Goal: Transaction & Acquisition: Subscribe to service/newsletter

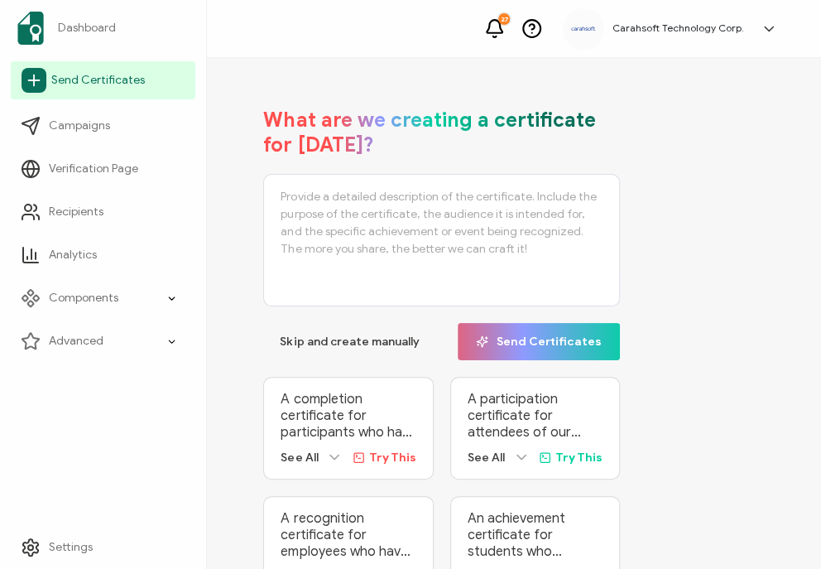
click at [120, 82] on span "Send Certificates" at bounding box center [98, 80] width 94 height 17
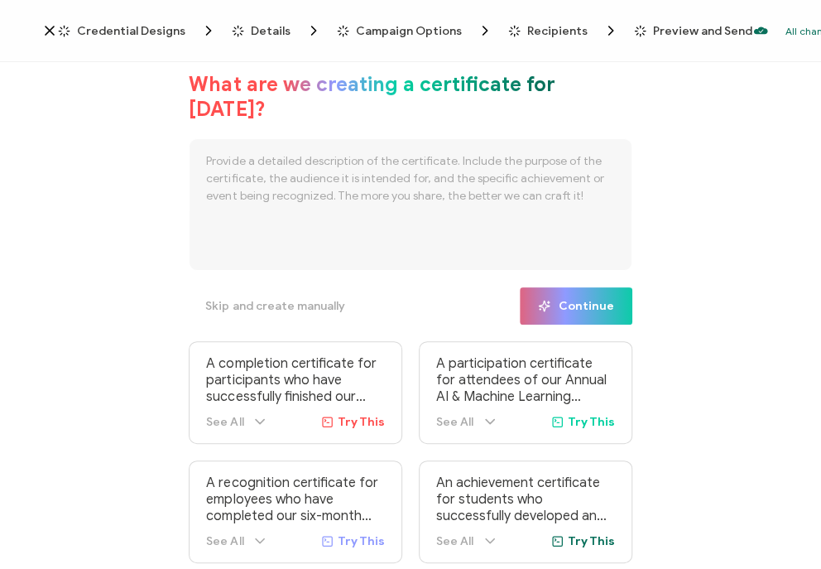
click at [99, 26] on span "Credential Designs" at bounding box center [131, 31] width 108 height 12
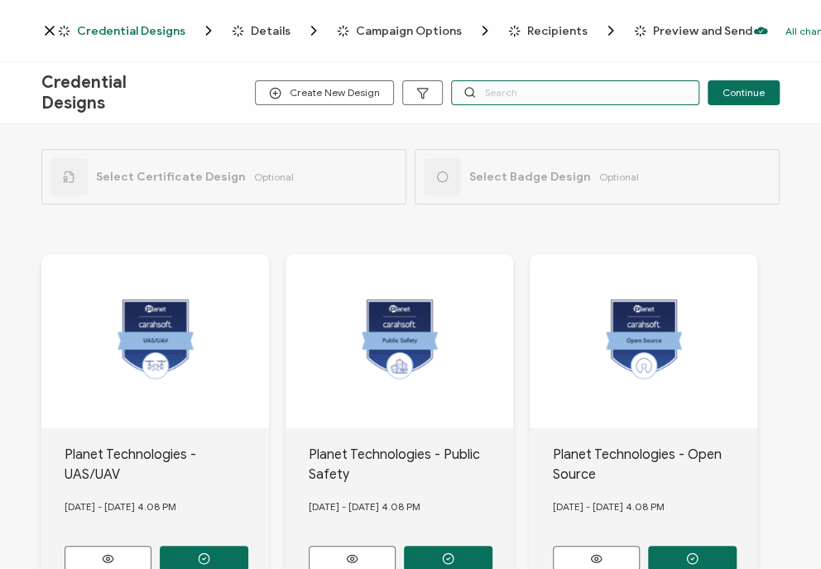
click at [563, 93] on input "text" at bounding box center [575, 92] width 248 height 25
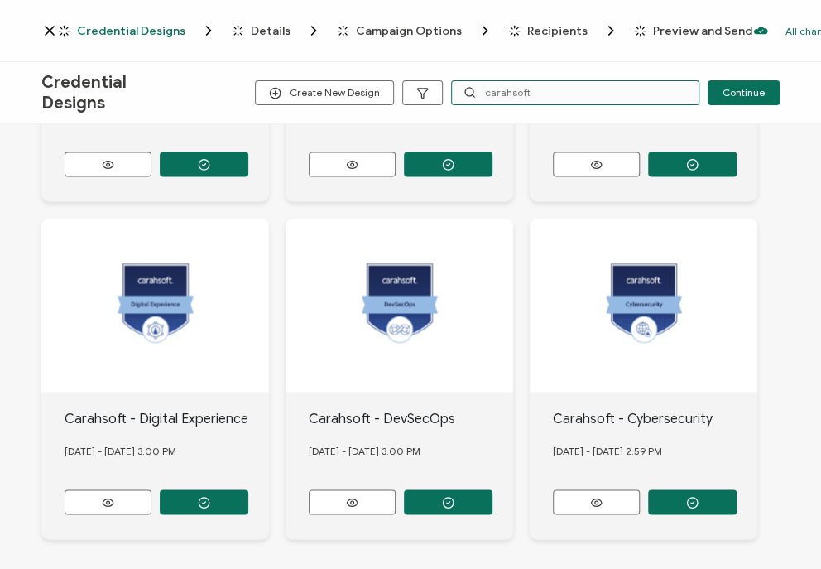
scroll to position [1124, 0]
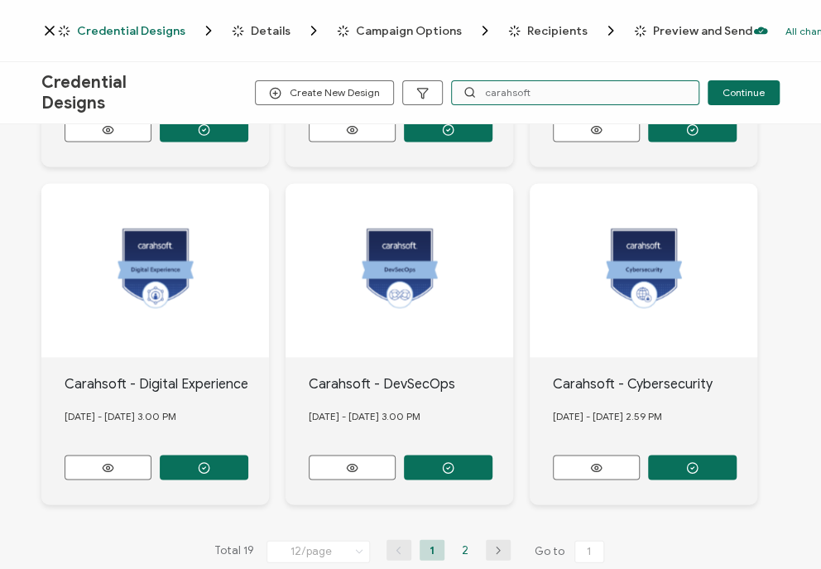
type input "carahsoft"
click at [463, 539] on li "2" at bounding box center [465, 549] width 25 height 21
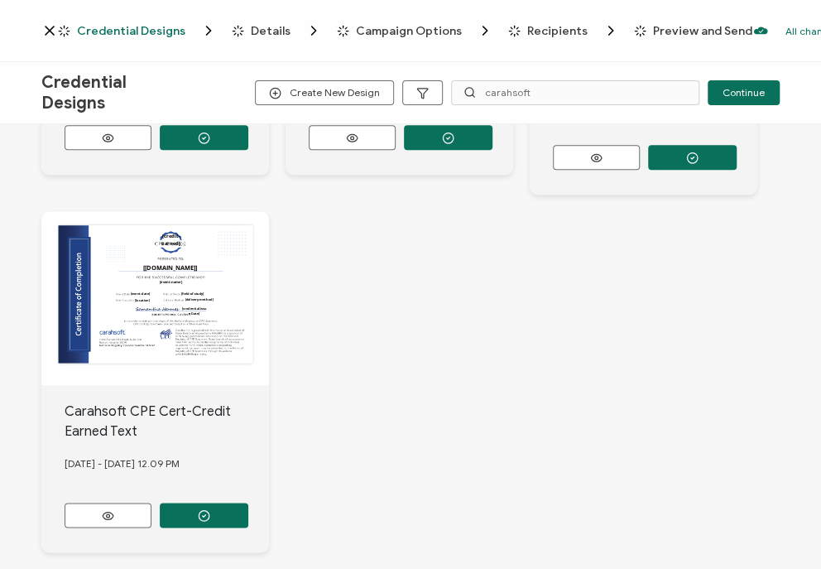
scroll to position [740, 0]
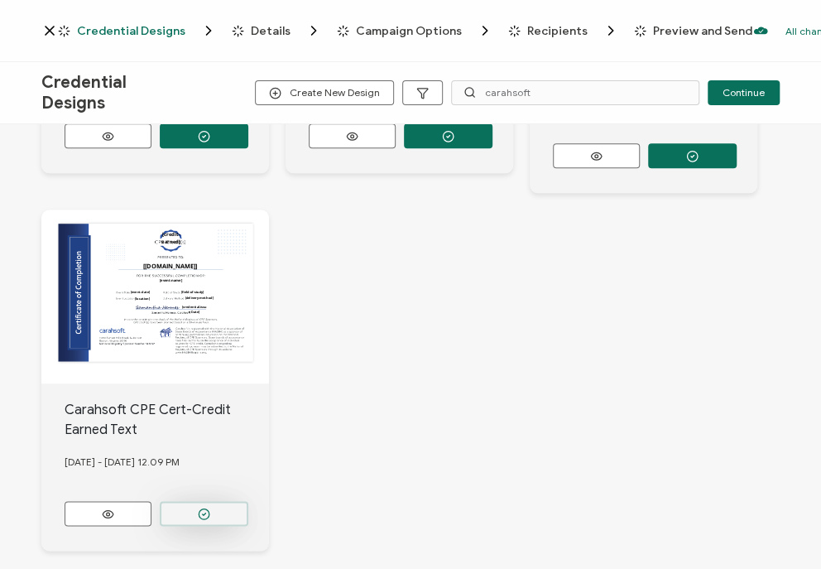
click at [200, 507] on icon "button" at bounding box center [204, 513] width 12 height 12
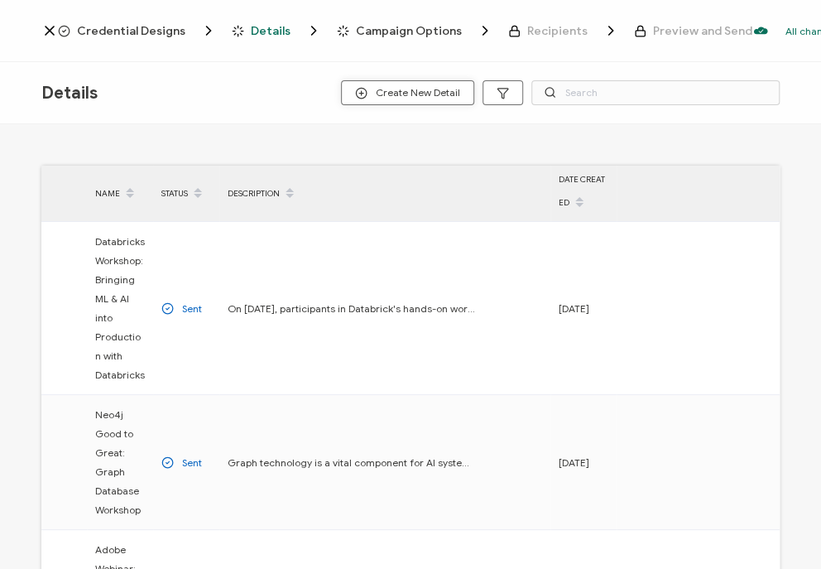
click at [367, 94] on icon "button" at bounding box center [361, 93] width 12 height 12
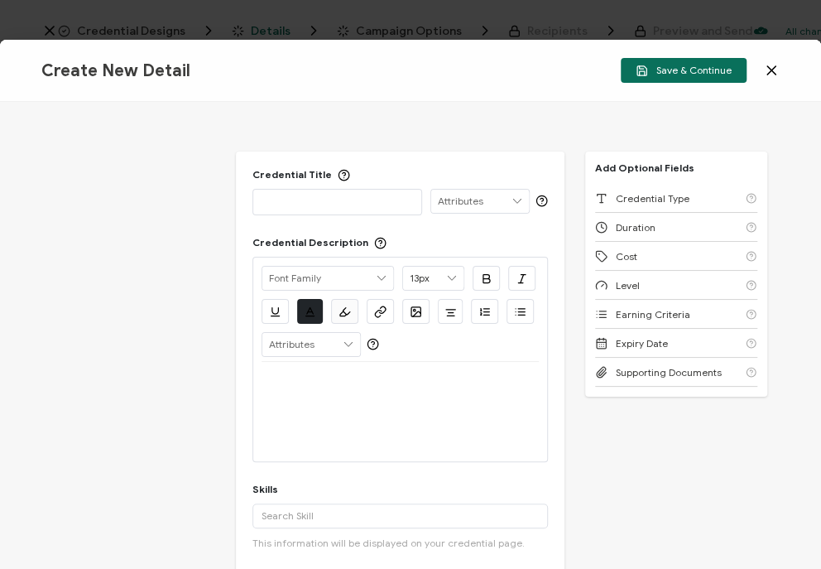
click at [26, 209] on div "Credential Title ISSUER Issuer Name Credential Description Alright Sans [PERSON…" at bounding box center [410, 335] width 821 height 467
click at [306, 201] on p at bounding box center [337, 201] width 151 height 17
click at [272, 194] on p at bounding box center [337, 201] width 151 height 17
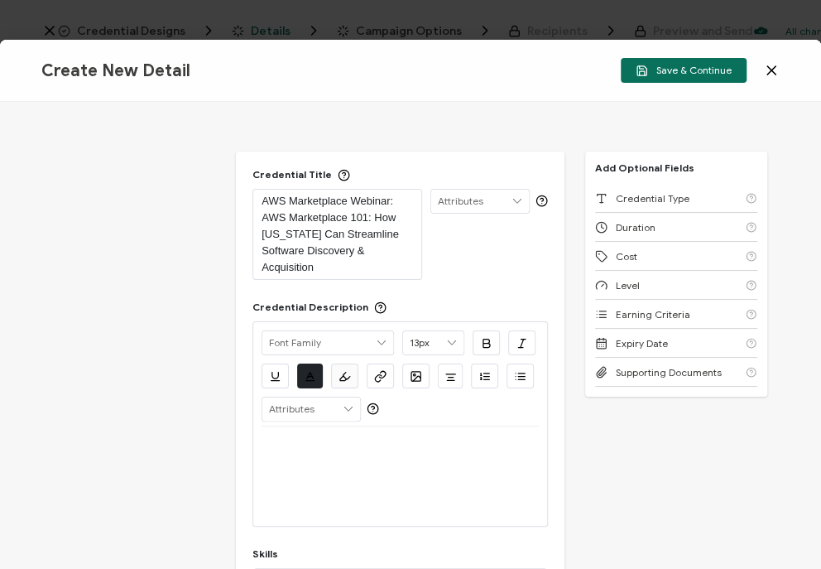
click at [328, 456] on div at bounding box center [400, 446] width 277 height 40
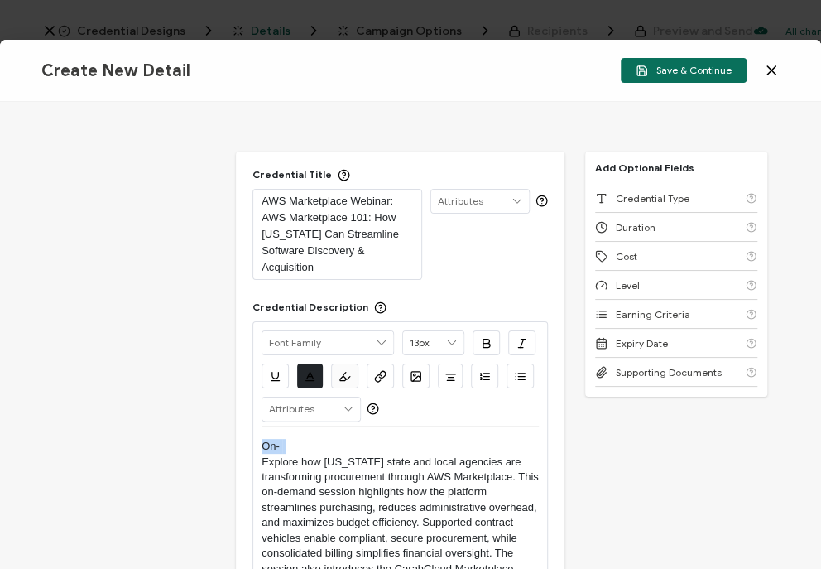
drag, startPoint x: 261, startPoint y: 458, endPoint x: 256, endPoint y: 432, distance: 26.9
click at [256, 432] on div "Alright Sans [PERSON_NAME] Archivo Black Arial Arimo Blinker Caveat Charm Charm…" at bounding box center [399, 478] width 295 height 314
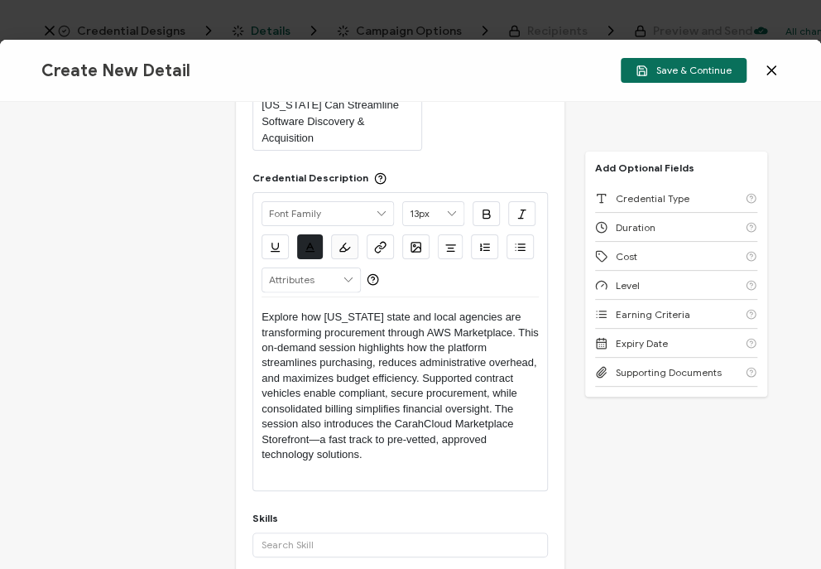
scroll to position [130, 0]
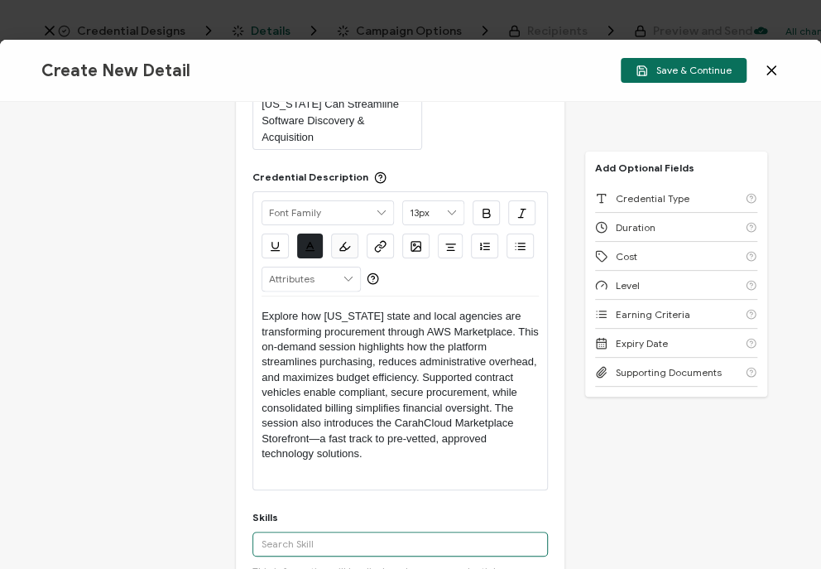
click at [296, 535] on input "text" at bounding box center [399, 543] width 295 height 25
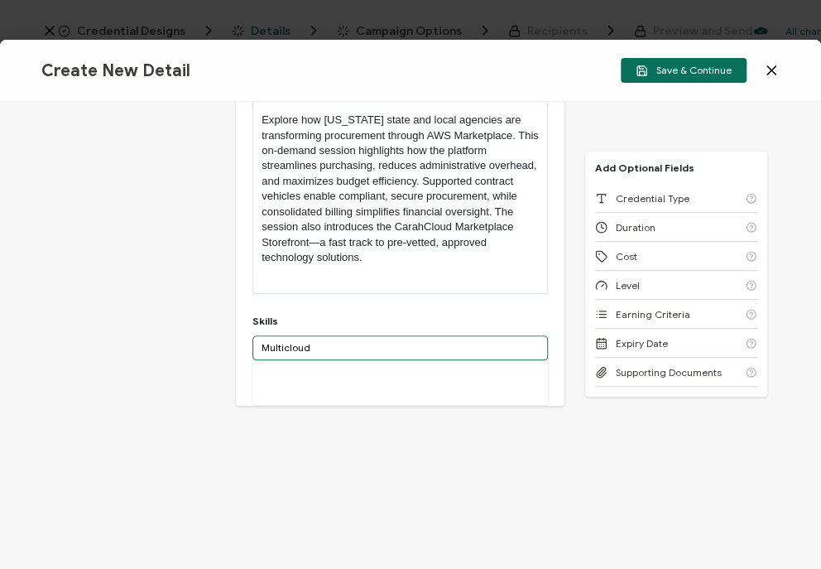
scroll to position [0, 0]
type input "Multicloud"
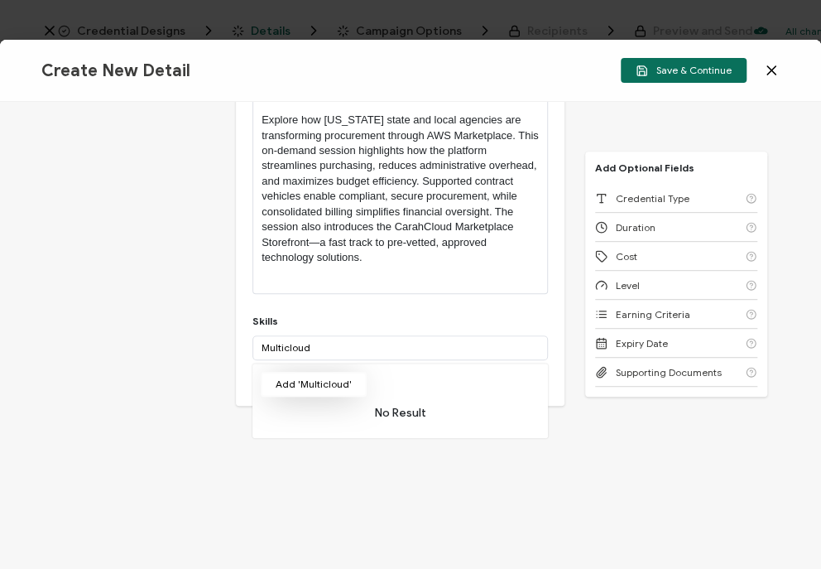
click at [341, 385] on button "Add 'Multicloud'" at bounding box center [314, 384] width 106 height 25
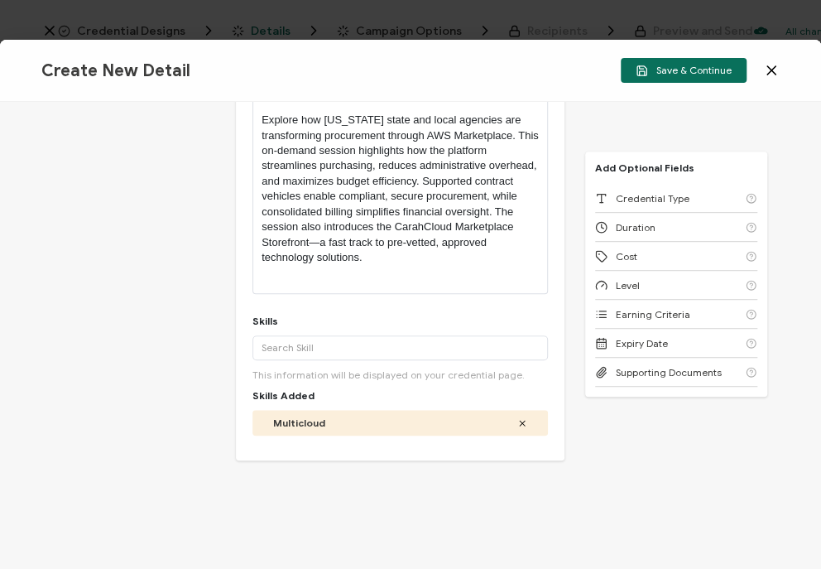
click at [517, 424] on icon at bounding box center [522, 423] width 10 height 10
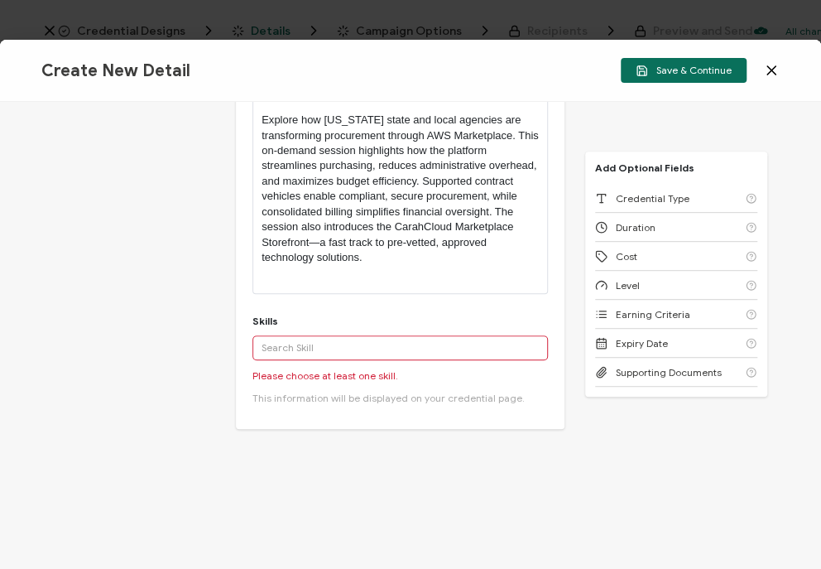
click at [294, 339] on input "text" at bounding box center [399, 347] width 295 height 25
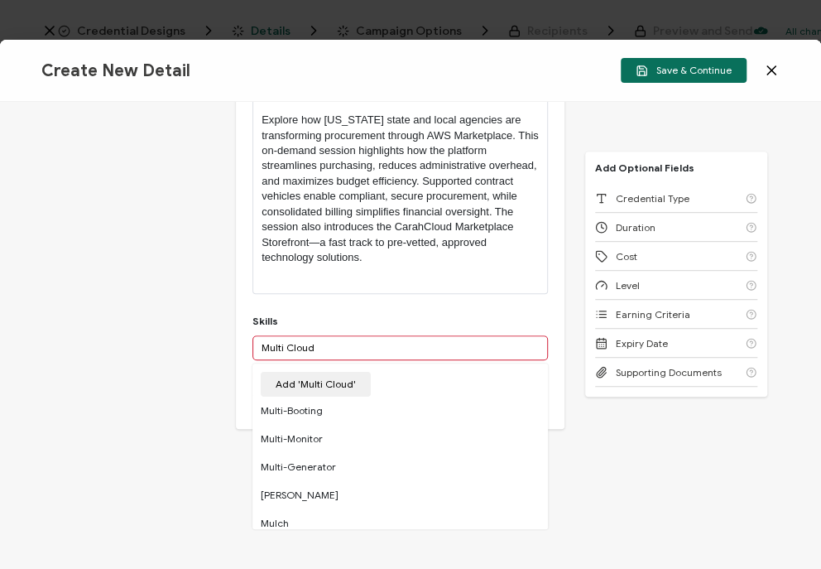
click at [281, 348] on input "Multi Cloud" at bounding box center [399, 347] width 295 height 25
type input "MultiCloud"
click at [267, 388] on button "Add 'MultiCloud'" at bounding box center [315, 384] width 108 height 25
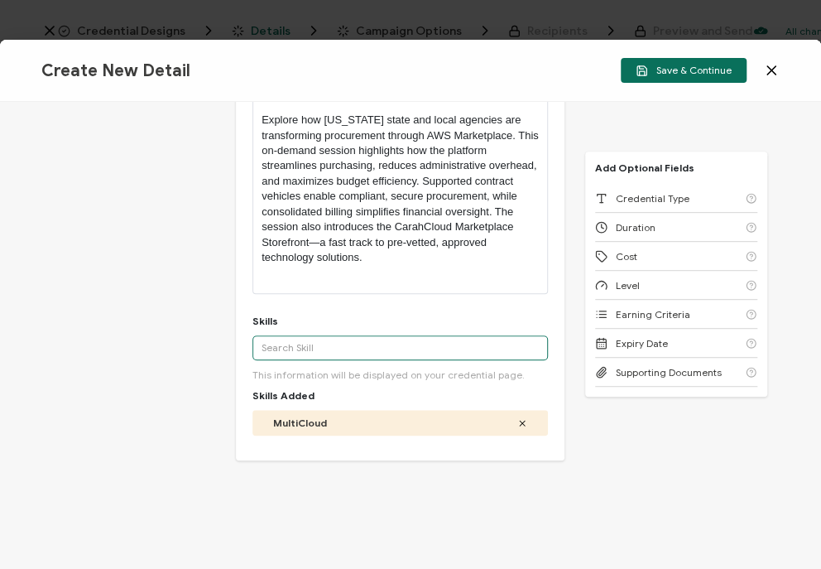
click at [334, 346] on input "text" at bounding box center [399, 347] width 295 height 25
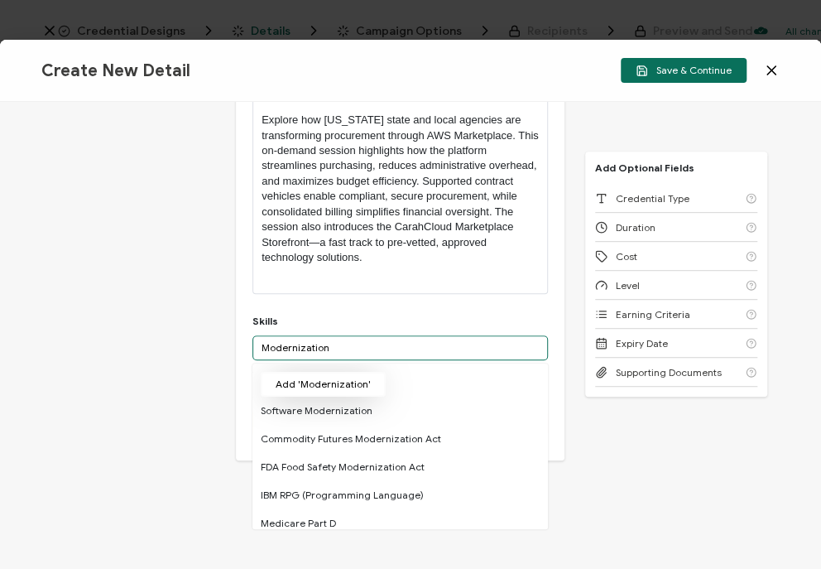
type input "Modernization"
click at [352, 383] on button "Add 'Modernization'" at bounding box center [323, 384] width 125 height 25
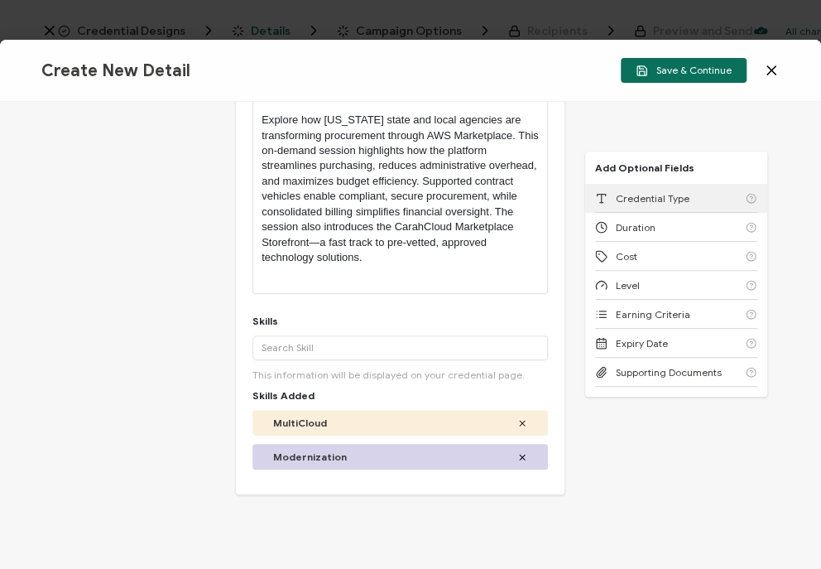
click at [675, 189] on div "Credential Type" at bounding box center [676, 198] width 162 height 29
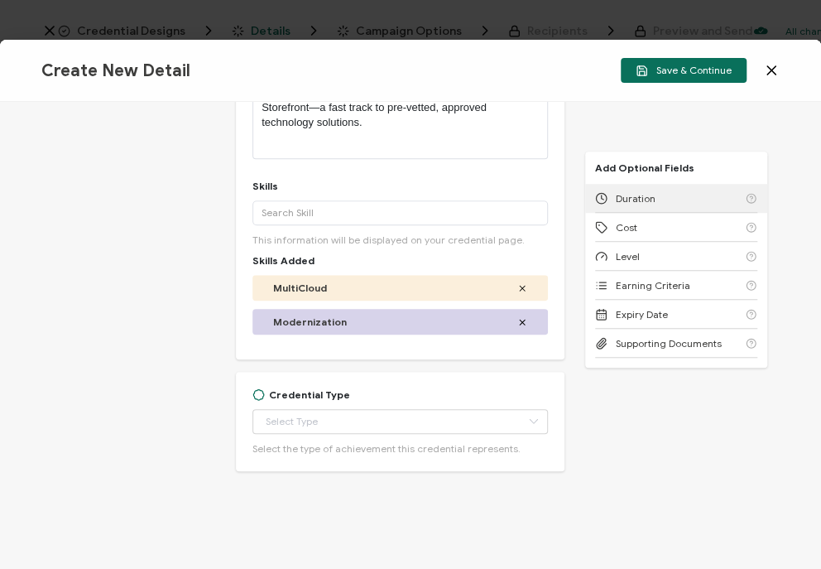
click at [675, 189] on div "Duration" at bounding box center [676, 198] width 162 height 29
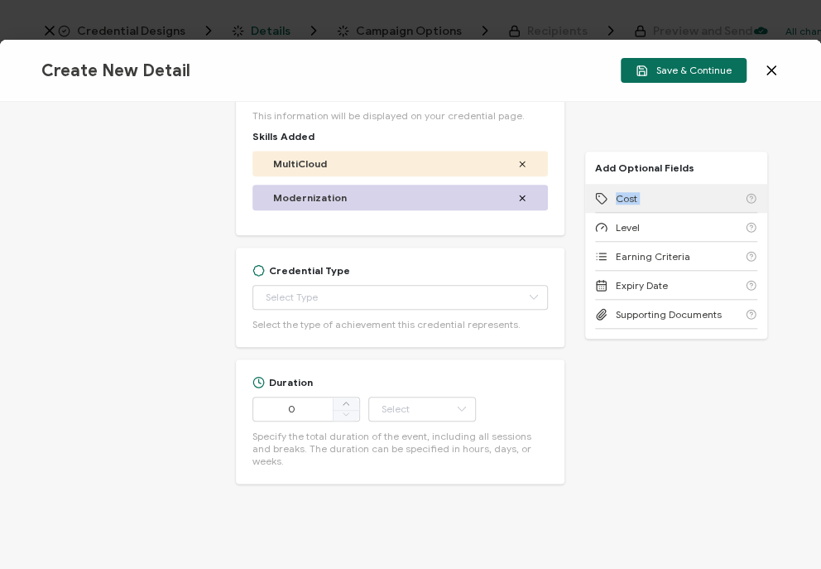
click at [675, 189] on div "Cost" at bounding box center [676, 198] width 162 height 29
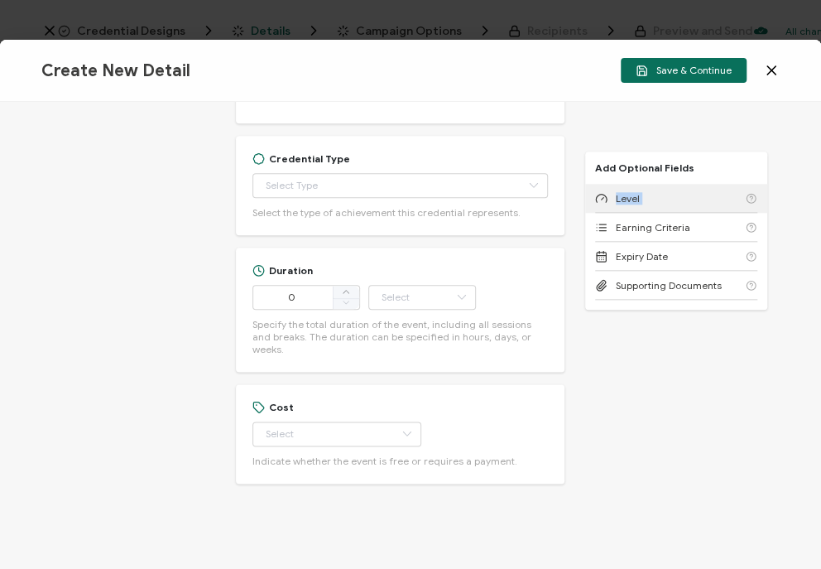
click at [675, 189] on div "Level" at bounding box center [676, 198] width 162 height 29
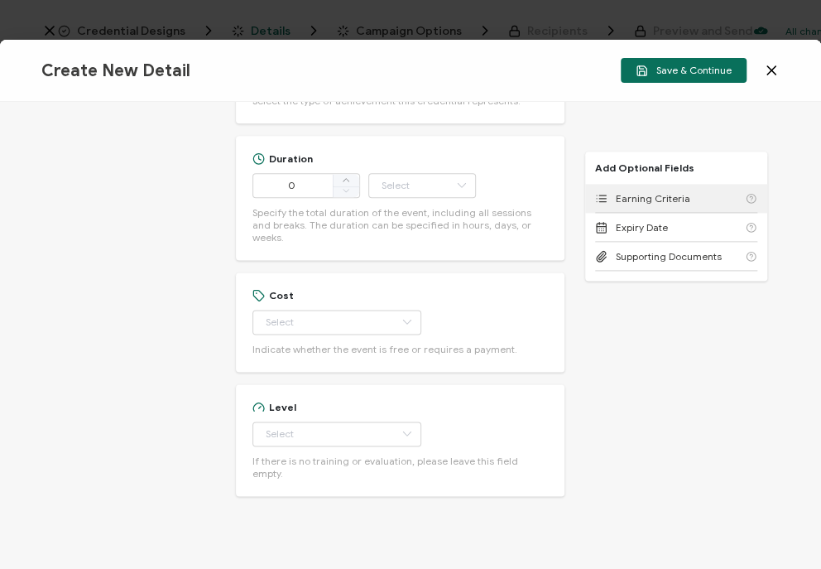
click at [675, 189] on div "Earning Criteria" at bounding box center [676, 198] width 162 height 29
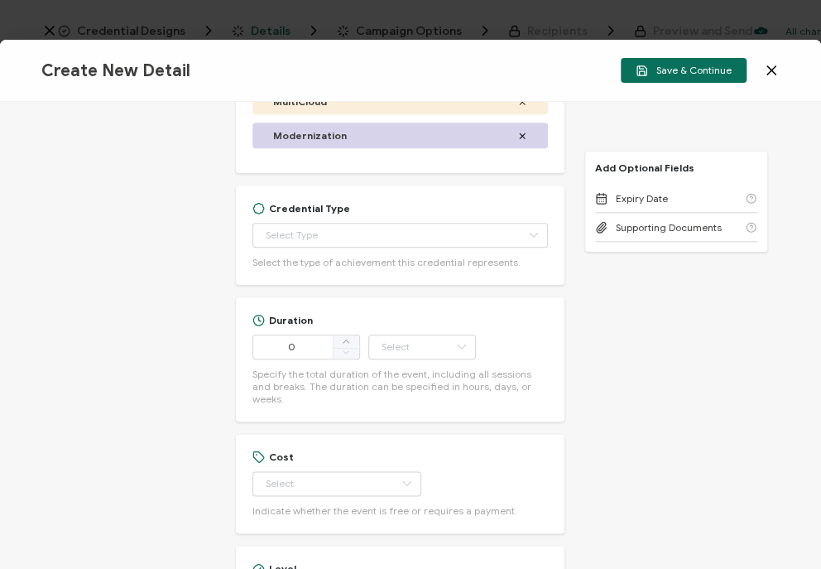
scroll to position [651, 0]
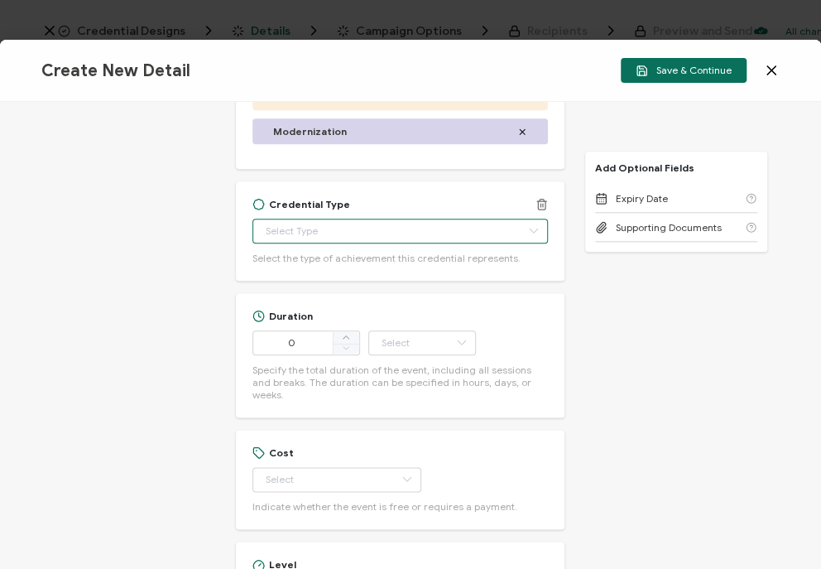
click at [380, 237] on input "text" at bounding box center [399, 230] width 295 height 25
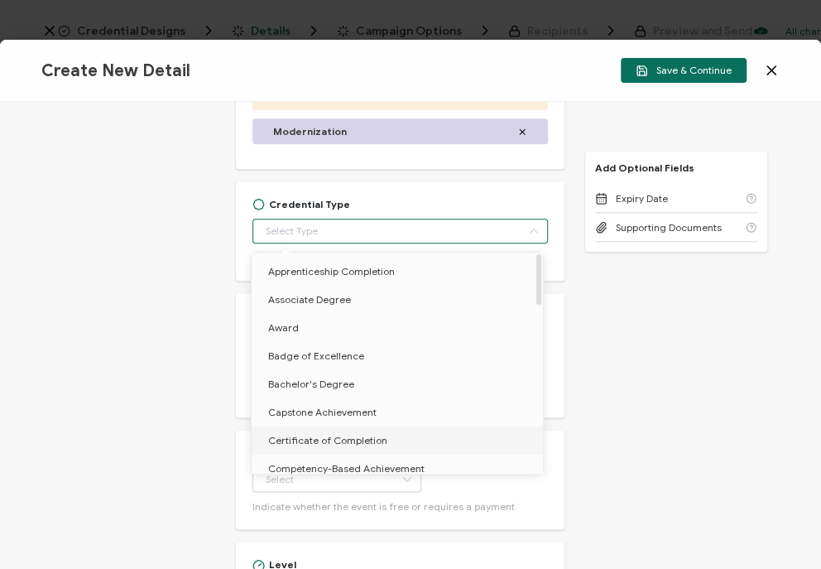
click at [343, 438] on span "Certificate of Completion" at bounding box center [327, 440] width 119 height 12
type input "Certificate of Completion"
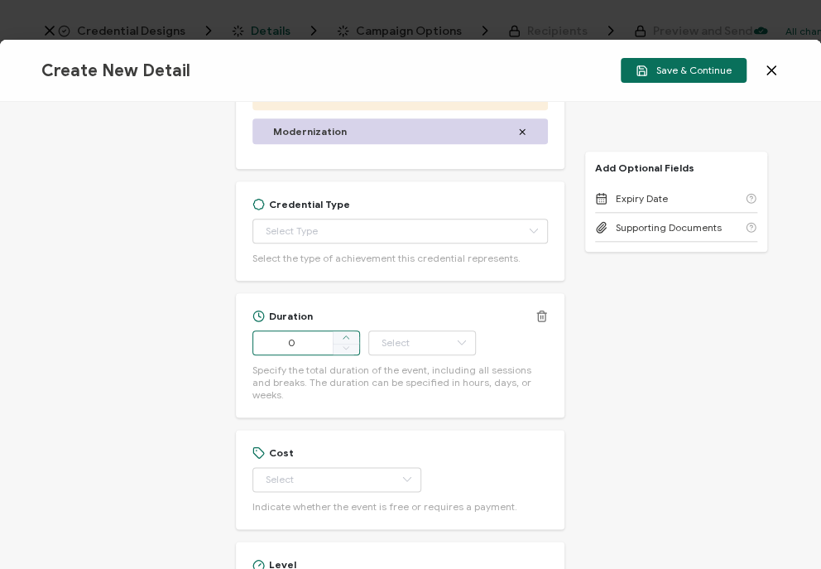
click at [342, 337] on body "Credential Designs Details Campaign Options Recipients Preview and Send All cha…" at bounding box center [410, 284] width 821 height 569
type input "1"
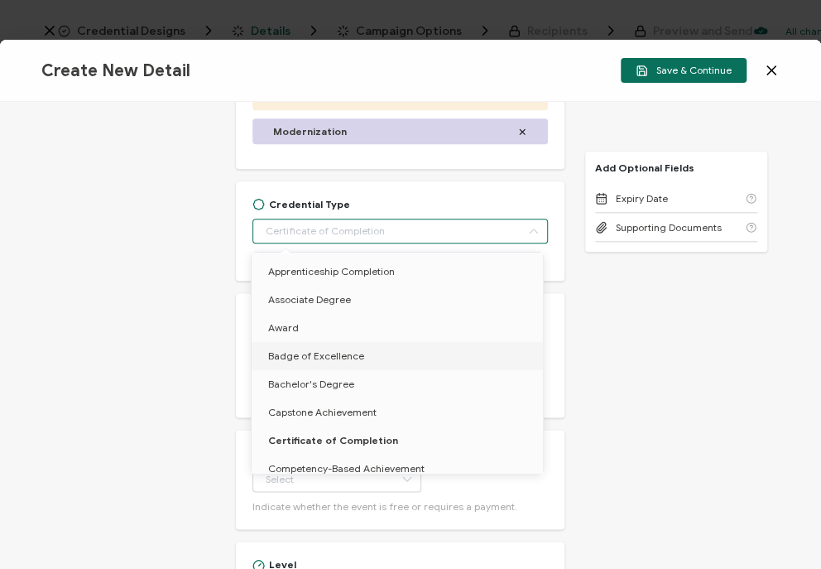
click at [646, 377] on div "Credential Title AWS Marketplace Webinar: AWS Marketplace 101: How [US_STATE] C…" at bounding box center [410, 335] width 821 height 467
type input "Certificate of Completion"
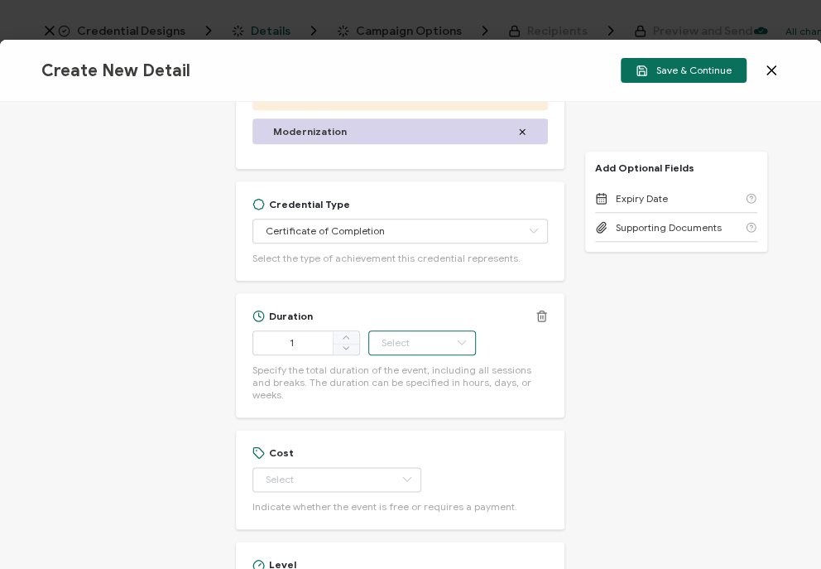
click at [412, 337] on input "text" at bounding box center [422, 342] width 108 height 25
click at [419, 386] on li "Hour" at bounding box center [423, 383] width 112 height 28
type input "Hour"
click at [321, 470] on input "text" at bounding box center [336, 479] width 169 height 25
click at [310, 502] on li "Free" at bounding box center [329, 507] width 154 height 28
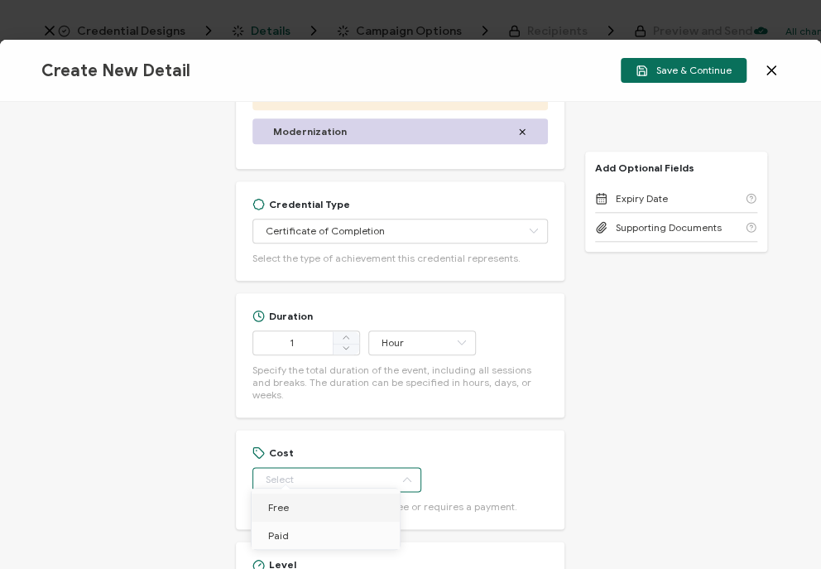
type input "Free"
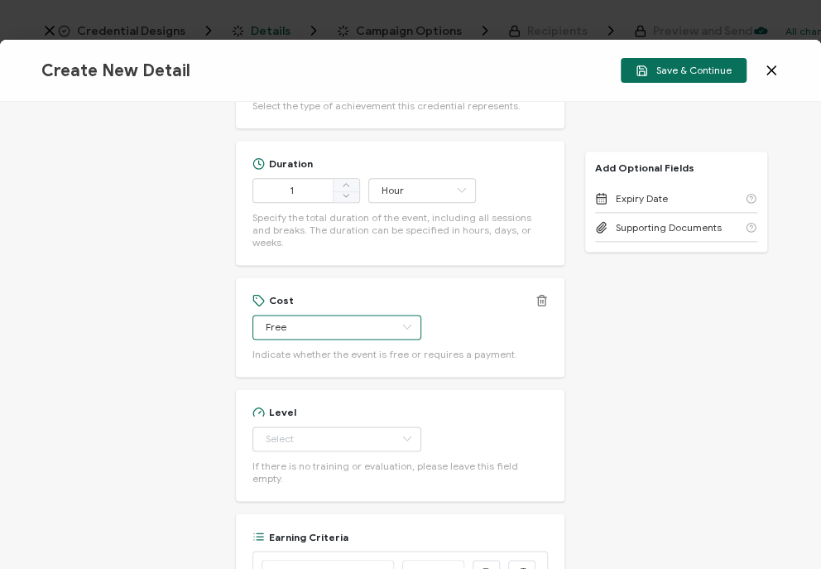
scroll to position [833, 0]
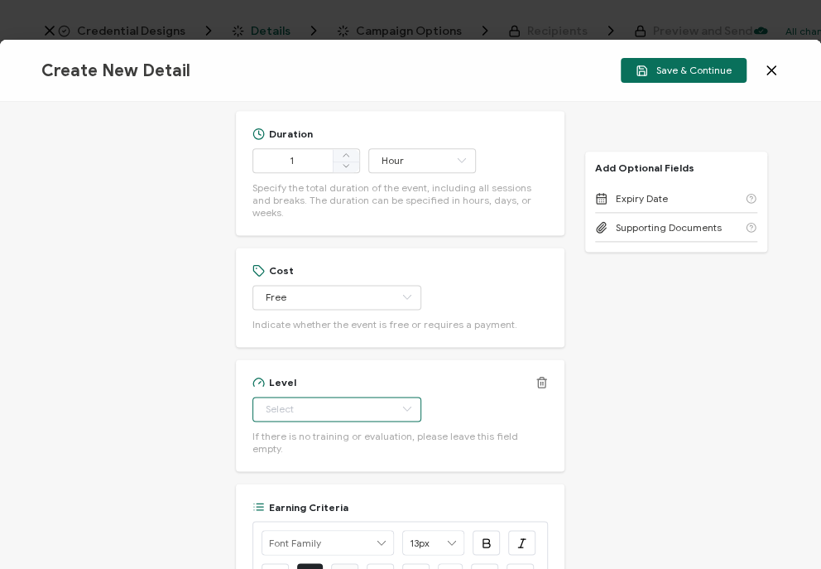
click at [308, 396] on input "text" at bounding box center [336, 408] width 169 height 25
click at [294, 232] on span "Beginner" at bounding box center [289, 238] width 42 height 12
type input "Beginner"
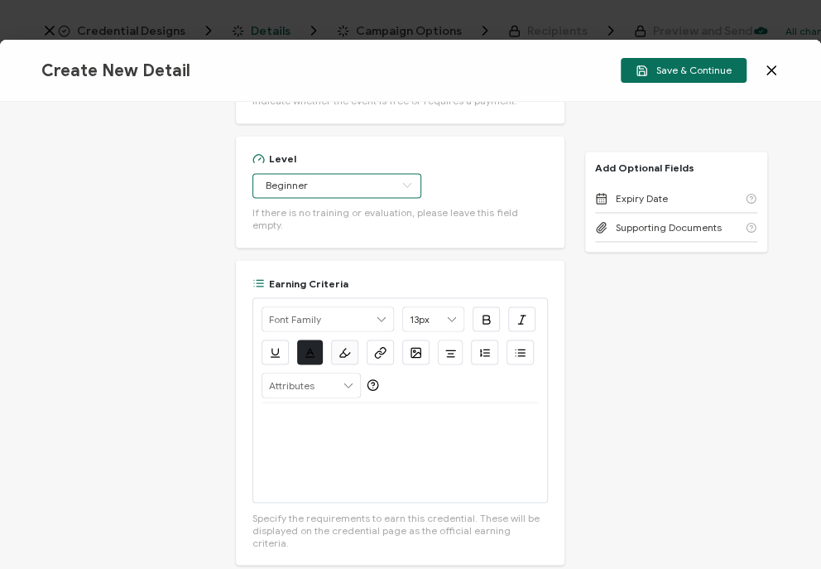
scroll to position [1058, 0]
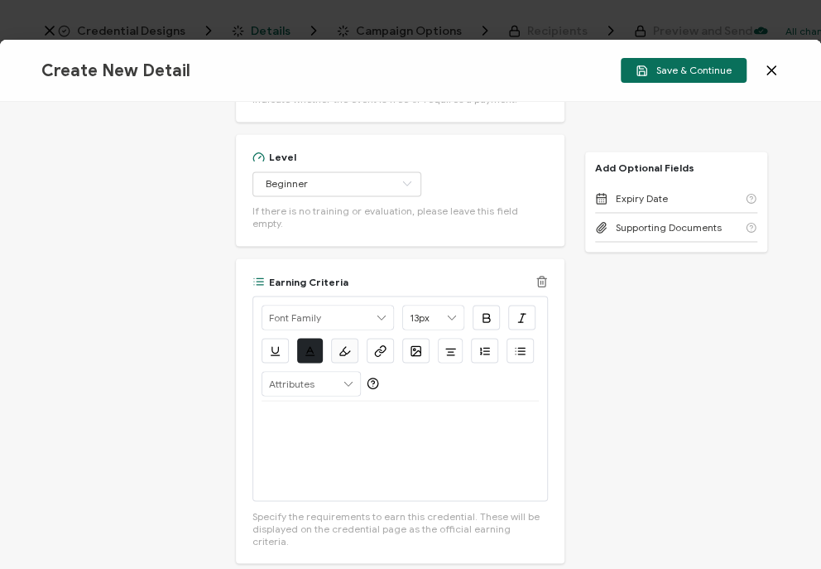
click at [334, 413] on p at bounding box center [400, 420] width 277 height 15
drag, startPoint x: 426, startPoint y: 444, endPoint x: 259, endPoint y: 406, distance: 171.6
click at [262, 413] on p "View on-demand recording: [URL][DOMAIN_NAME][US_STATE]" at bounding box center [400, 428] width 277 height 31
click at [379, 344] on icon "button" at bounding box center [380, 350] width 12 height 12
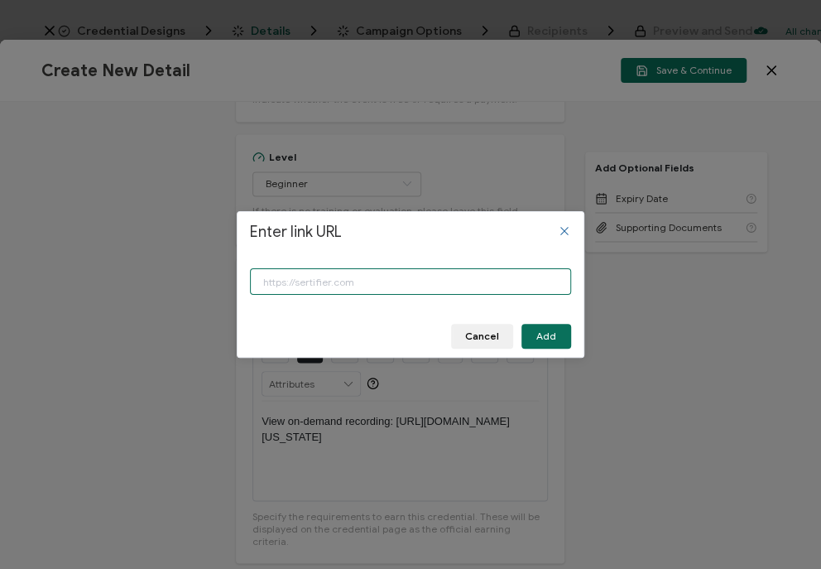
click at [370, 277] on input "Enter link URL" at bounding box center [410, 281] width 321 height 26
drag, startPoint x: 418, startPoint y: 279, endPoint x: 111, endPoint y: 232, distance: 310.6
click at [111, 232] on div "Enter link URL [URL][DOMAIN_NAME][US_STATE] Cancel Add" at bounding box center [410, 284] width 821 height 569
type input "[URL][DOMAIN_NAME][US_STATE]"
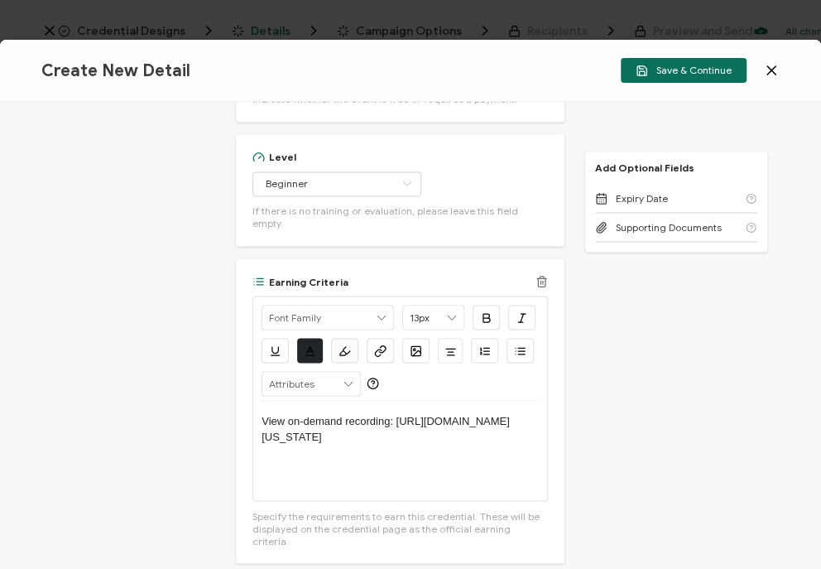
drag, startPoint x: 426, startPoint y: 440, endPoint x: 250, endPoint y: 412, distance: 178.5
click at [252, 412] on div "Alright Sans [PERSON_NAME] Archivo Black Arial Arimo Blinker Caveat Charm Charm…" at bounding box center [399, 397] width 295 height 205
click at [374, 344] on icon "button" at bounding box center [380, 350] width 12 height 12
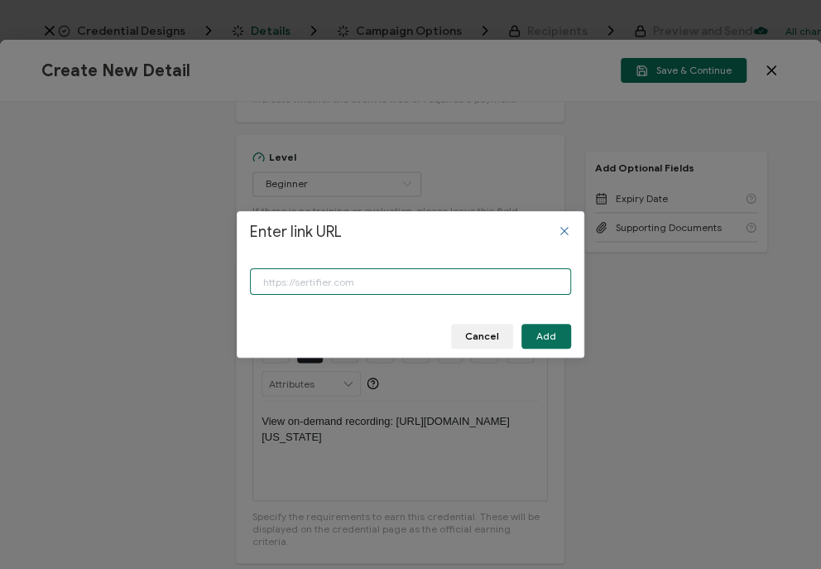
click at [334, 289] on input "Enter link URL" at bounding box center [410, 281] width 321 height 26
type input "[URL][DOMAIN_NAME][US_STATE]"
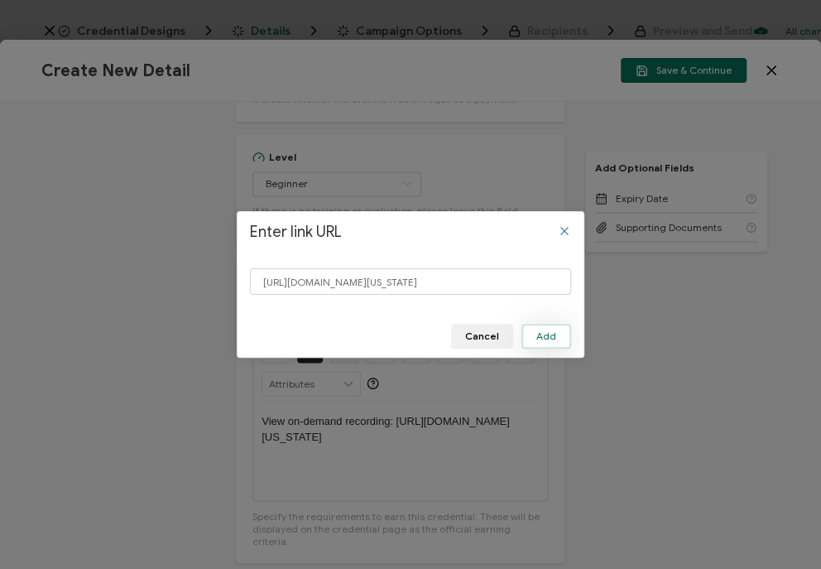
scroll to position [0, 0]
click at [554, 331] on span "Add" at bounding box center [546, 336] width 20 height 10
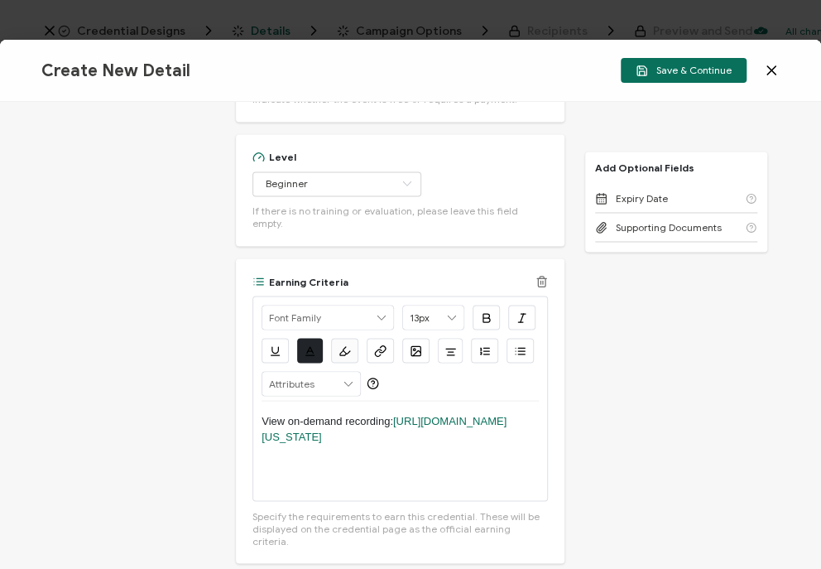
click at [420, 413] on p "View on-demand recording: [URL][DOMAIN_NAME][US_STATE]" at bounding box center [400, 428] width 277 height 31
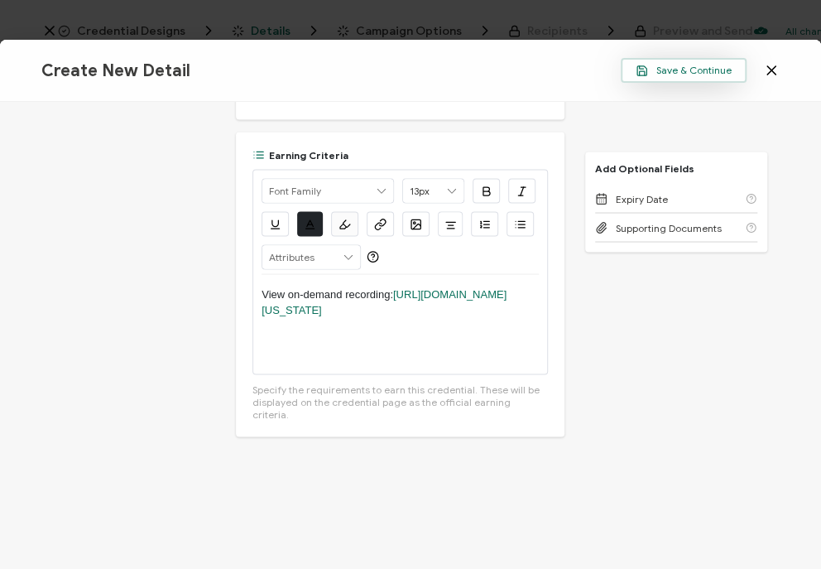
click at [658, 67] on span "Save & Continue" at bounding box center [684, 71] width 96 height 12
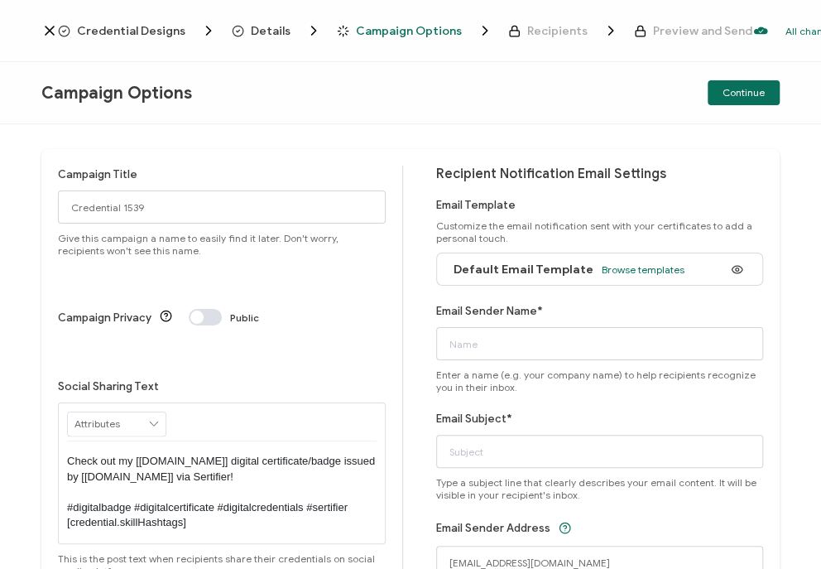
click at [4, 323] on div "Campaign Title Credential 1539 Give this campaign a name to easily find it late…" at bounding box center [410, 346] width 821 height 444
click at [501, 334] on input "Email Sender Name*" at bounding box center [600, 343] width 328 height 33
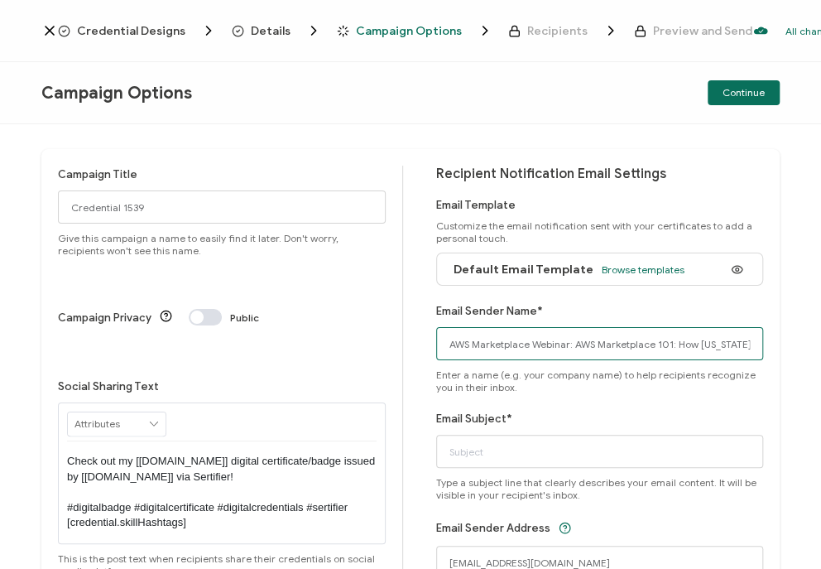
scroll to position [0, 208]
type input "AWS Marketplace Webinar: AWS Marketplace 101: How [US_STATE] Can Streamline Sof…"
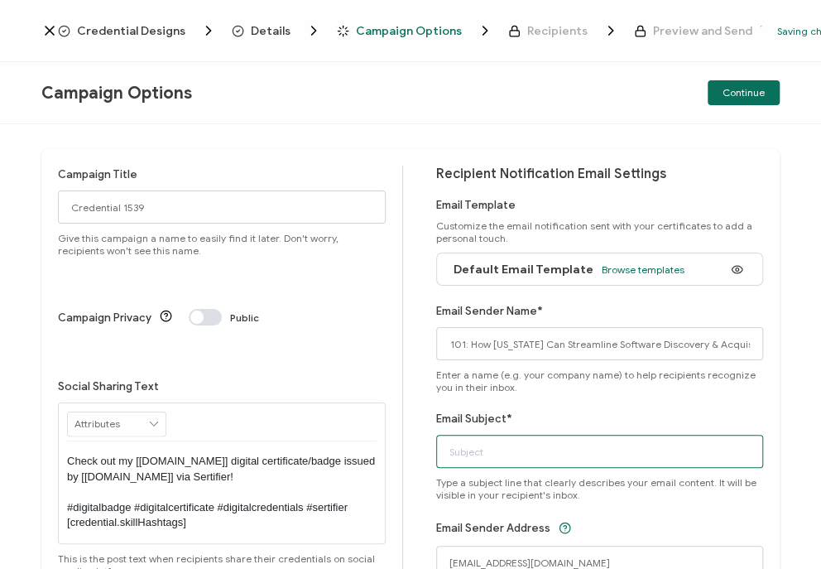
scroll to position [0, 0]
click at [526, 458] on input "Email Subject*" at bounding box center [600, 450] width 328 height 33
click at [524, 455] on input "Email Subject*" at bounding box center [600, 450] width 328 height 33
type input "AWS Marketplace Webinar: AWS Marketplace 101: How [US_STATE] Can Streamline Sof…"
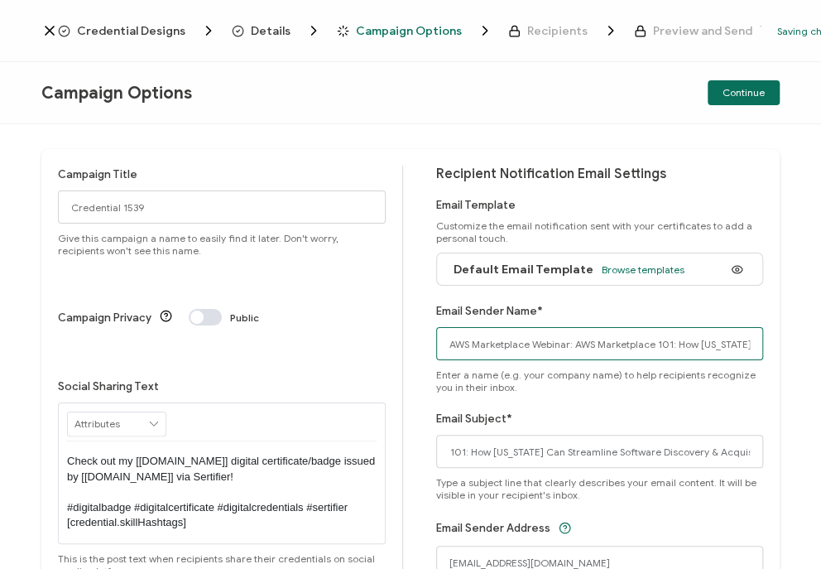
click at [491, 343] on input "AWS Marketplace Webinar: AWS Marketplace 101: How [US_STATE] Can Streamline Sof…" at bounding box center [600, 343] width 328 height 33
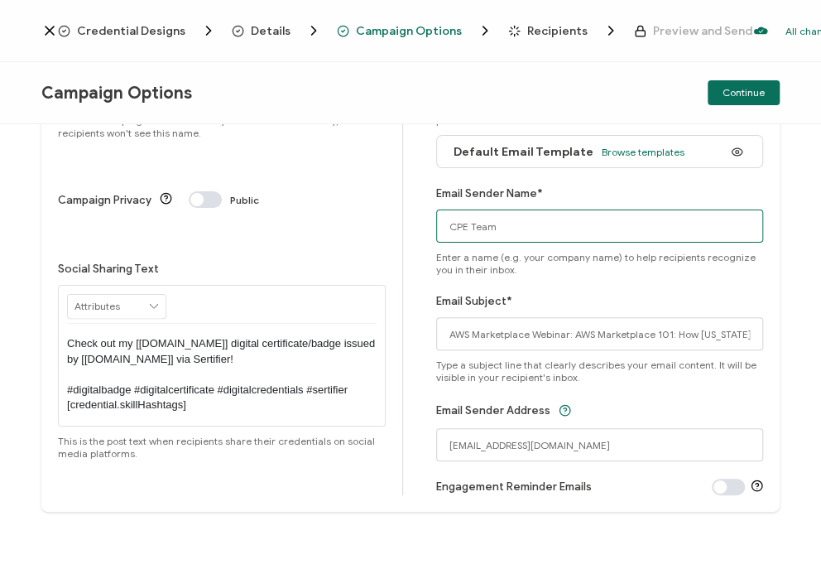
scroll to position [0, 0]
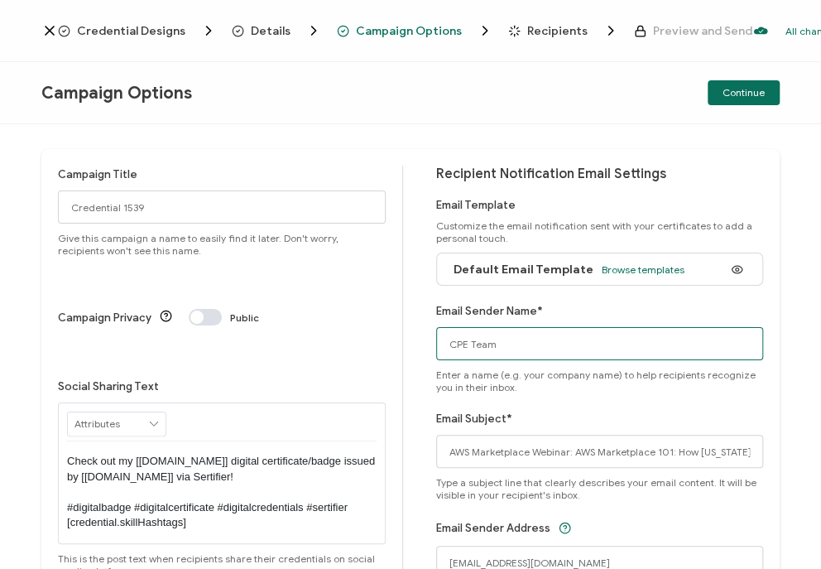
type input "CPE Team"
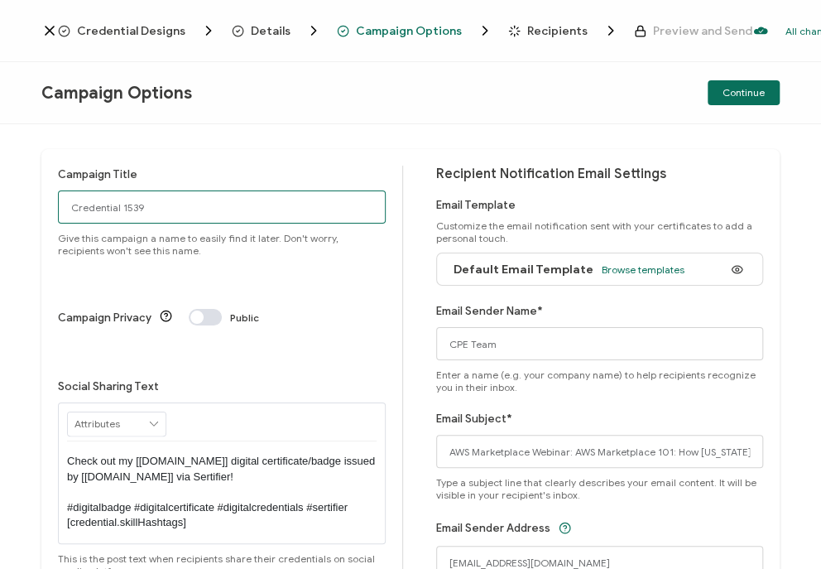
click at [329, 215] on input "Credential 1539" at bounding box center [222, 206] width 328 height 33
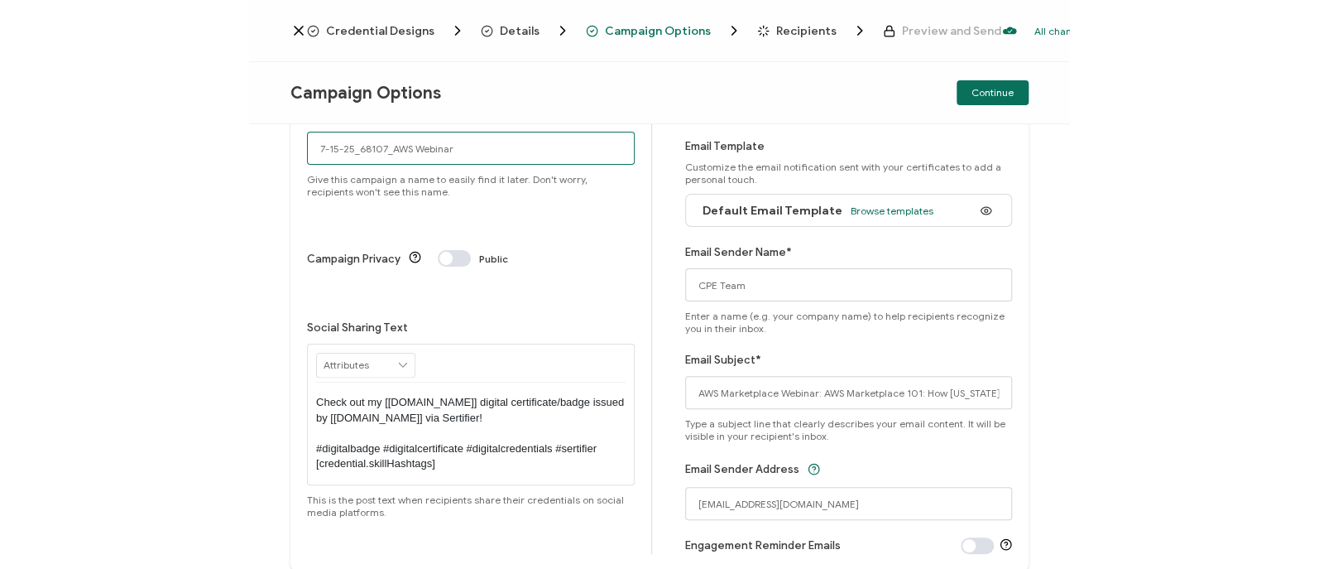
scroll to position [60, 0]
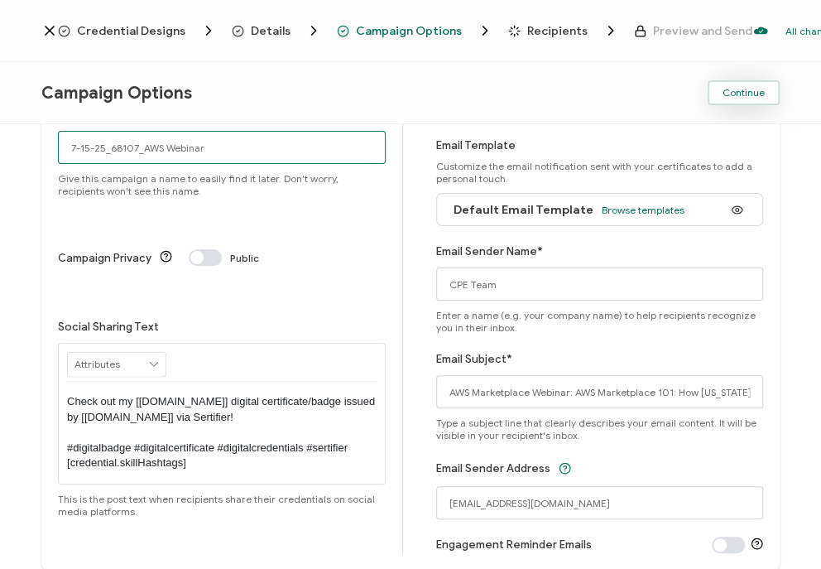
type input "7-15-25_68107_AWS Webinar"
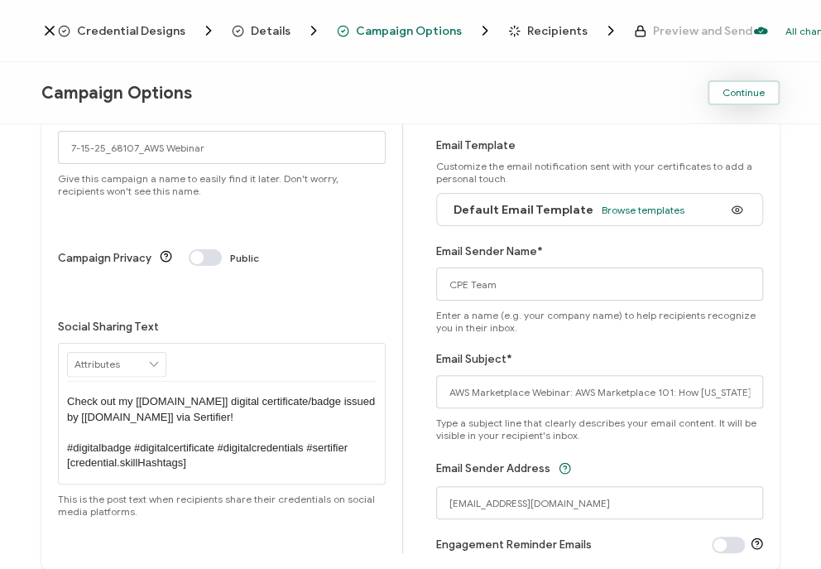
click at [729, 98] on button "Continue" at bounding box center [744, 92] width 72 height 25
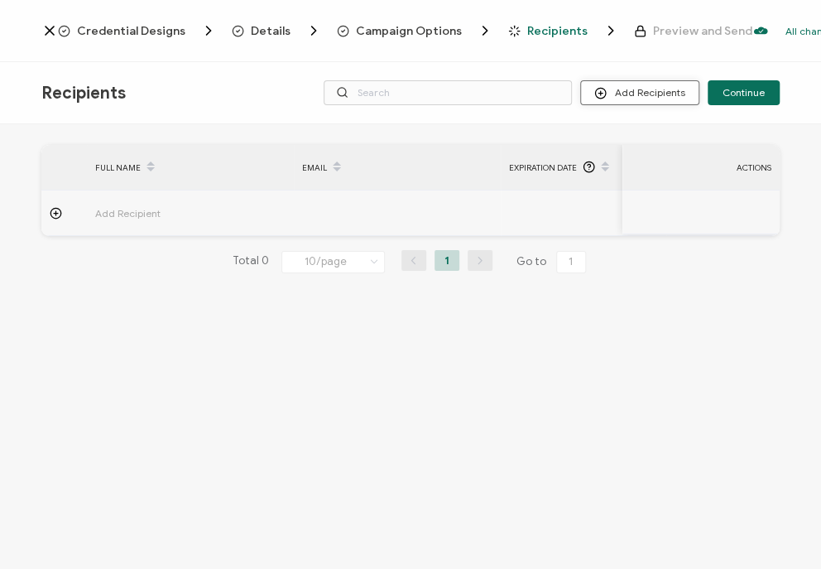
click at [607, 91] on icon at bounding box center [600, 93] width 12 height 12
click at [651, 196] on span "Import From List" at bounding box center [657, 191] width 75 height 12
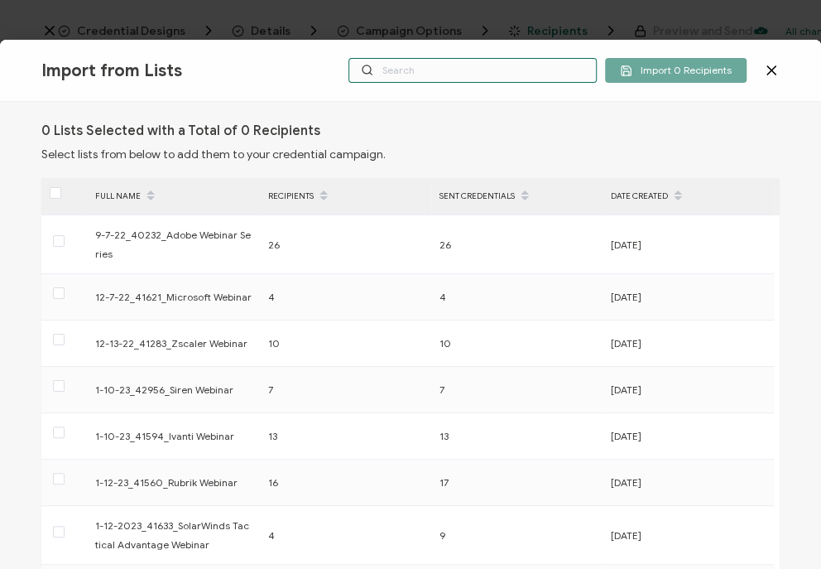
click at [396, 70] on input "text" at bounding box center [472, 70] width 248 height 25
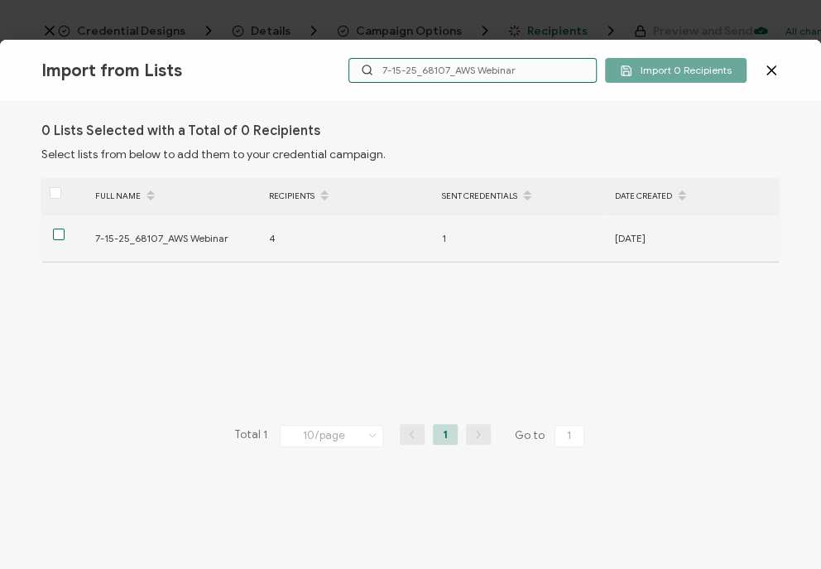
type input "7-15-25_68107_AWS Webinar"
click at [60, 236] on span at bounding box center [59, 234] width 12 height 12
click at [65, 228] on input "checkbox" at bounding box center [65, 228] width 0 height 0
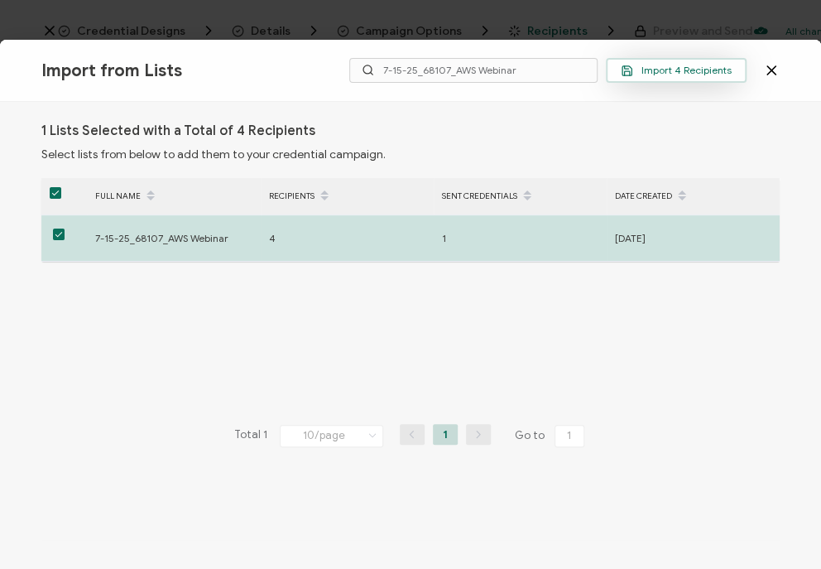
click at [666, 76] on button "Import 4 Recipients" at bounding box center [676, 70] width 141 height 25
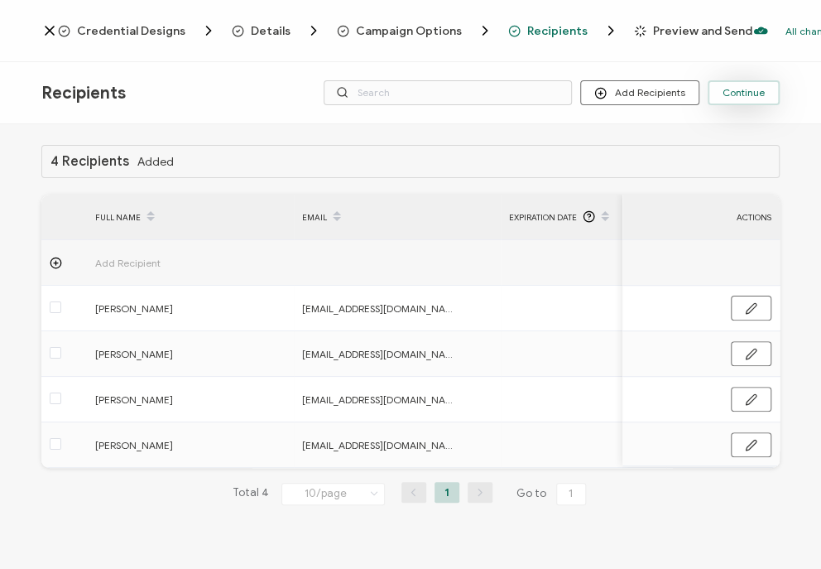
click at [760, 93] on span "Continue" at bounding box center [743, 93] width 42 height 10
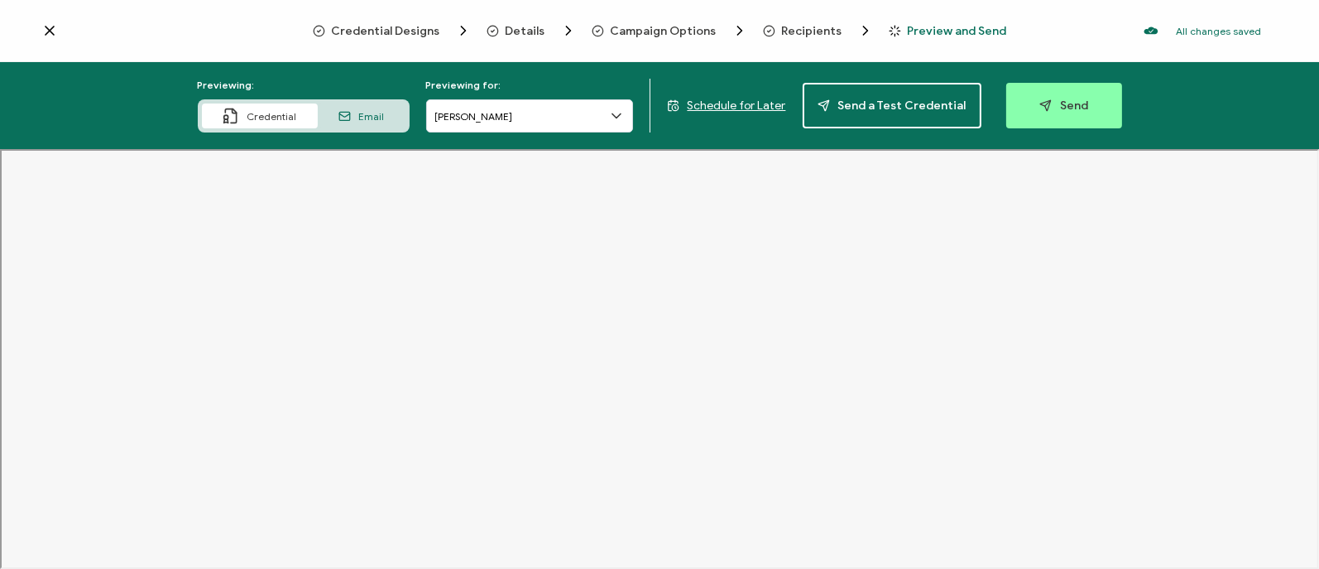
click at [401, 40] on div "Credential Designs Details Campaign Options Recipients Preview and Send All cha…" at bounding box center [659, 31] width 1319 height 62
click at [377, 33] on span "Credential Designs" at bounding box center [386, 31] width 108 height 12
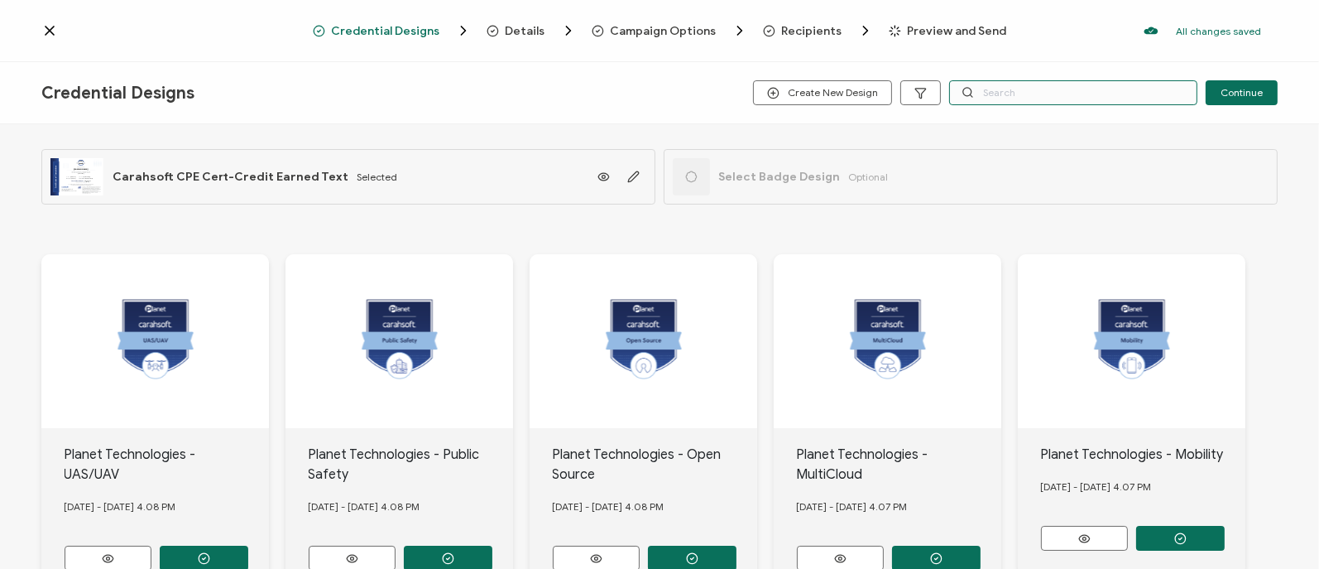
click at [820, 86] on input "text" at bounding box center [1073, 92] width 248 height 25
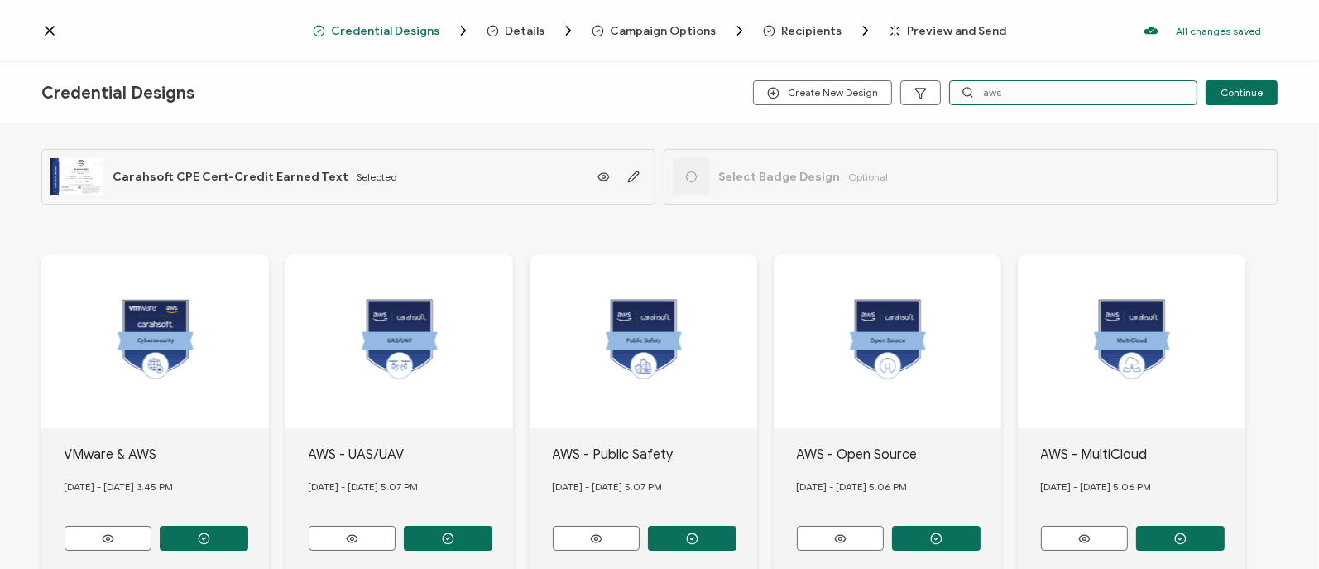
type input "aws"
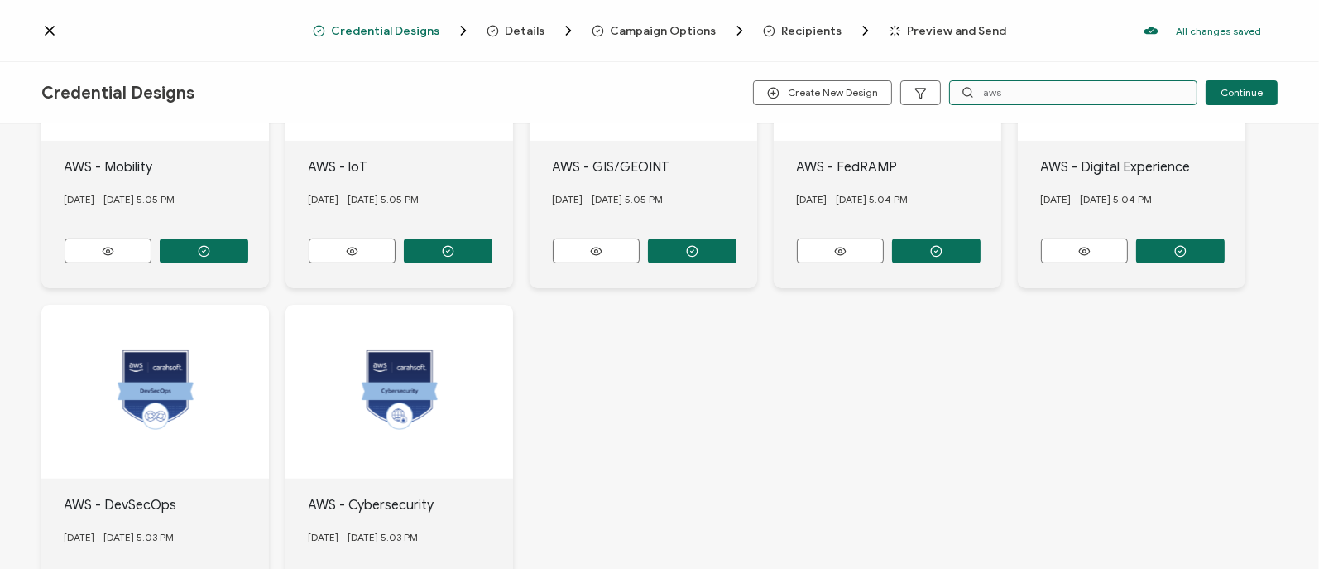
scroll to position [769, 0]
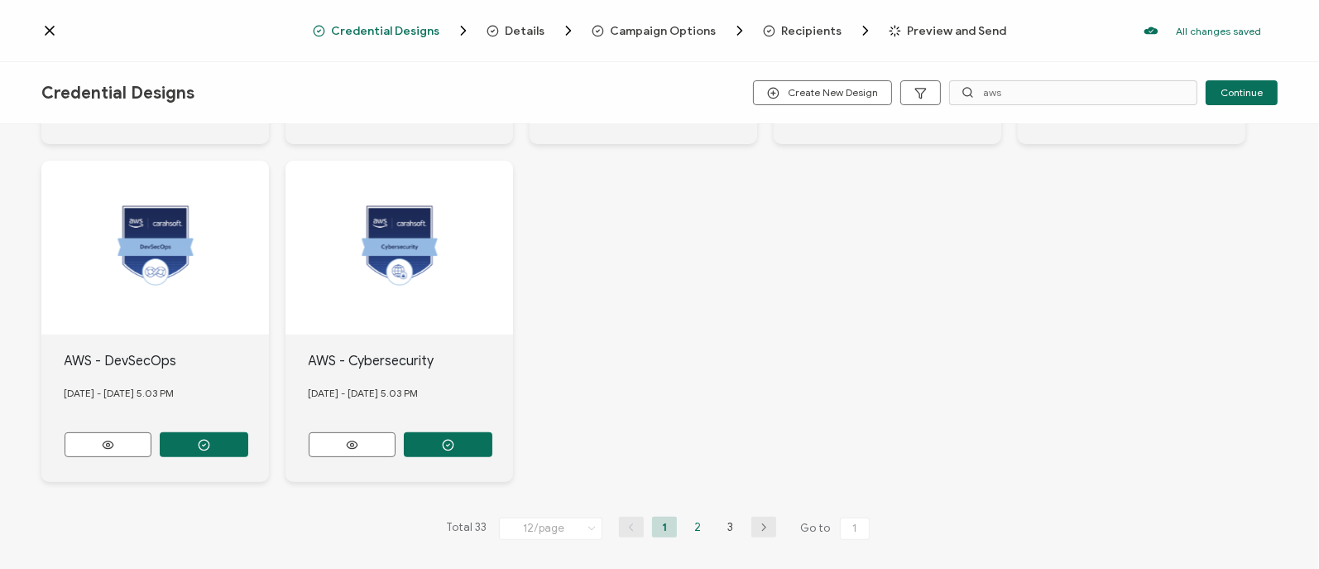
click at [696, 525] on li "2" at bounding box center [697, 526] width 25 height 21
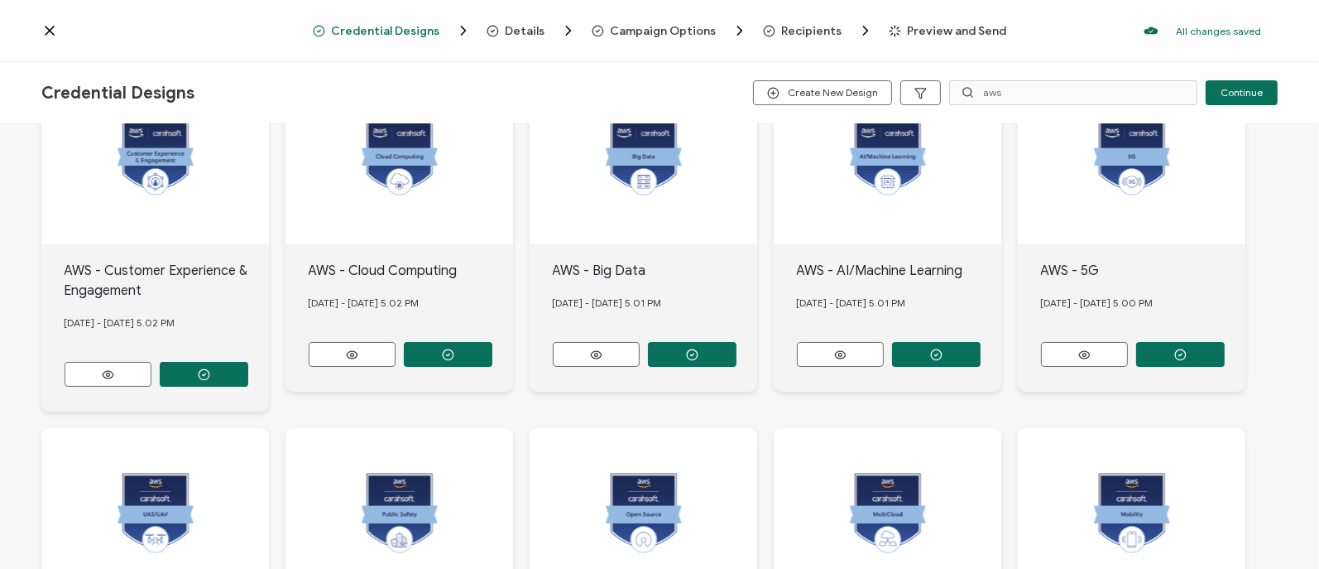
scroll to position [185, 0]
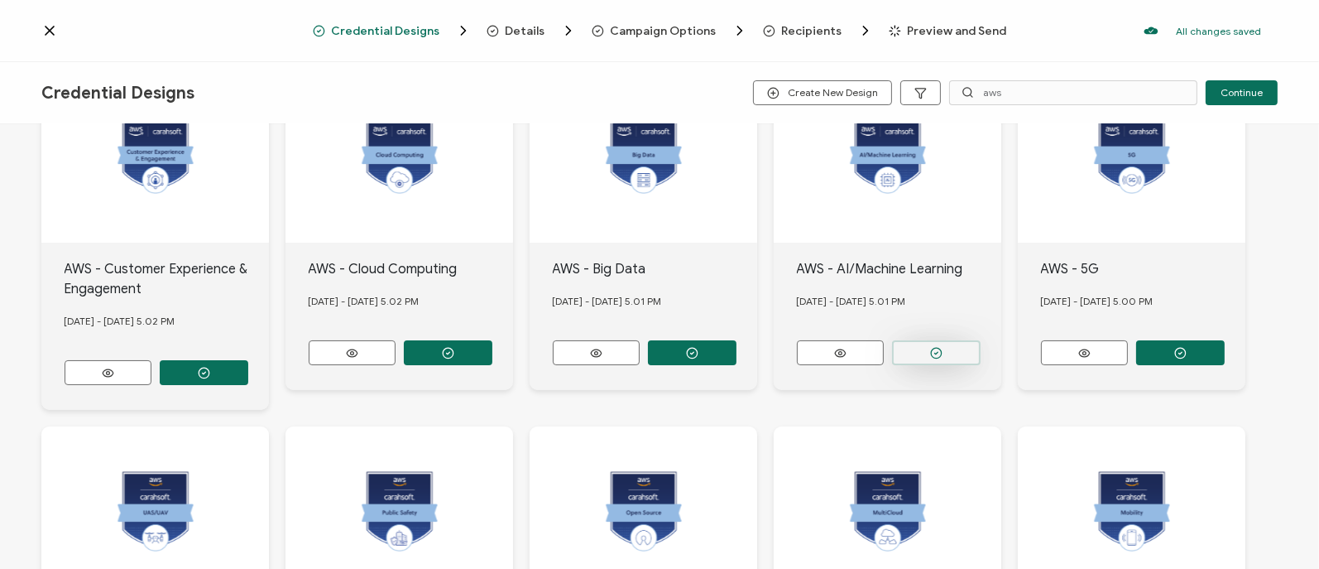
click at [820, 350] on button "button" at bounding box center [936, 352] width 89 height 25
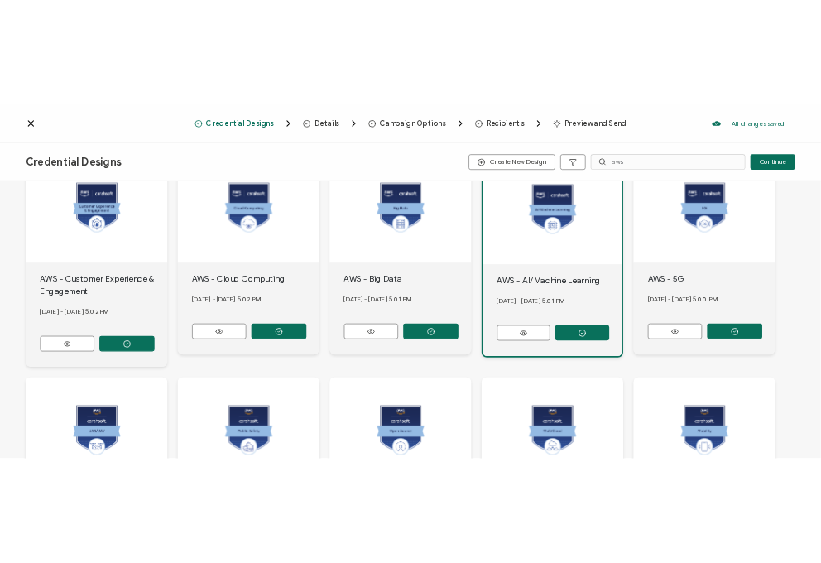
scroll to position [0, 0]
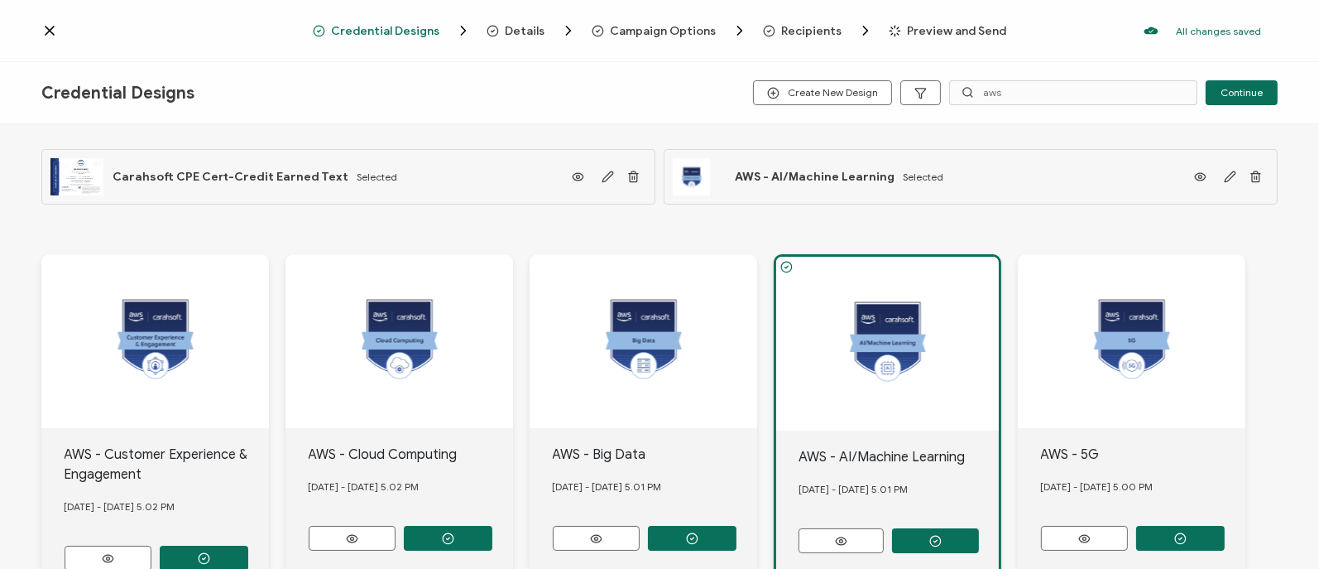
click at [820, 31] on span "Preview and Send" at bounding box center [957, 31] width 99 height 12
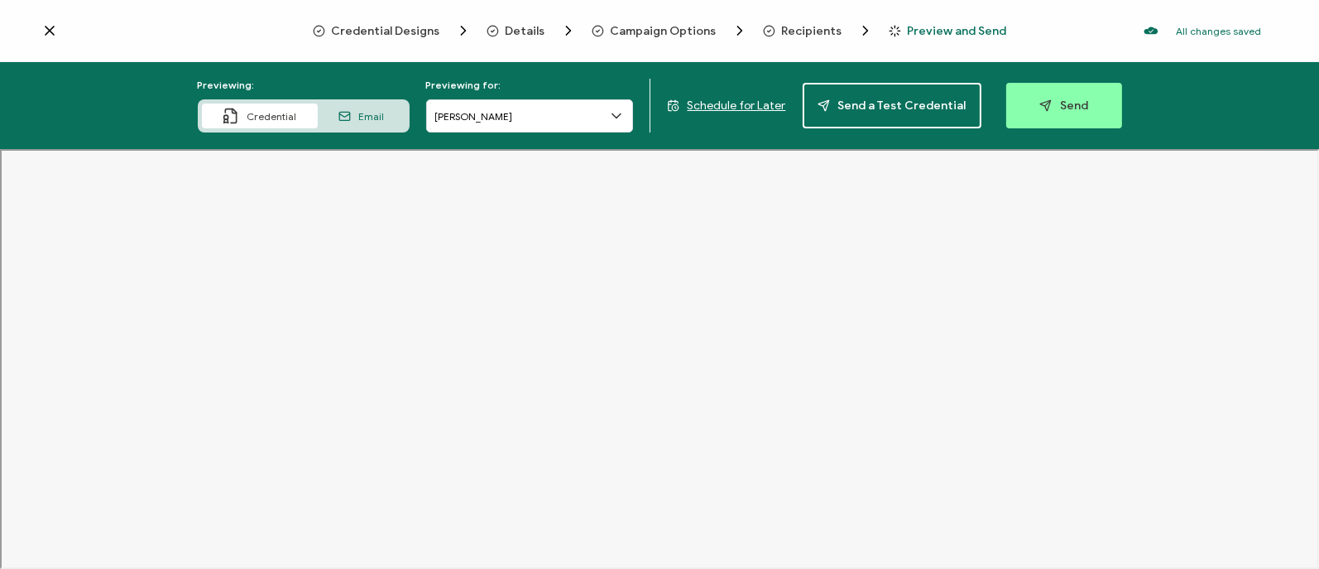
click at [377, 92] on div "Previewing: Credential Email" at bounding box center [304, 106] width 212 height 54
click at [358, 112] on div "Email" at bounding box center [362, 115] width 88 height 25
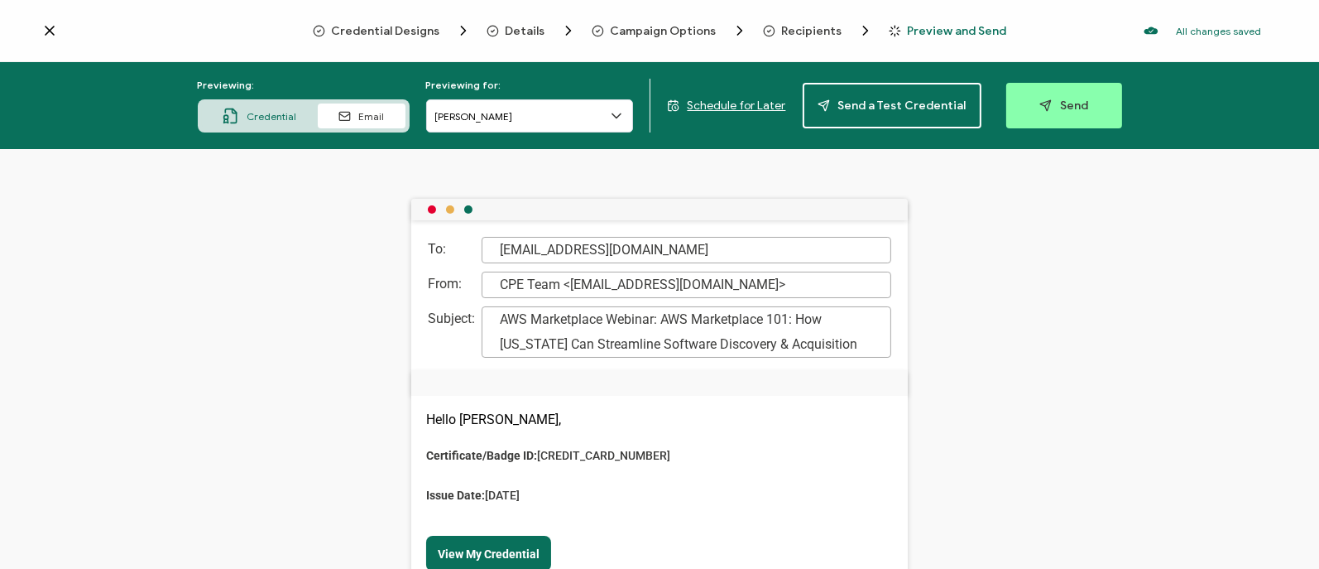
click at [269, 120] on span "Credential" at bounding box center [272, 116] width 50 height 12
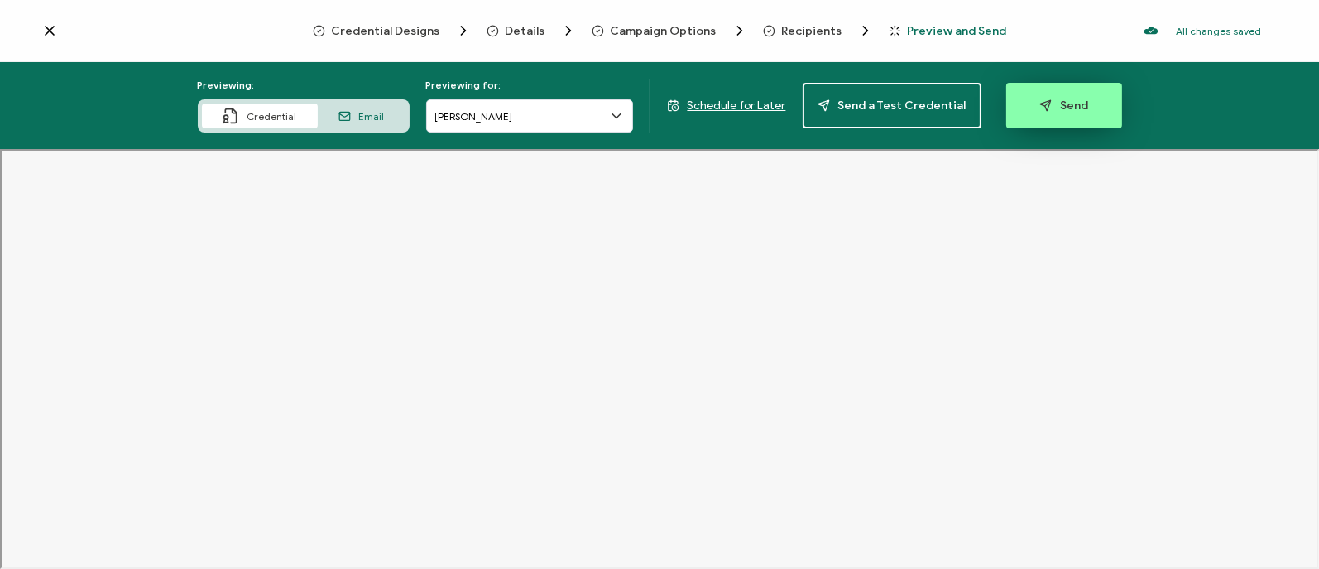
click at [820, 109] on span "Send" at bounding box center [1063, 105] width 49 height 12
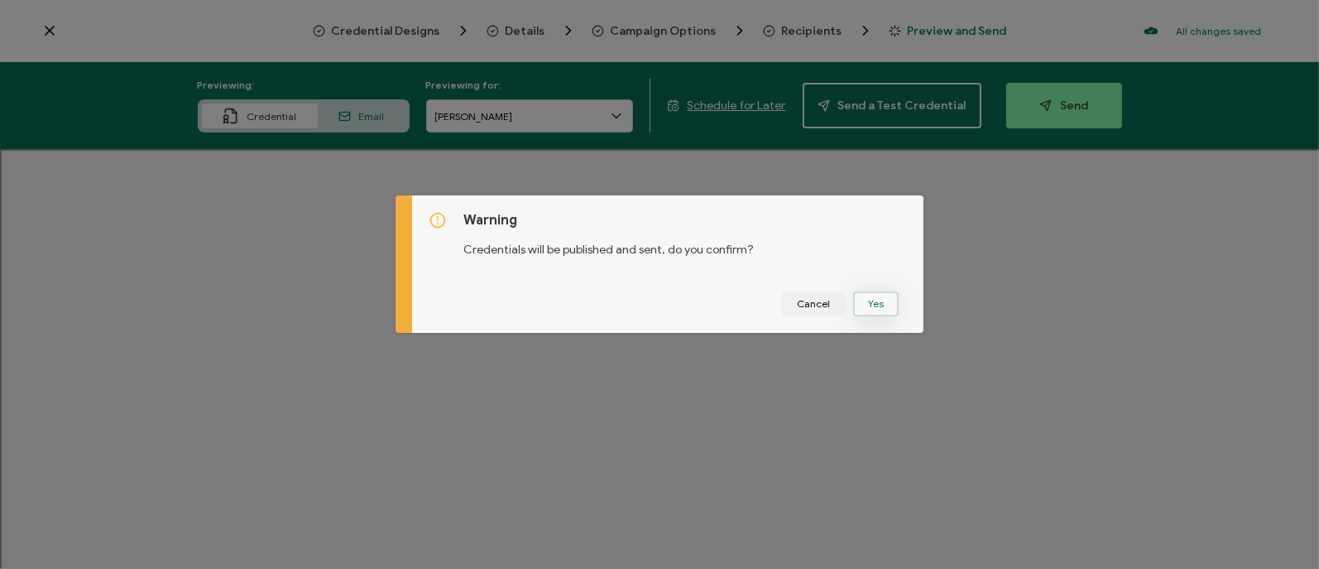
click at [820, 301] on button "Yes" at bounding box center [876, 303] width 46 height 25
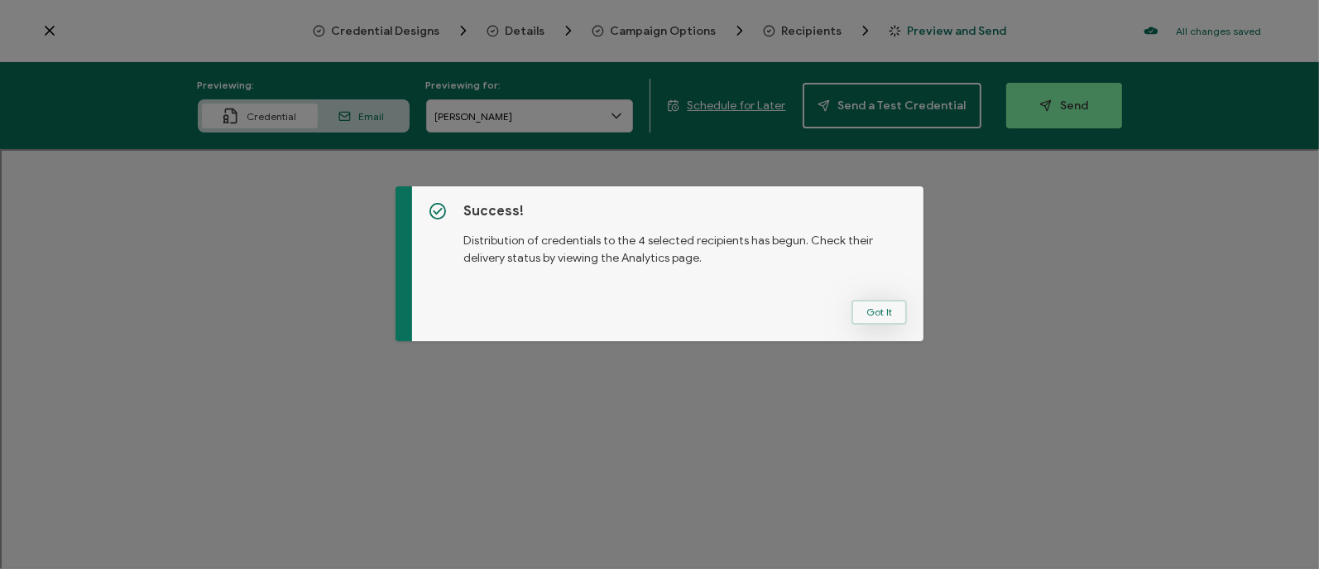
click at [820, 312] on button "Got It" at bounding box center [879, 312] width 55 height 25
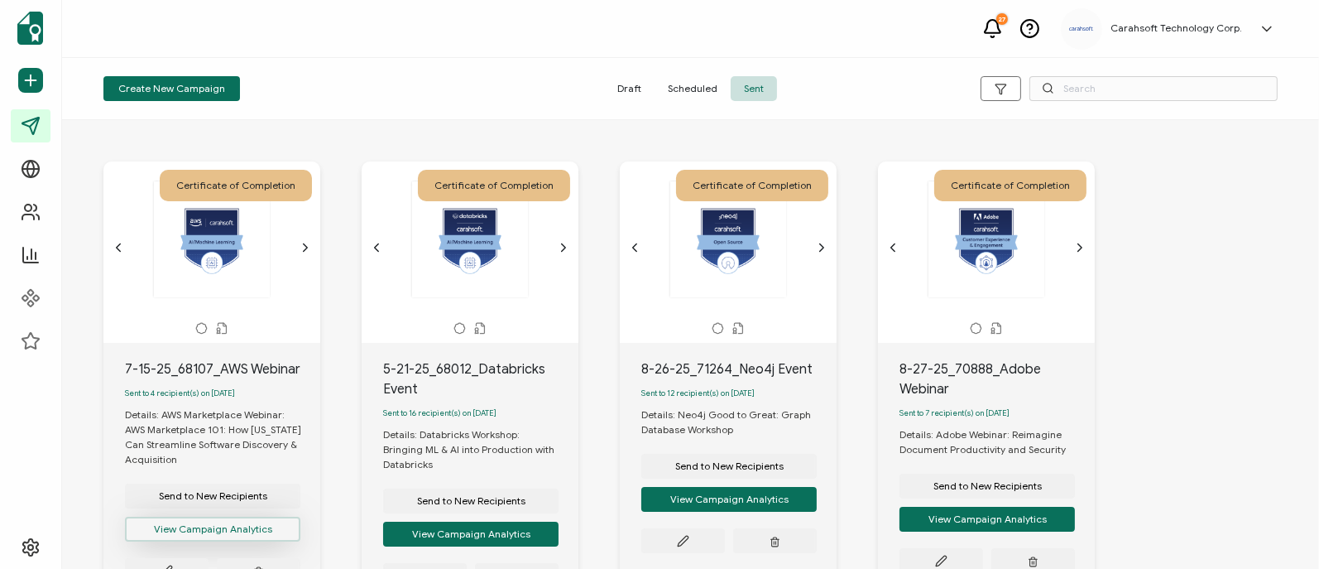
click at [202, 540] on button "View Campaign Analytics" at bounding box center [212, 528] width 175 height 25
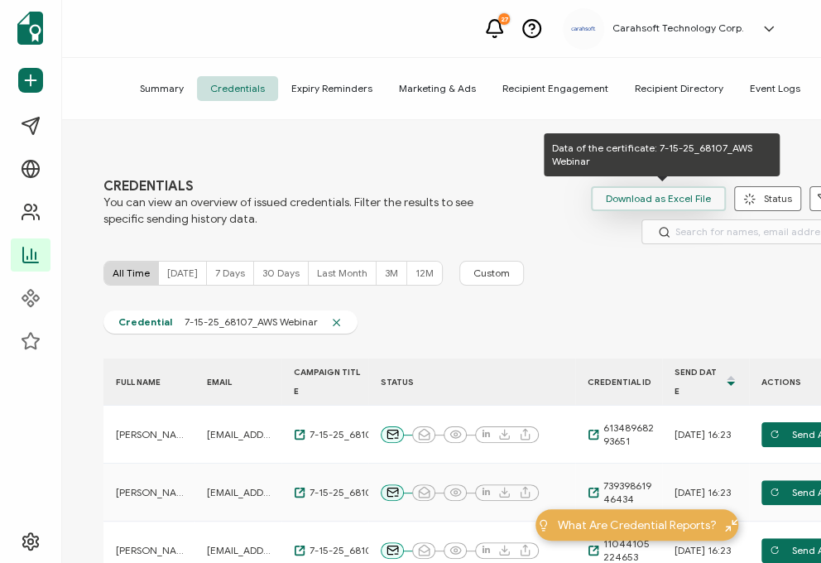
click at [643, 199] on span "Download as Excel File" at bounding box center [658, 198] width 105 height 25
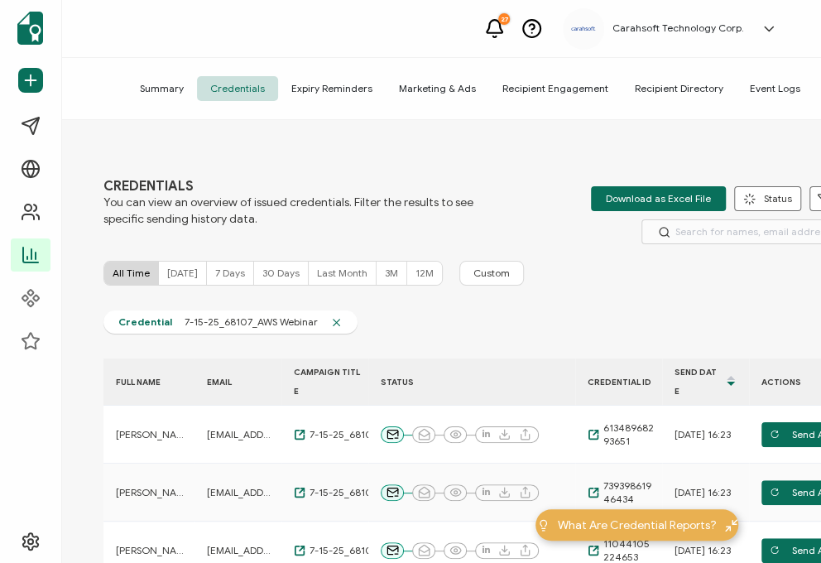
click at [117, 72] on div "Summary Credentials Expiry Reminders Marketing & Ads Recipient Engagement Recip…" at bounding box center [469, 89] width 815 height 62
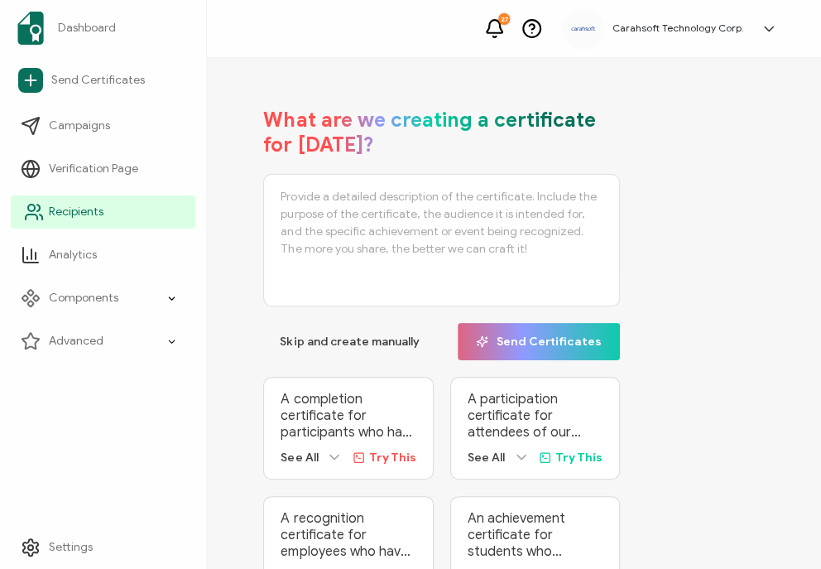
click at [62, 217] on span "Recipients" at bounding box center [76, 212] width 55 height 17
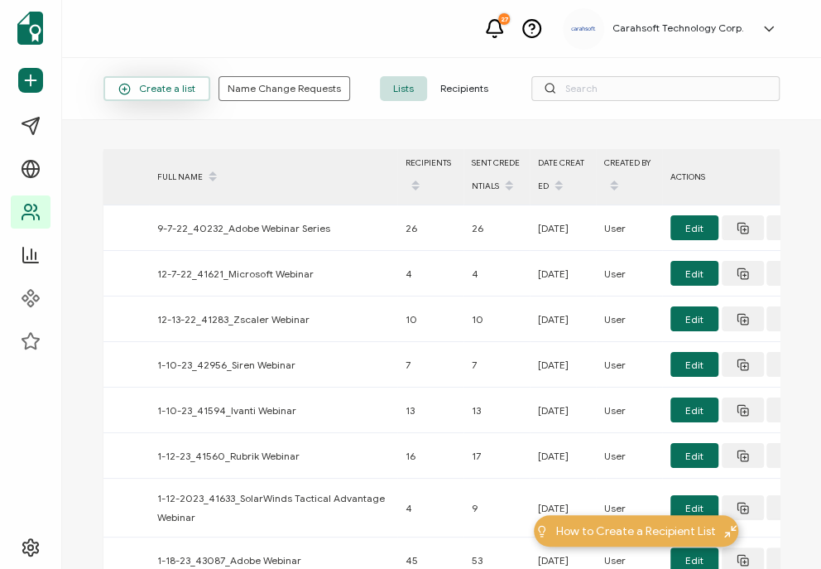
click at [147, 99] on button "Create a list" at bounding box center [156, 88] width 107 height 25
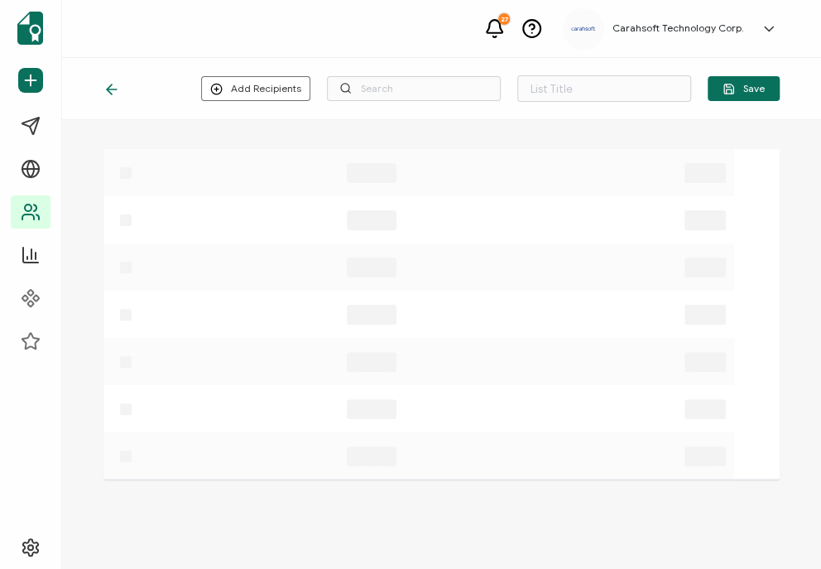
type input "List 1616"
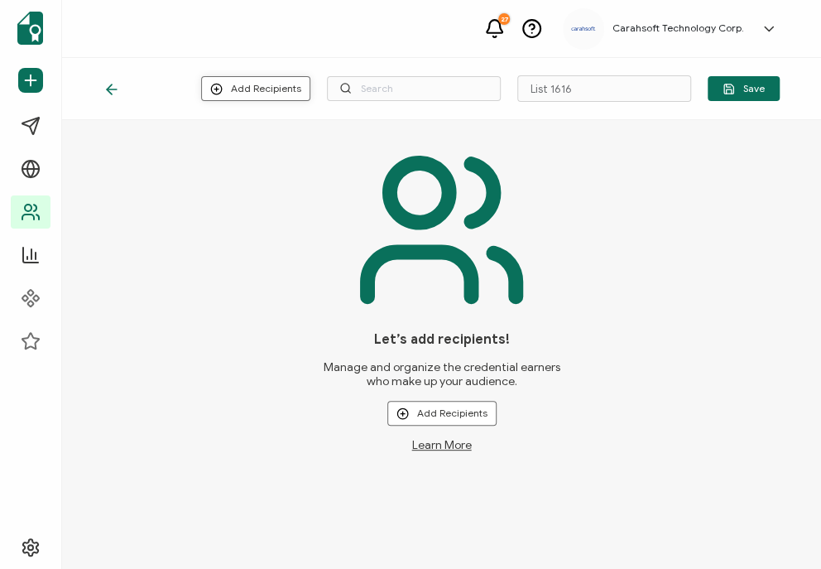
click at [286, 86] on button "Add Recipients" at bounding box center [255, 88] width 109 height 25
click at [305, 128] on span "Upload New Recipients" at bounding box center [293, 133] width 107 height 12
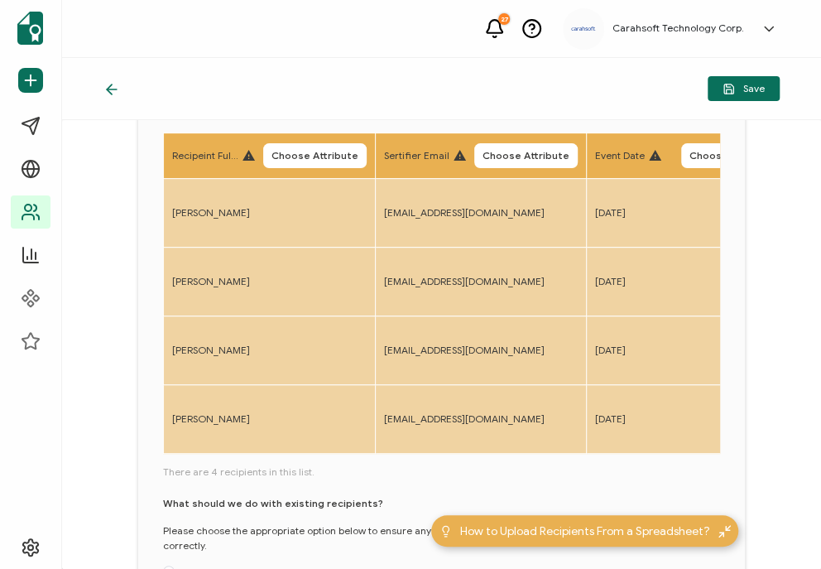
scroll to position [159, 0]
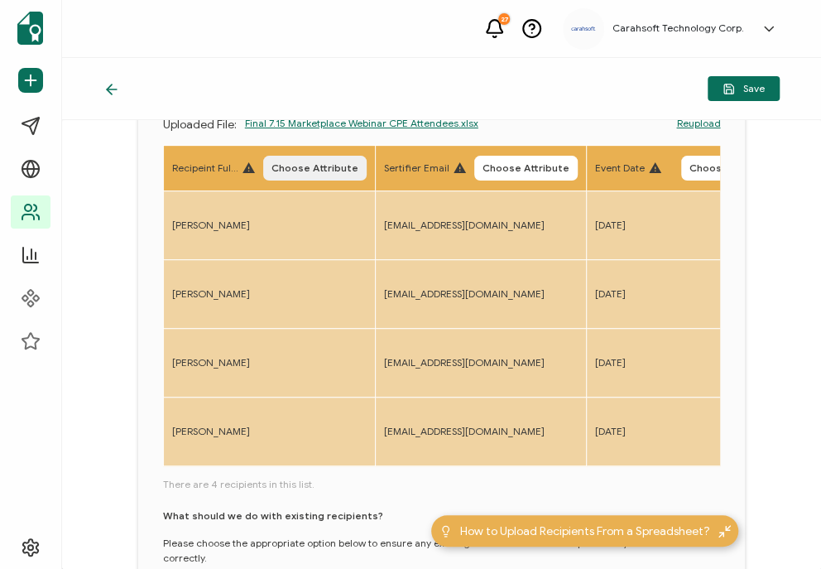
click at [314, 171] on span "Choose Attribute" at bounding box center [314, 168] width 87 height 10
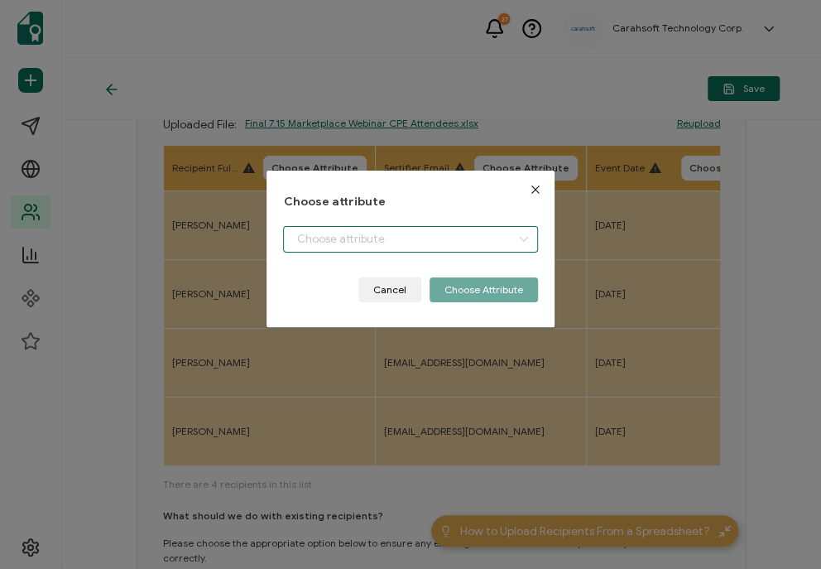
click at [339, 248] on input "dialog" at bounding box center [410, 239] width 254 height 26
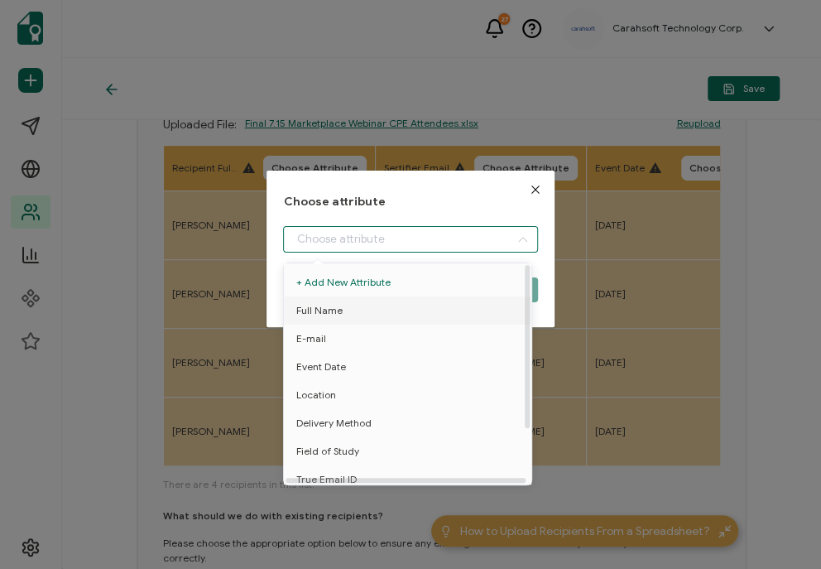
click at [333, 312] on span "Full Name" at bounding box center [319, 310] width 46 height 28
type input "Full Name"
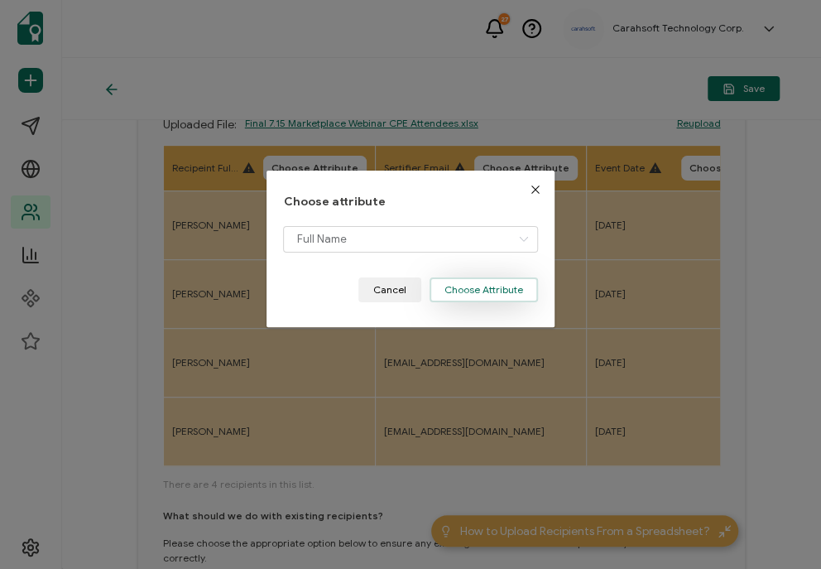
click at [492, 284] on button "Choose Attribute" at bounding box center [484, 289] width 108 height 25
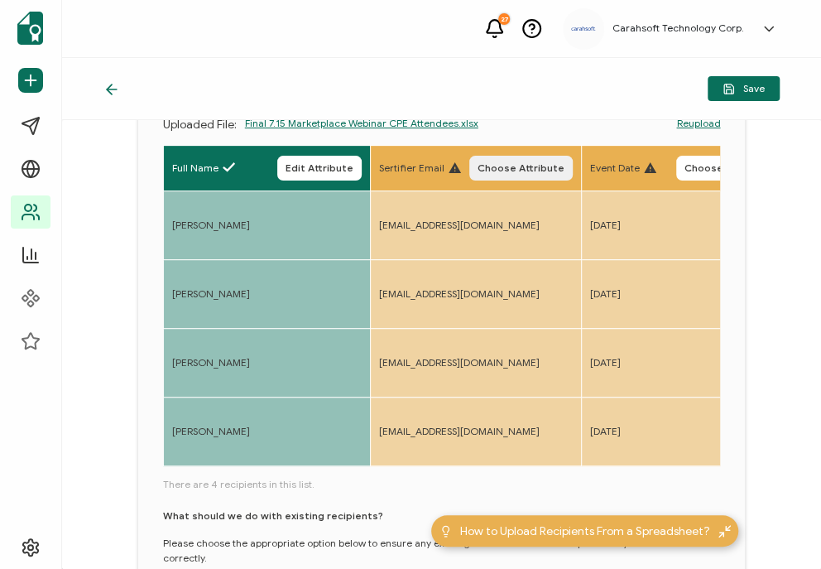
click at [502, 175] on button "Choose Attribute" at bounding box center [520, 168] width 103 height 25
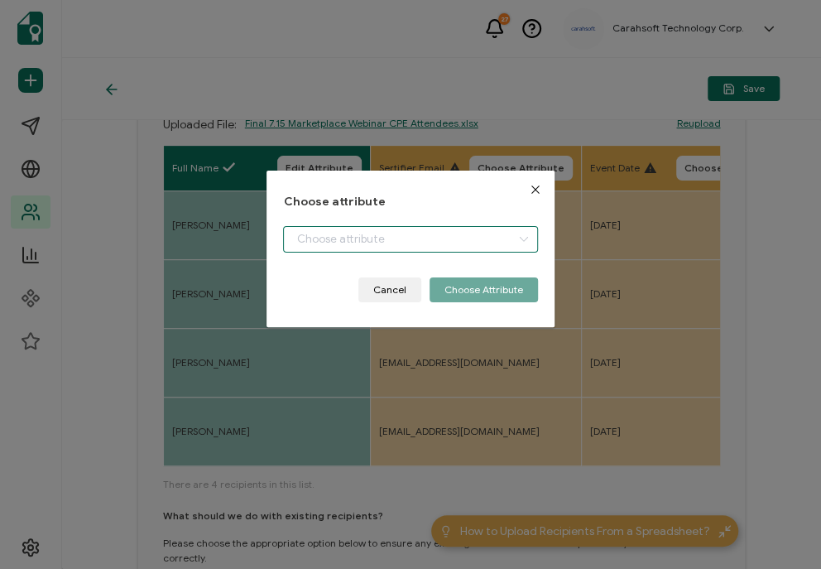
click at [406, 248] on input "dialog" at bounding box center [410, 239] width 254 height 26
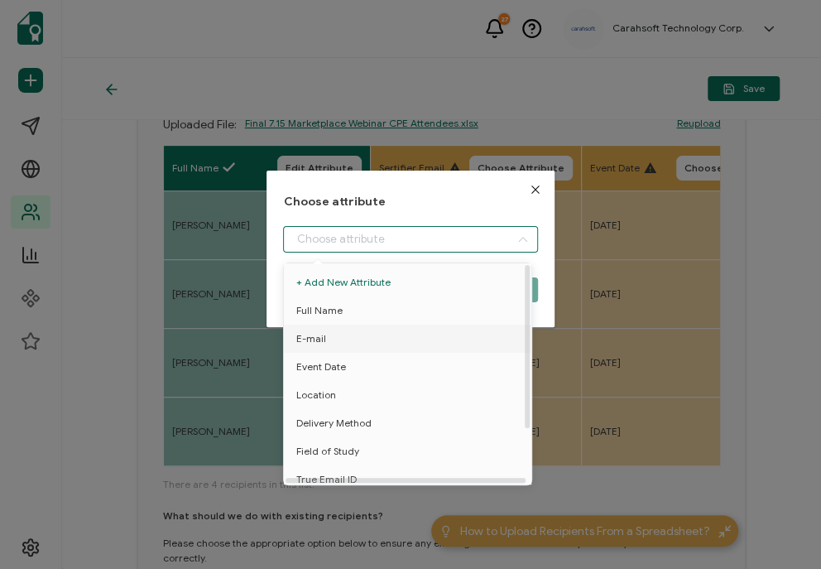
click at [360, 337] on li "E-mail" at bounding box center [411, 338] width 262 height 28
type input "E-mail"
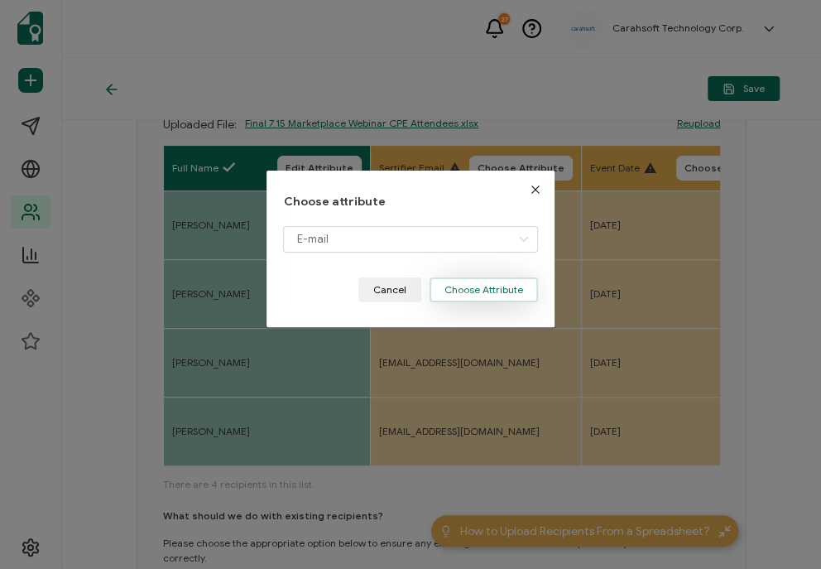
click at [512, 286] on button "Choose Attribute" at bounding box center [484, 289] width 108 height 25
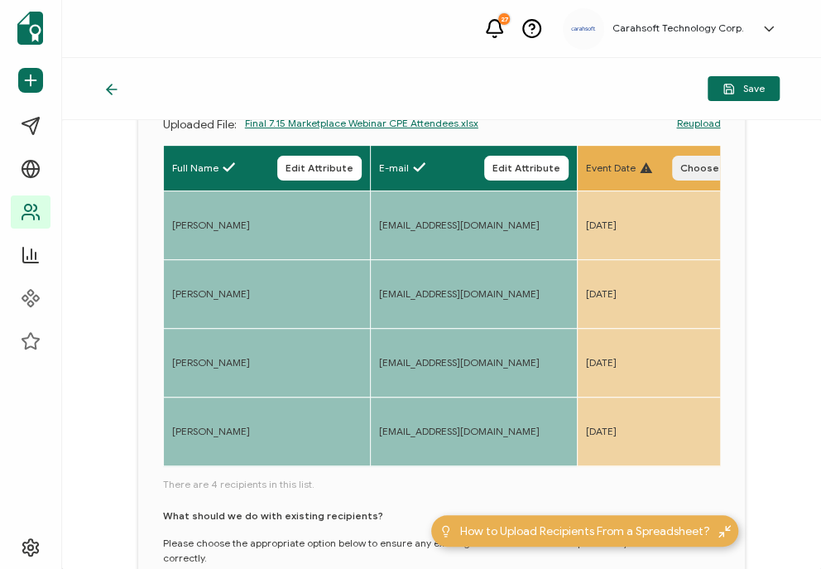
click at [698, 175] on button "Choose Attribute" at bounding box center [723, 168] width 103 height 25
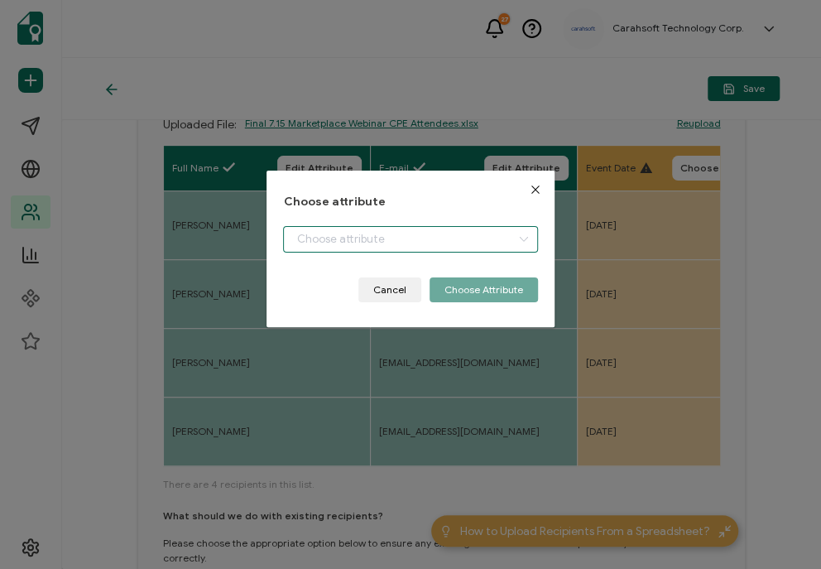
click at [322, 242] on input "dialog" at bounding box center [410, 239] width 254 height 26
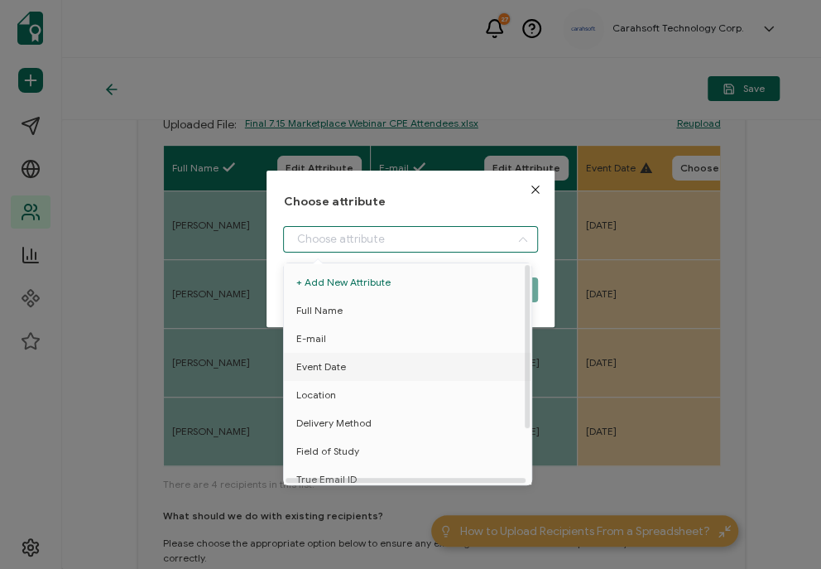
click at [310, 360] on span "Event Date" at bounding box center [321, 367] width 50 height 28
type input "Event Date"
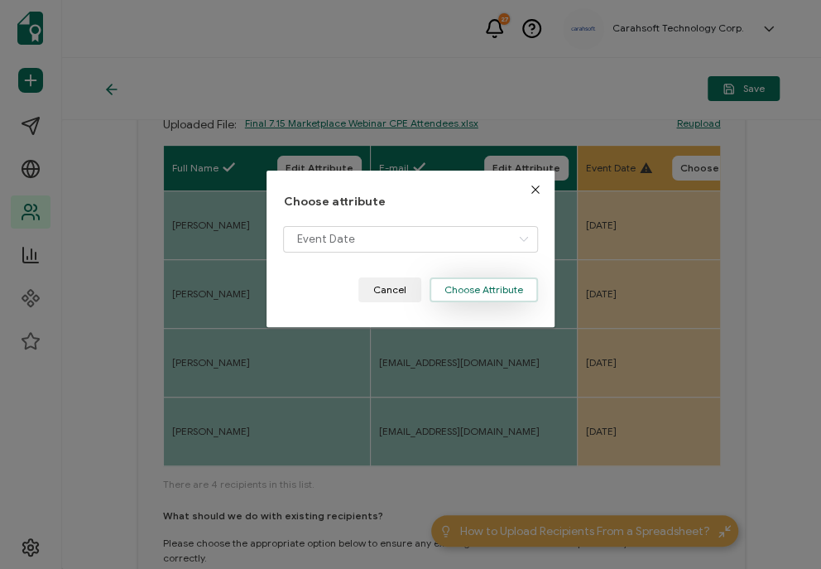
click at [472, 287] on button "Choose Attribute" at bounding box center [484, 289] width 108 height 25
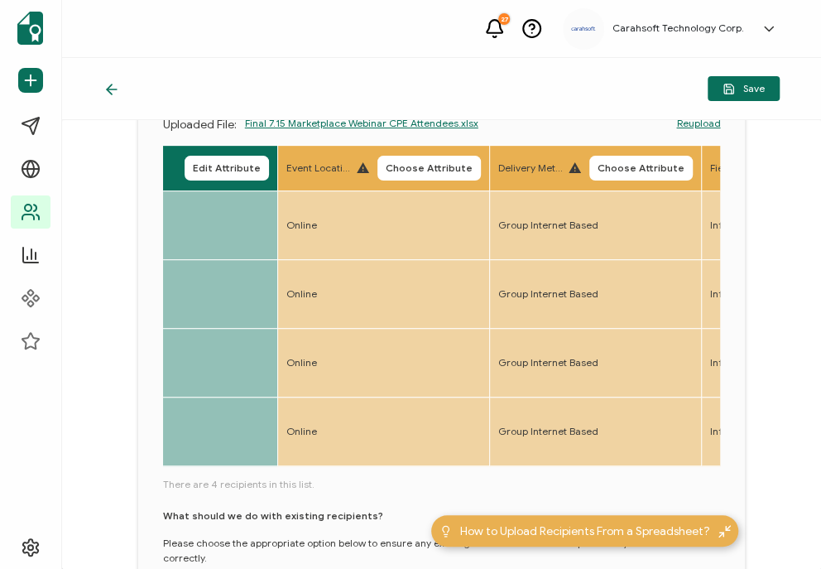
scroll to position [0, 518]
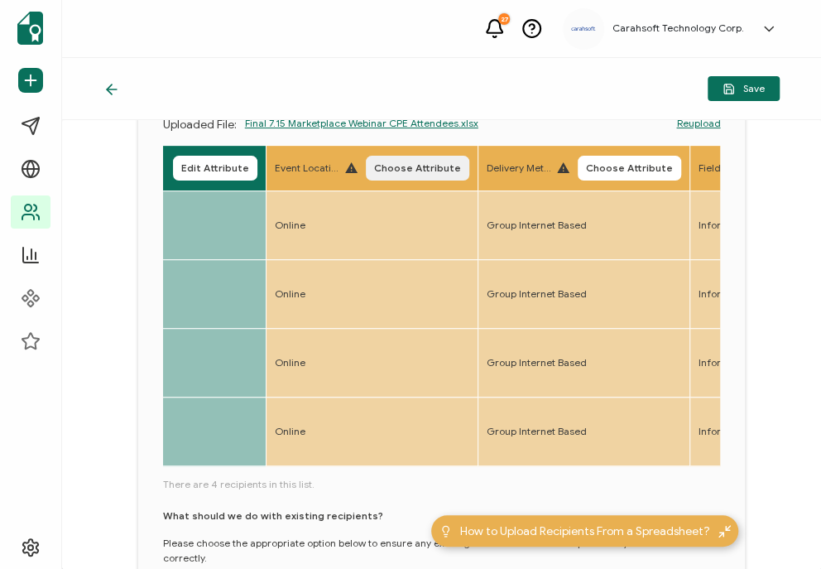
click at [403, 156] on button "Choose Attribute" at bounding box center [417, 168] width 103 height 25
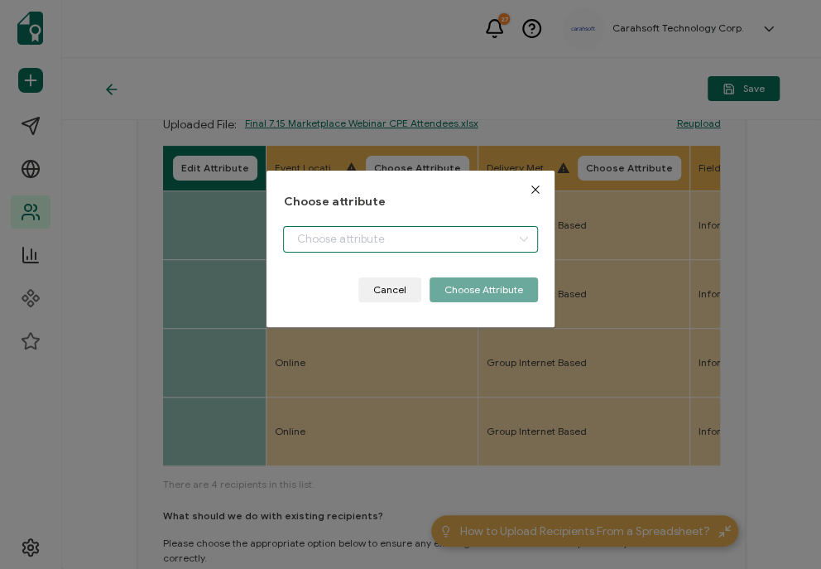
click at [335, 243] on input "dialog" at bounding box center [410, 239] width 254 height 26
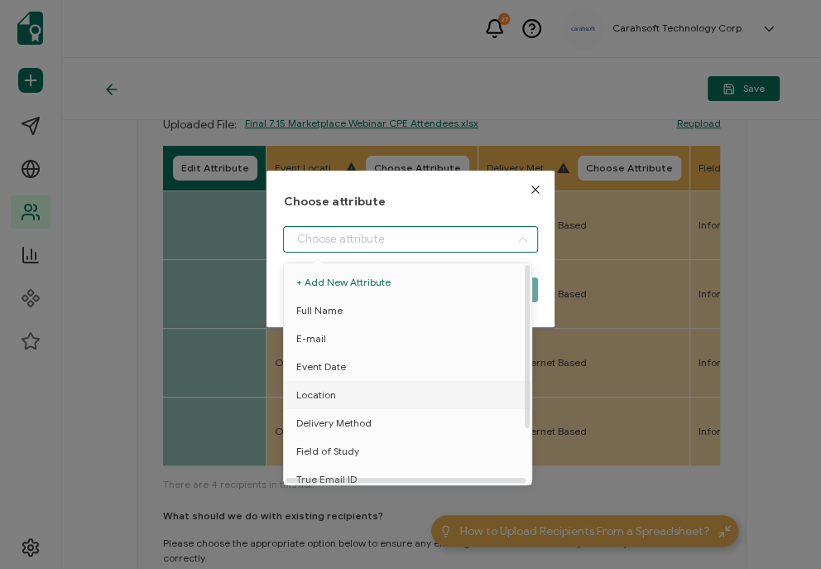
click at [321, 396] on span "Location" at bounding box center [316, 395] width 40 height 28
type input "Location"
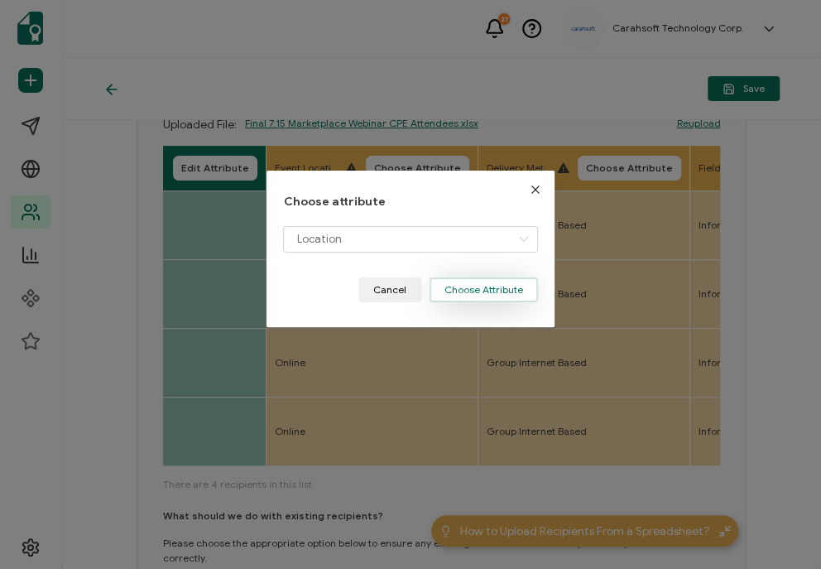
click at [476, 287] on button "Choose Attribute" at bounding box center [484, 289] width 108 height 25
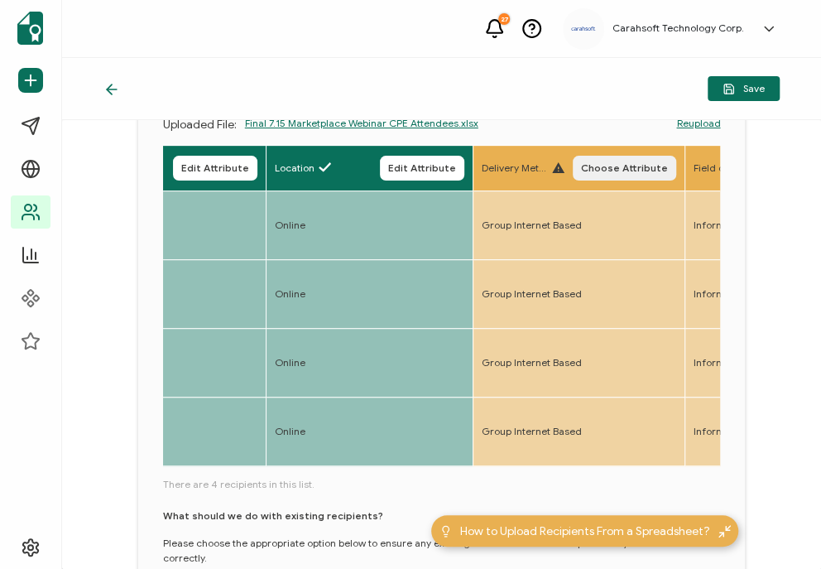
click at [626, 157] on button "Choose Attribute" at bounding box center [624, 168] width 103 height 25
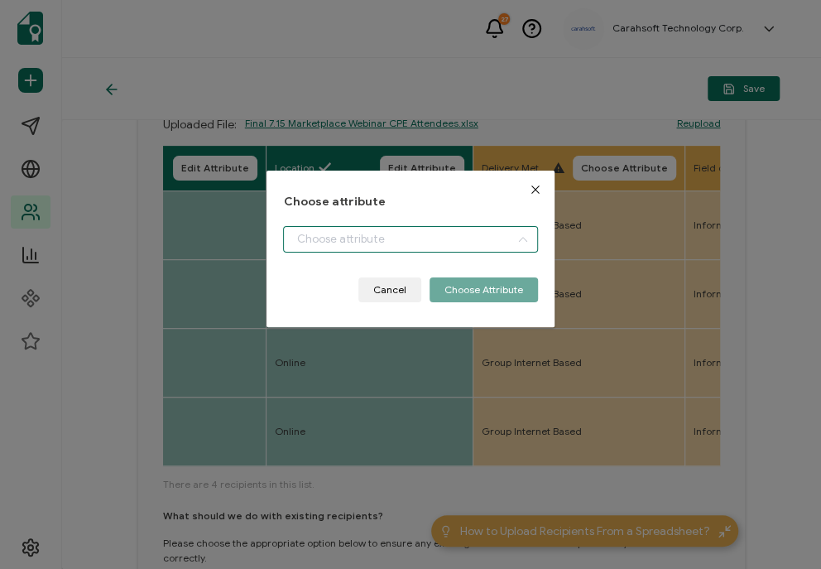
click at [359, 251] on input "dialog" at bounding box center [410, 239] width 254 height 26
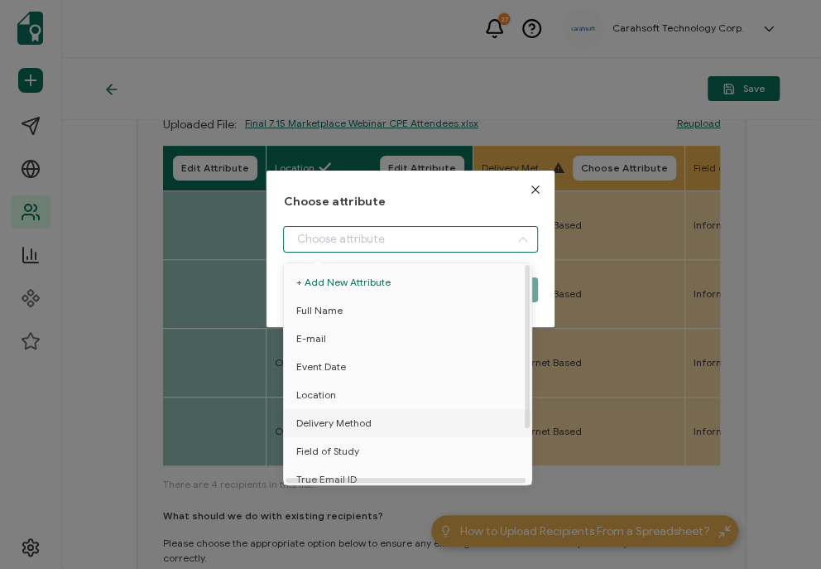
click at [339, 422] on span "Delivery Method" at bounding box center [333, 423] width 75 height 28
type input "Delivery Method"
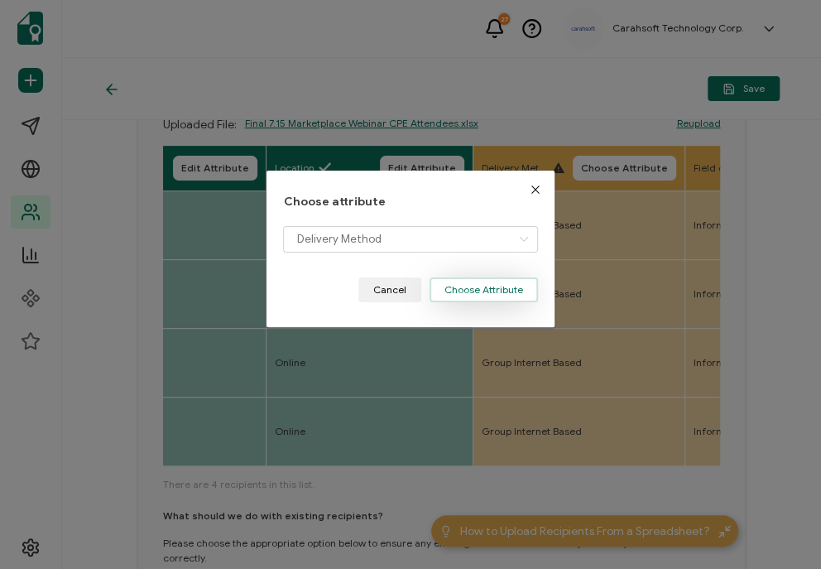
click at [502, 284] on button "Choose Attribute" at bounding box center [484, 289] width 108 height 25
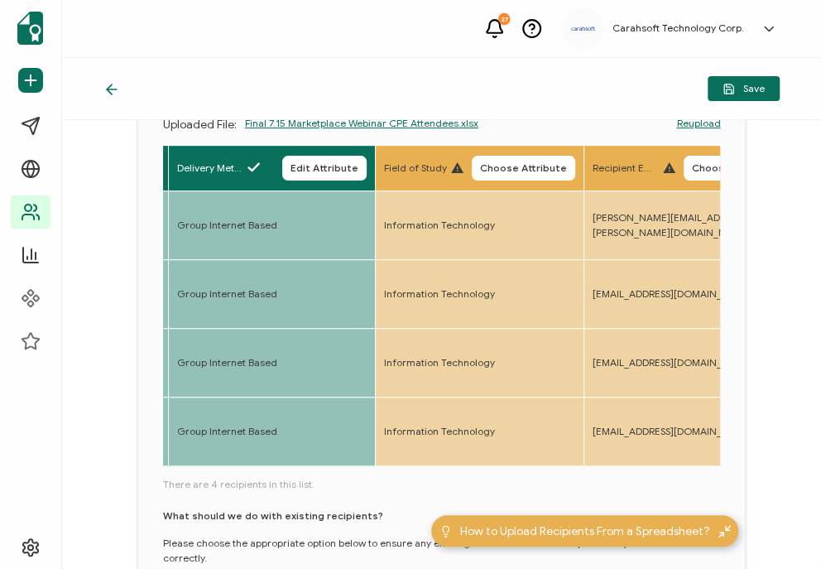
scroll to position [0, 915]
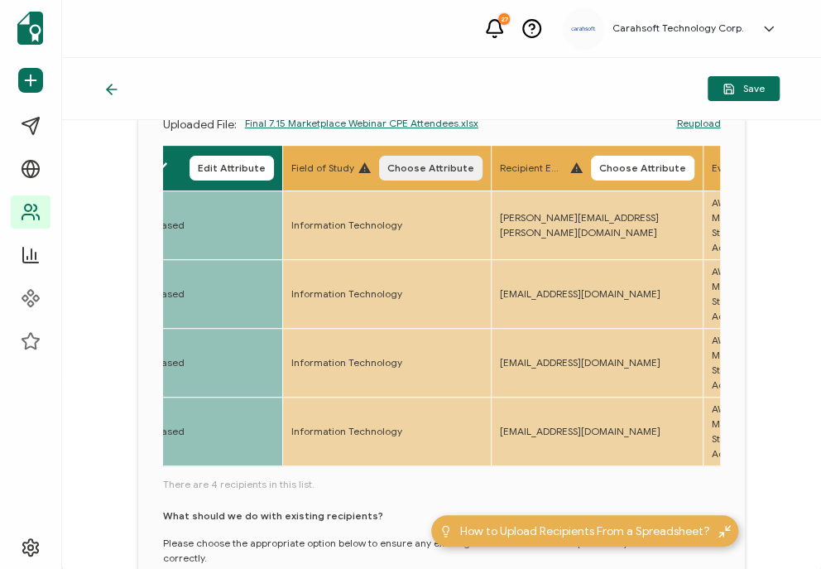
click at [418, 163] on span "Choose Attribute" at bounding box center [430, 168] width 87 height 10
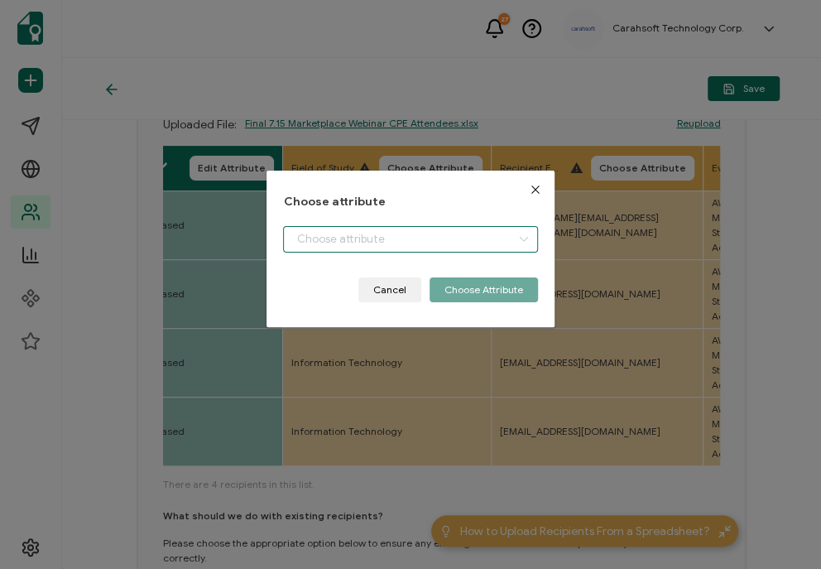
click at [351, 232] on input "dialog" at bounding box center [410, 239] width 254 height 26
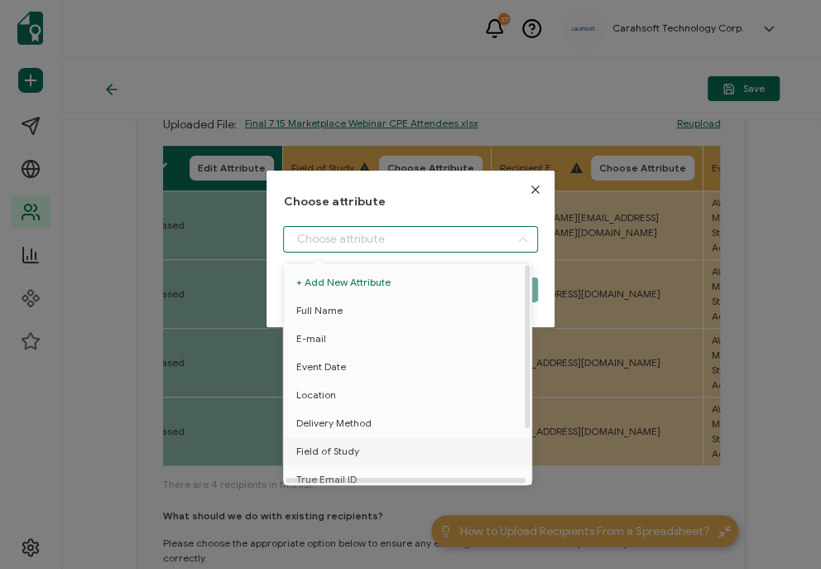
click at [331, 449] on span "Field of Study" at bounding box center [327, 451] width 63 height 28
type input "Field of Study"
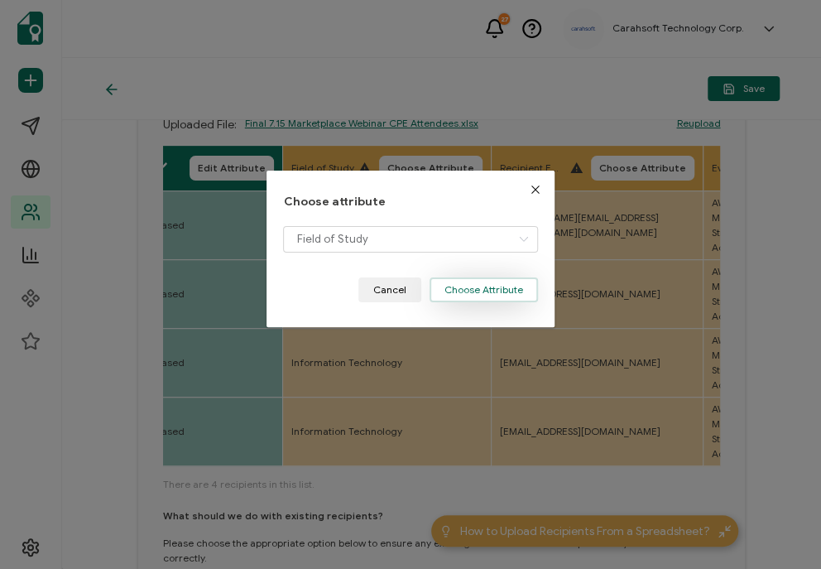
click at [488, 287] on button "Choose Attribute" at bounding box center [484, 289] width 108 height 25
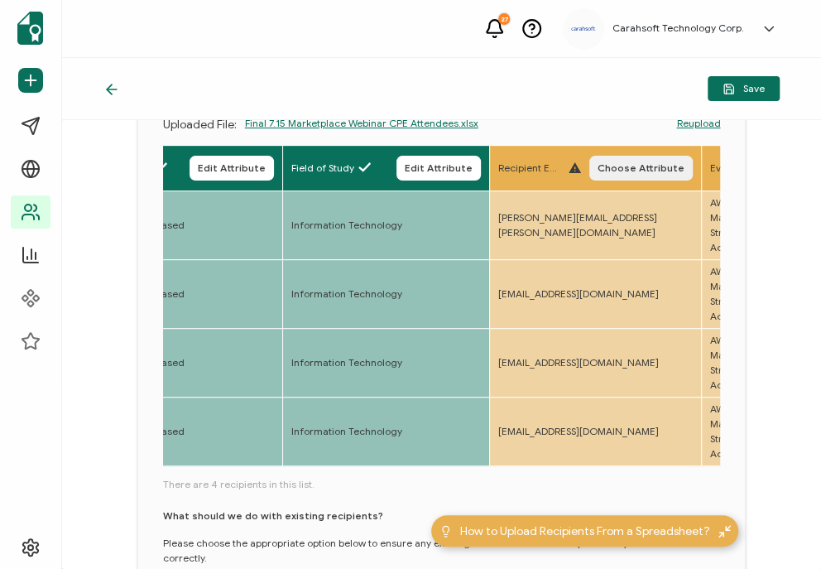
click at [643, 169] on span "Choose Attribute" at bounding box center [641, 168] width 87 height 10
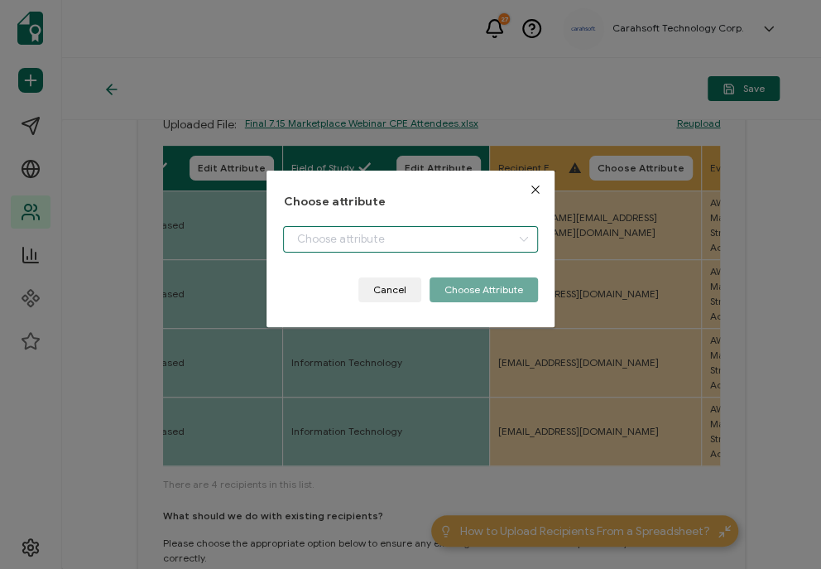
click at [439, 246] on input "dialog" at bounding box center [410, 239] width 254 height 26
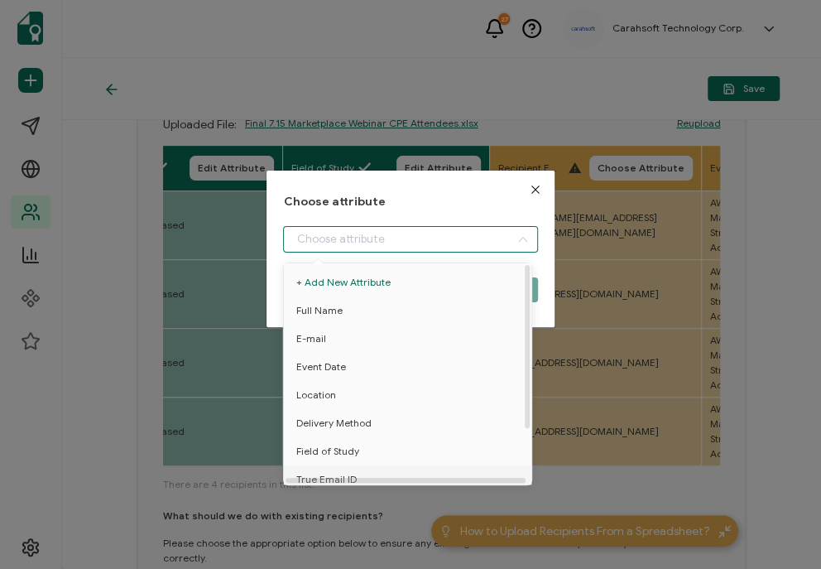
click at [343, 474] on span "True Email ID" at bounding box center [326, 479] width 60 height 28
type input "True Email ID"
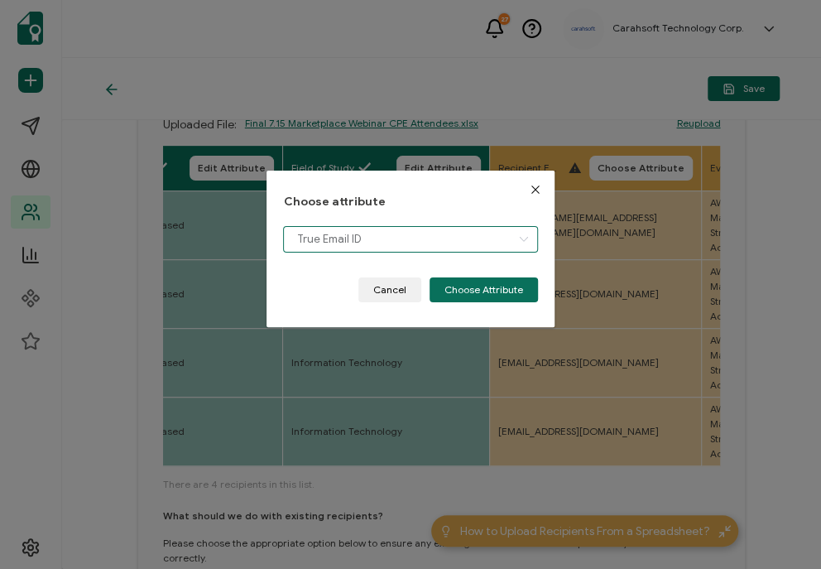
scroll to position [12, 0]
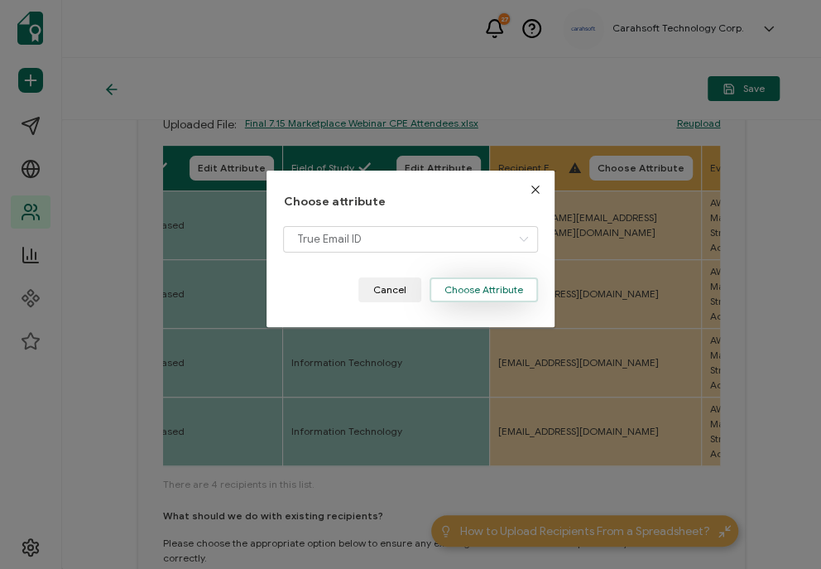
click at [478, 291] on button "Choose Attribute" at bounding box center [484, 289] width 108 height 25
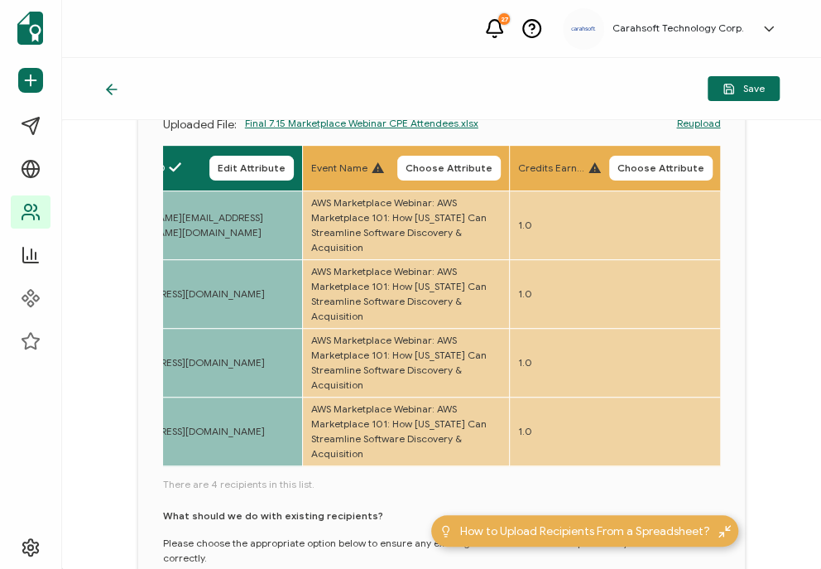
scroll to position [0, 1313]
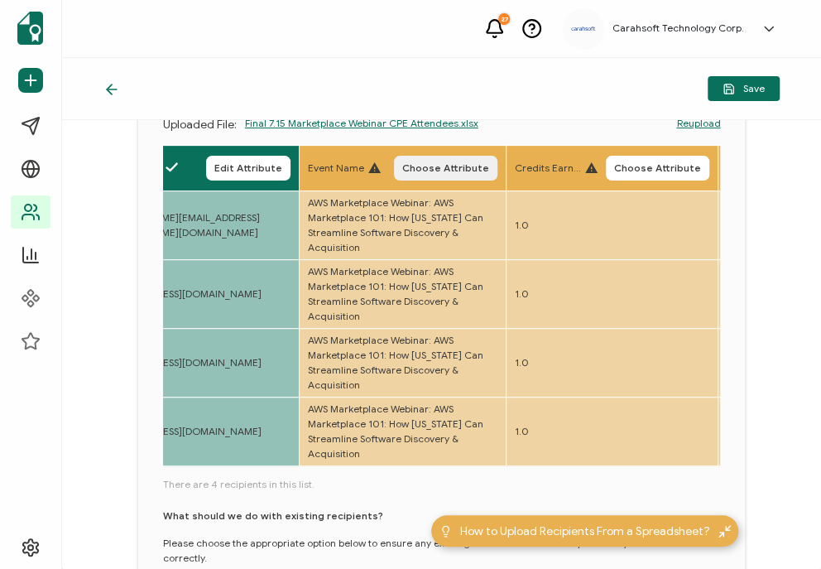
click at [435, 169] on span "Choose Attribute" at bounding box center [445, 168] width 87 height 10
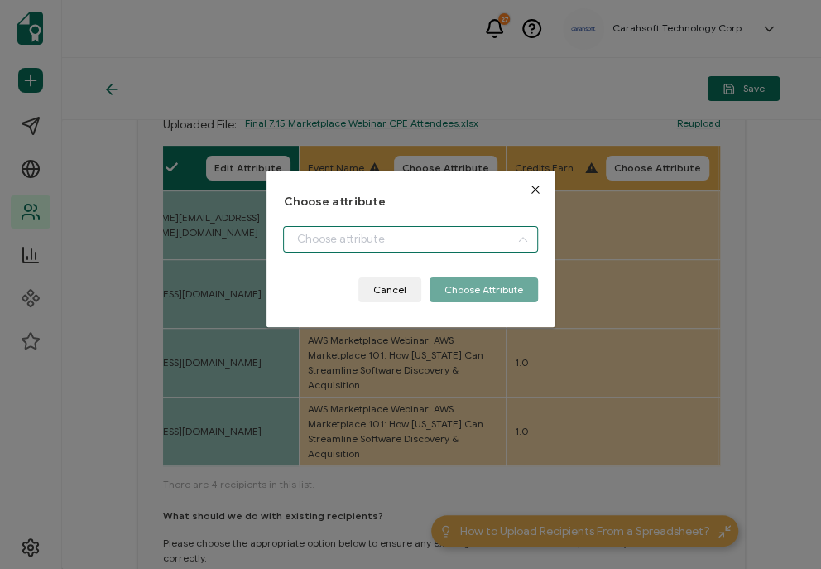
click at [380, 240] on input "dialog" at bounding box center [410, 239] width 254 height 26
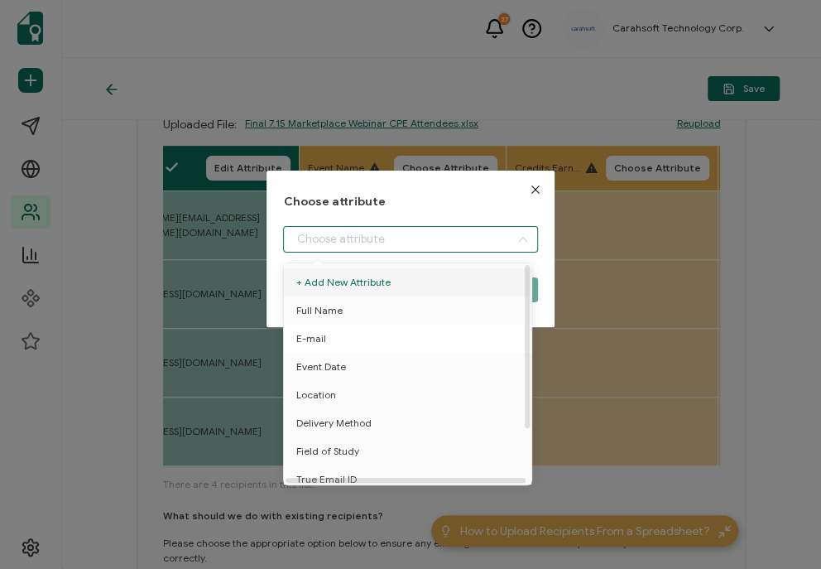
scroll to position [72, 0]
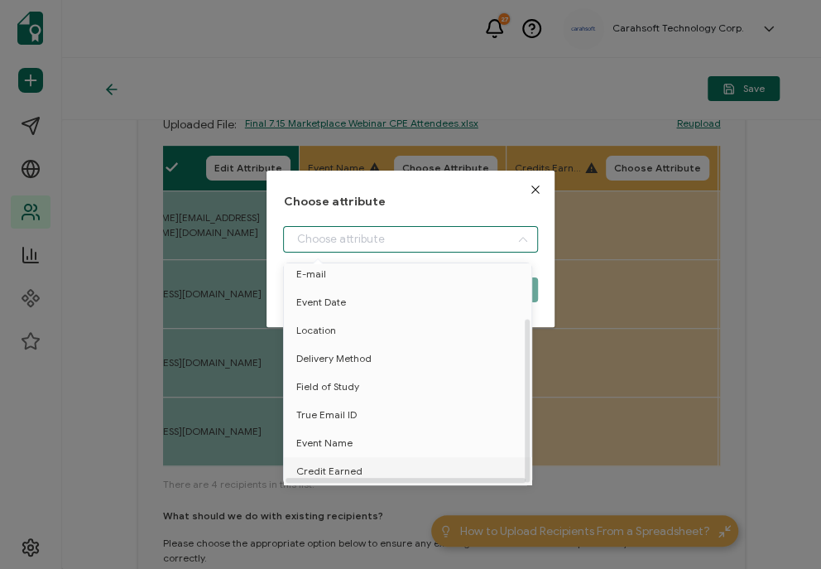
click at [338, 457] on span "Credit Earned" at bounding box center [329, 471] width 66 height 28
type input "Credit Earned"
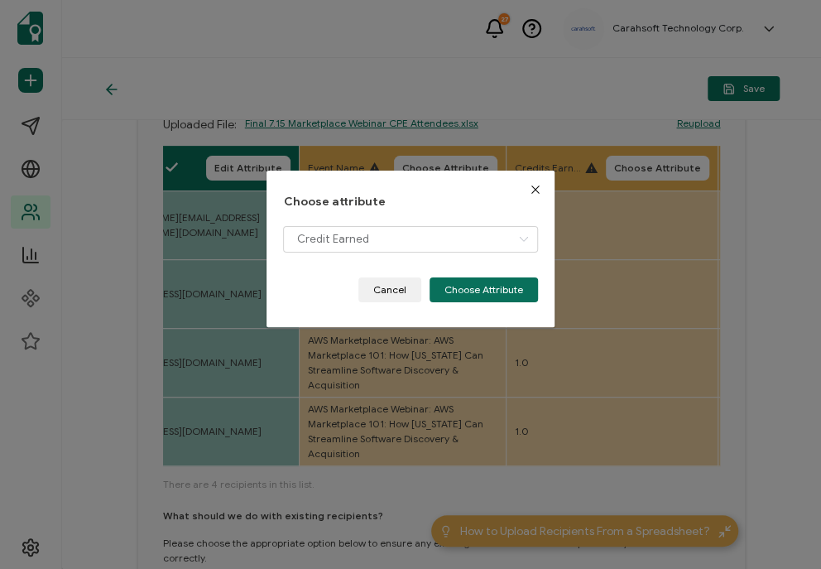
click at [358, 224] on div "Choose attribute Credit Earned Cancel Choose Attribute" at bounding box center [410, 248] width 254 height 107
click at [337, 249] on input "dialog" at bounding box center [410, 239] width 254 height 26
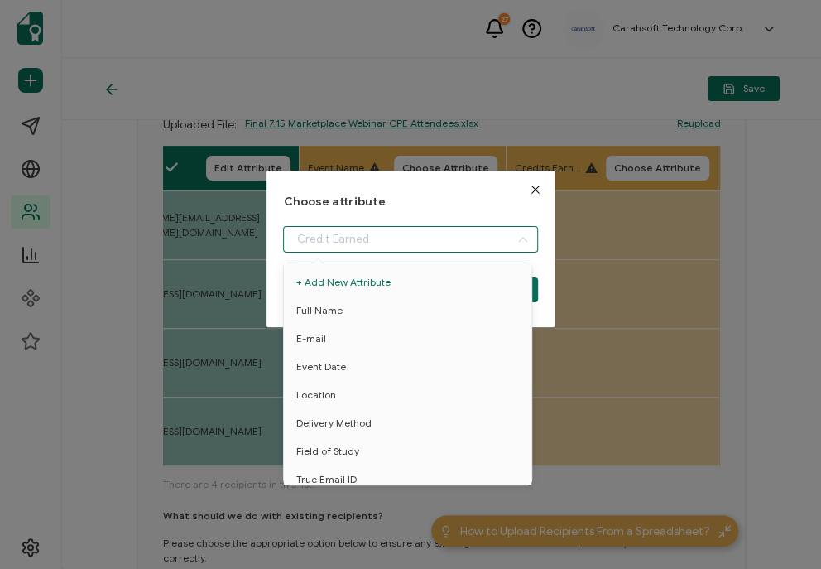
scroll to position [67, 0]
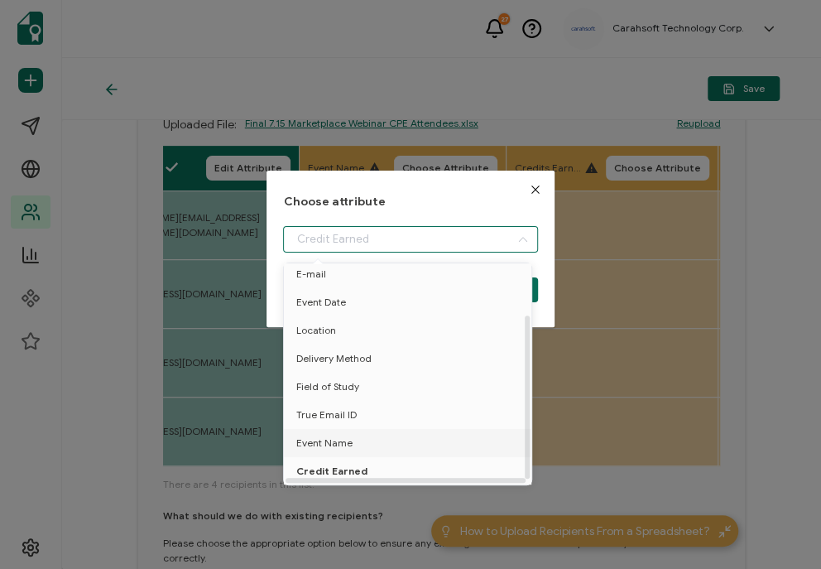
click at [340, 445] on span "Event Name" at bounding box center [324, 443] width 56 height 28
type input "Event Name"
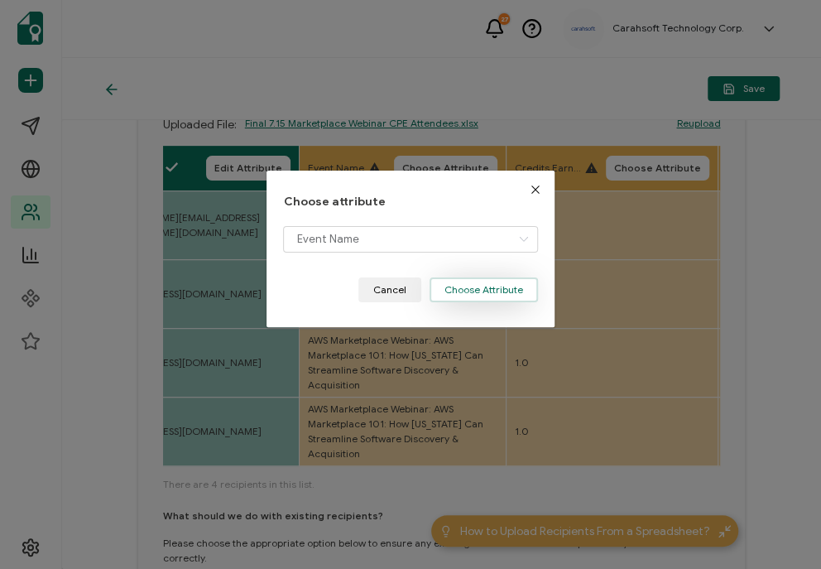
click at [491, 291] on button "Choose Attribute" at bounding box center [484, 289] width 108 height 25
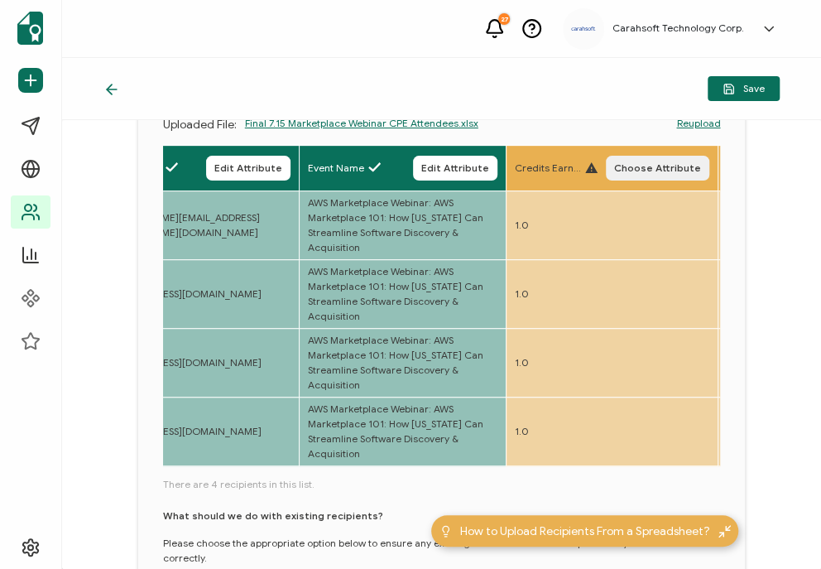
click at [662, 163] on span "Choose Attribute" at bounding box center [657, 168] width 87 height 10
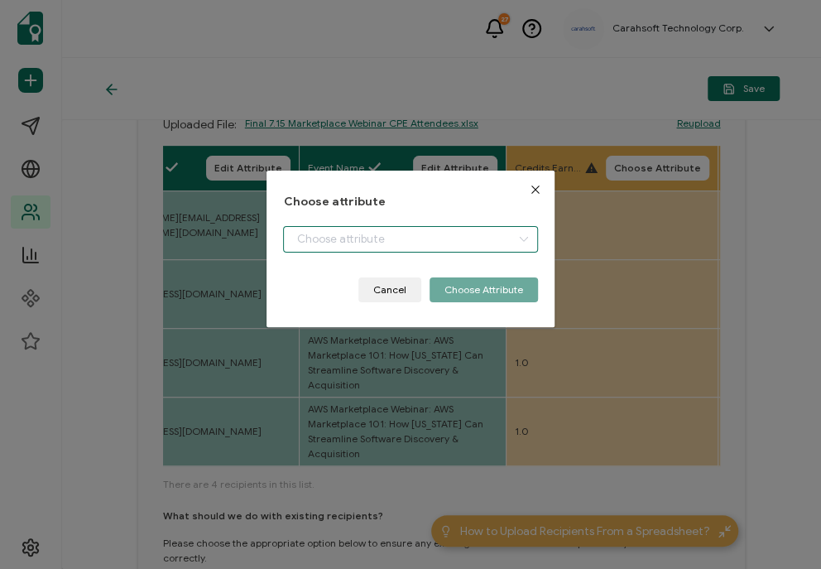
click at [371, 233] on input "dialog" at bounding box center [410, 239] width 254 height 26
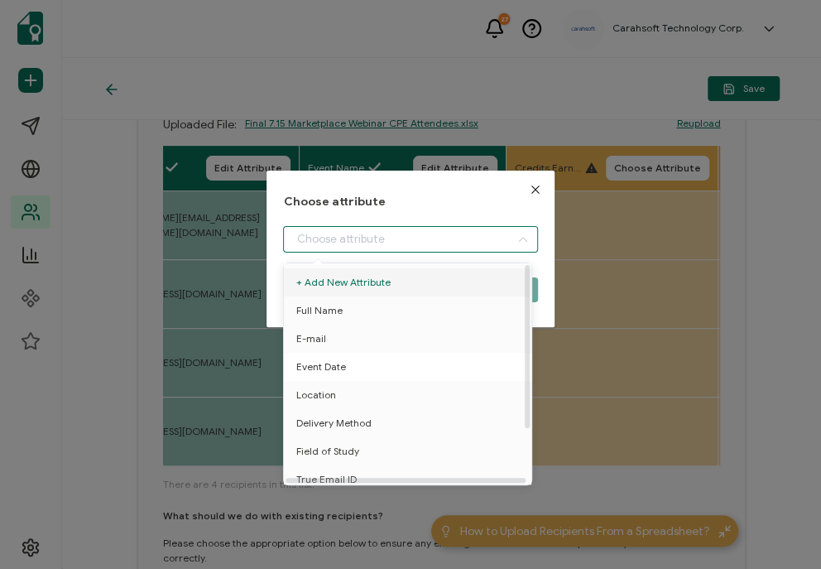
scroll to position [72, 0]
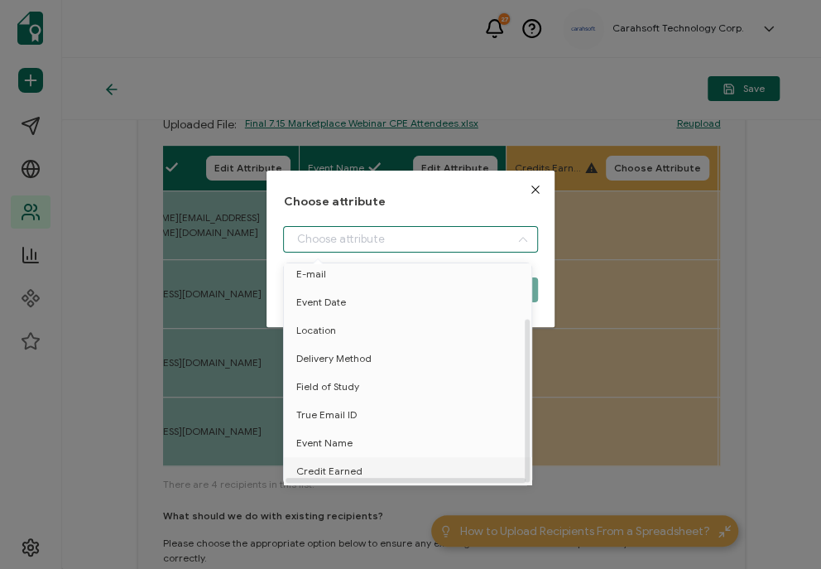
click at [326, 462] on span "Credit Earned" at bounding box center [329, 471] width 66 height 28
type input "Credit Earned"
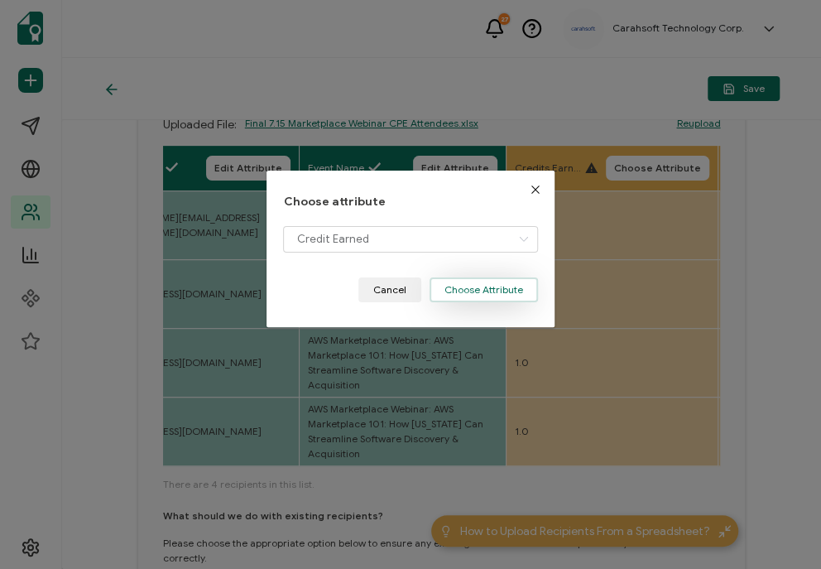
click at [511, 284] on button "Choose Attribute" at bounding box center [484, 289] width 108 height 25
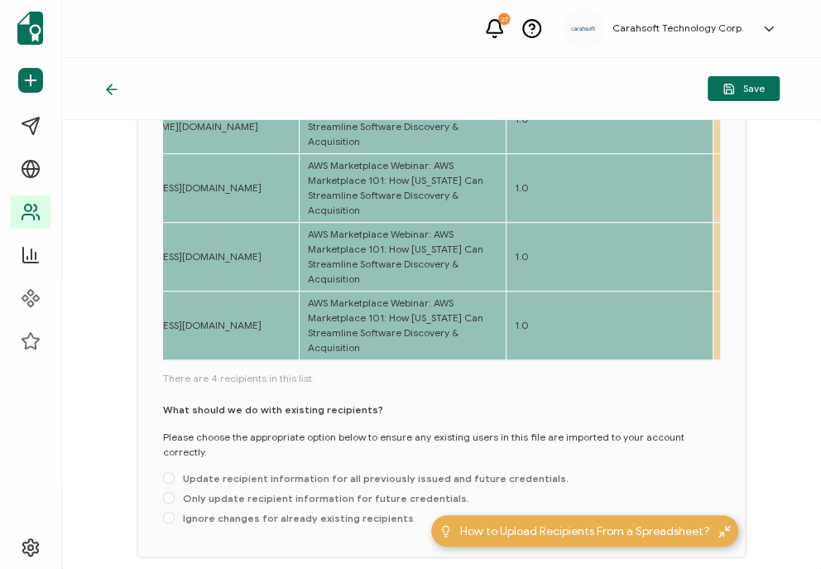
scroll to position [266, 0]
click at [257, 491] on span "Only update recipient information for future credentials." at bounding box center [322, 497] width 295 height 12
click at [175, 491] on input "Only update recipient information for future credentials." at bounding box center [169, 497] width 12 height 13
radio input "true"
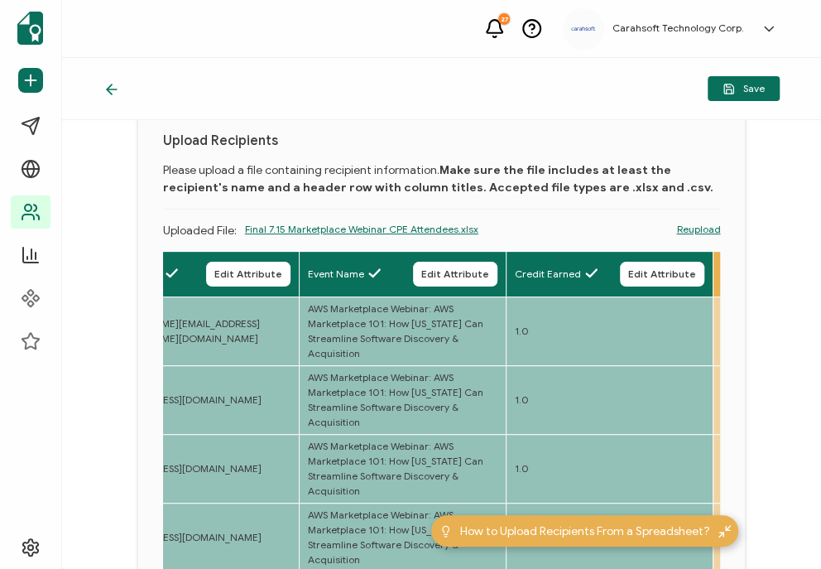
scroll to position [50, 0]
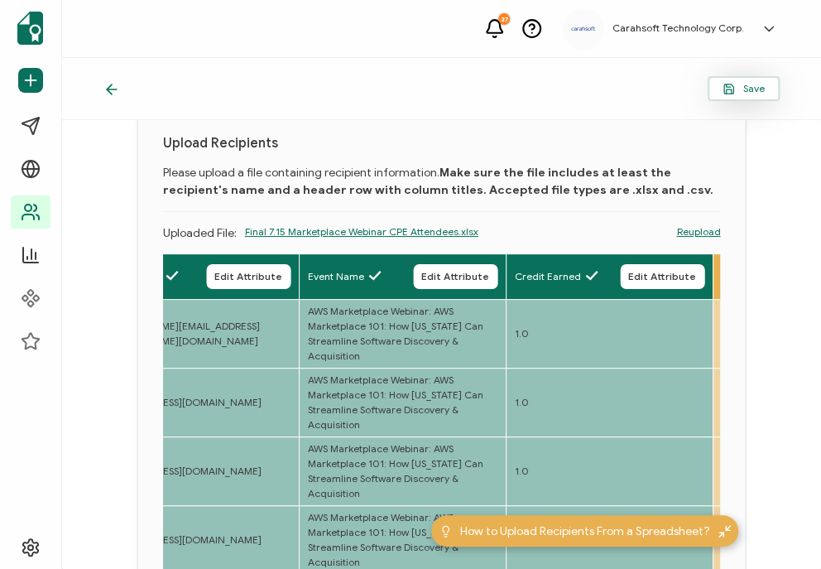
click at [741, 85] on span "Save" at bounding box center [743, 89] width 42 height 12
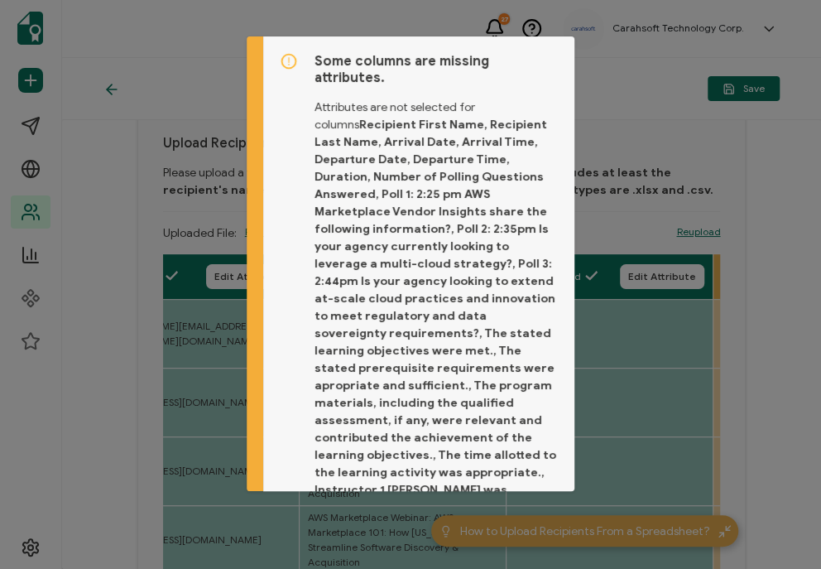
scroll to position [81, 0]
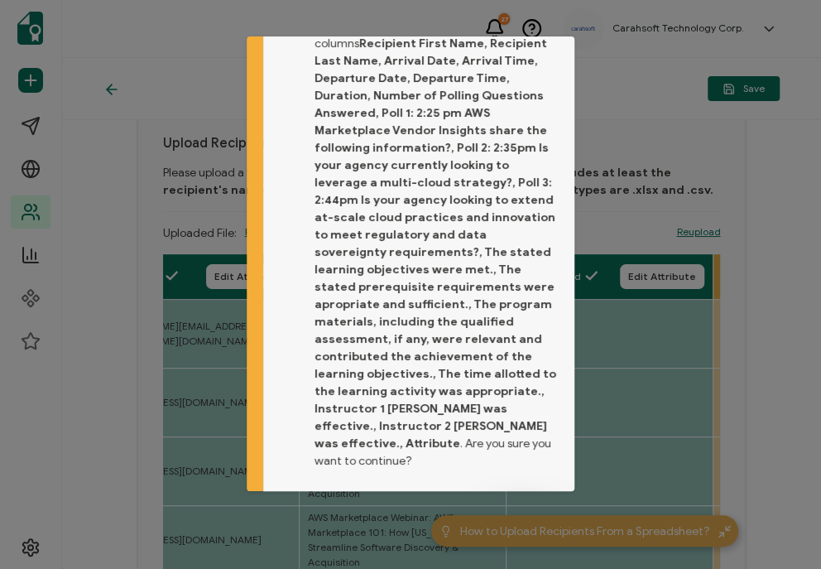
click at [538, 510] on span "Proceed" at bounding box center [523, 515] width 40 height 10
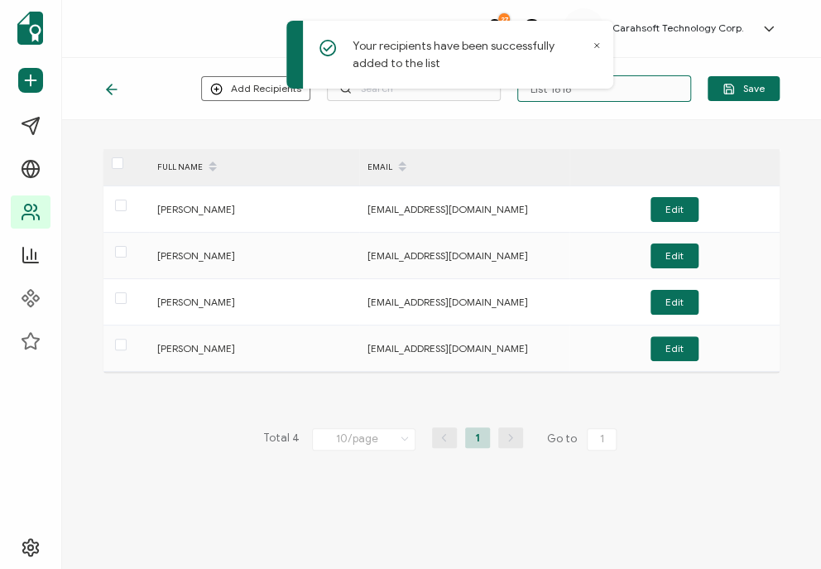
click at [640, 89] on input "List 1616" at bounding box center [604, 88] width 174 height 26
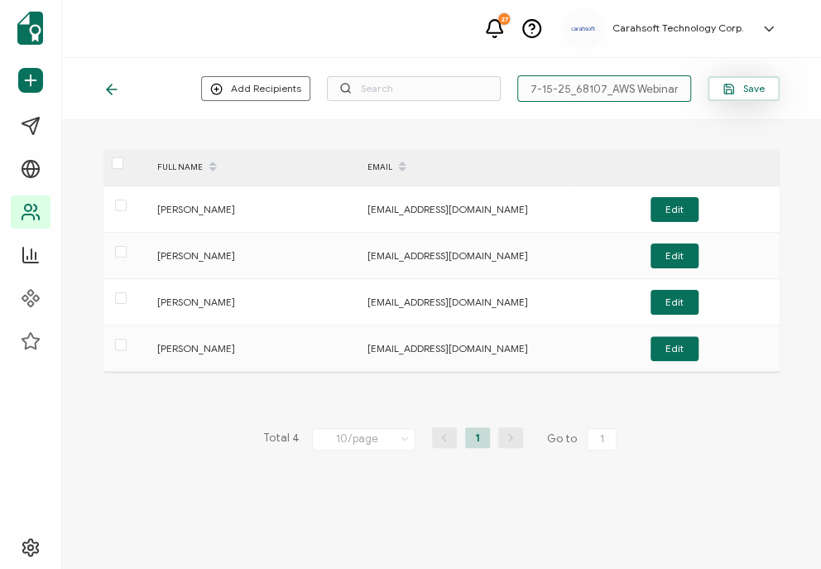
type input "7-15-25_68107_AWS Webinar"
click at [744, 88] on span "Save" at bounding box center [743, 89] width 42 height 12
